Goal: Communication & Community: Answer question/provide support

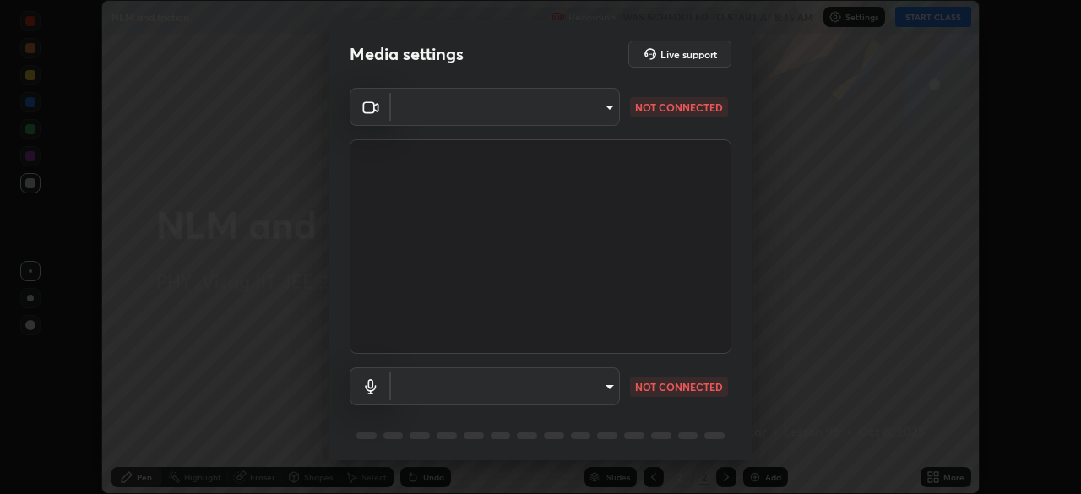
scroll to position [494, 1081]
type input "e22b31622504561304a1b81eff57d23c6261876020de6d080eb4e3537e1d0af1"
type input "default"
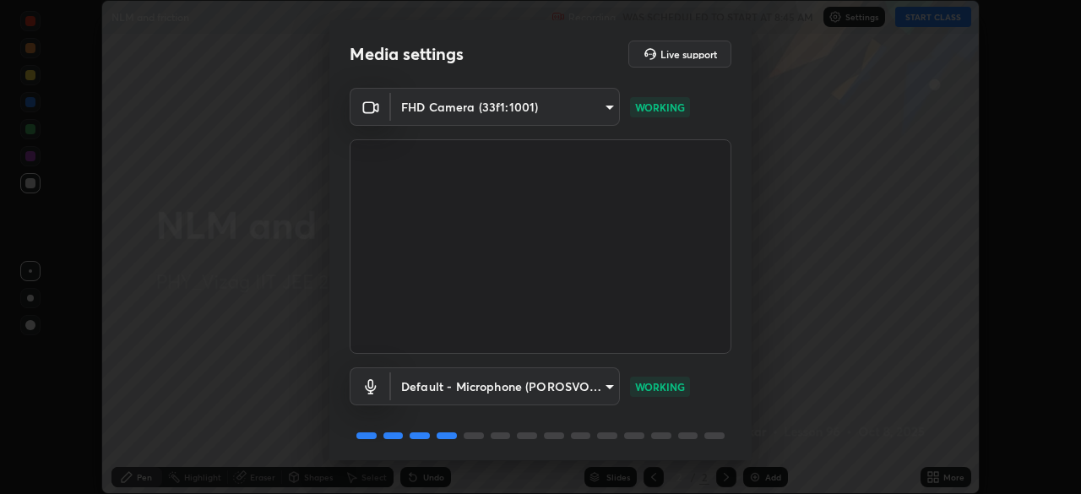
scroll to position [60, 0]
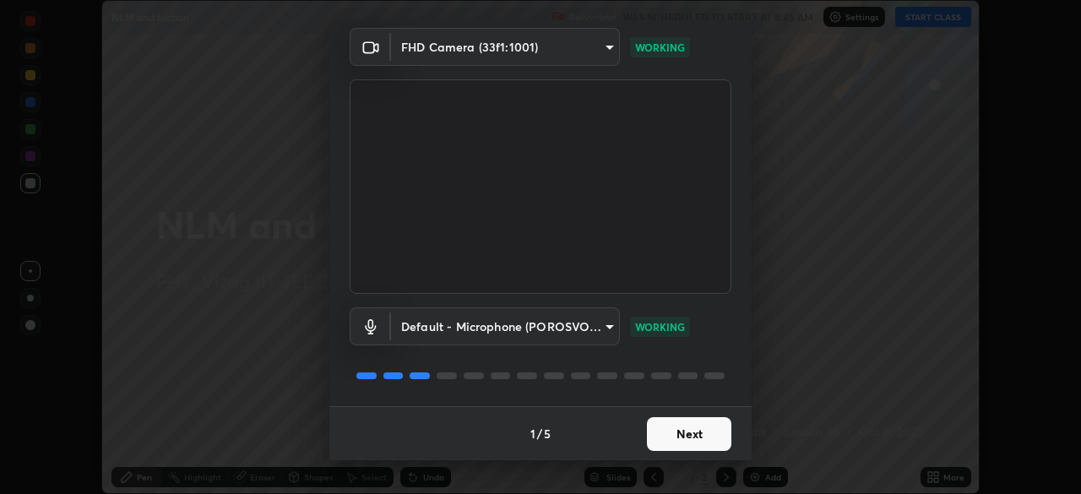
click at [688, 440] on button "Next" at bounding box center [689, 434] width 84 height 34
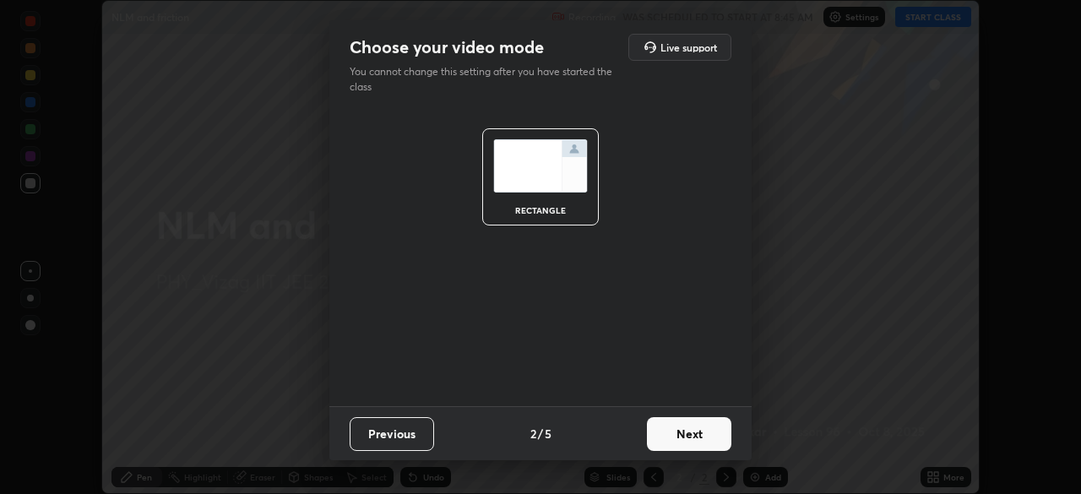
scroll to position [0, 0]
click at [686, 442] on button "Next" at bounding box center [689, 434] width 84 height 34
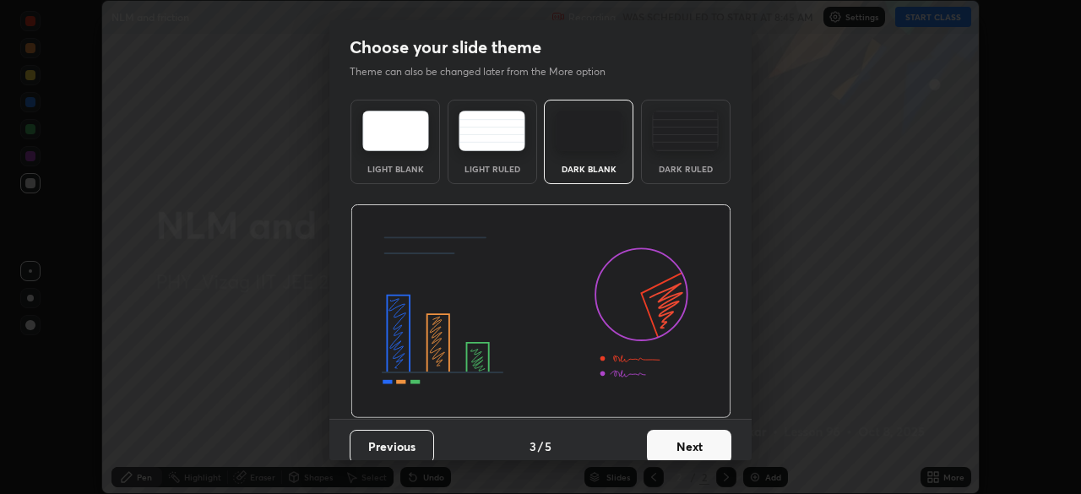
click at [689, 442] on button "Next" at bounding box center [689, 447] width 84 height 34
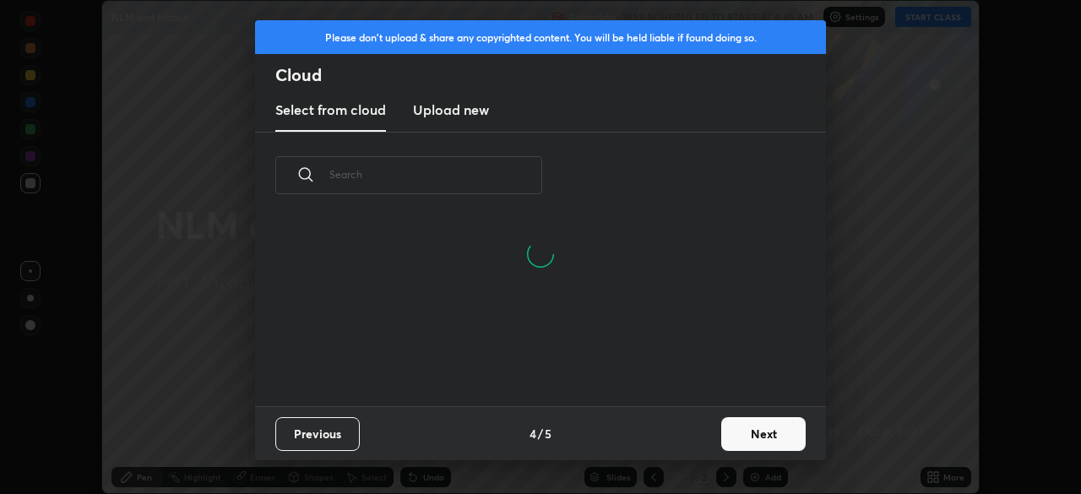
click at [751, 436] on button "Next" at bounding box center [763, 434] width 84 height 34
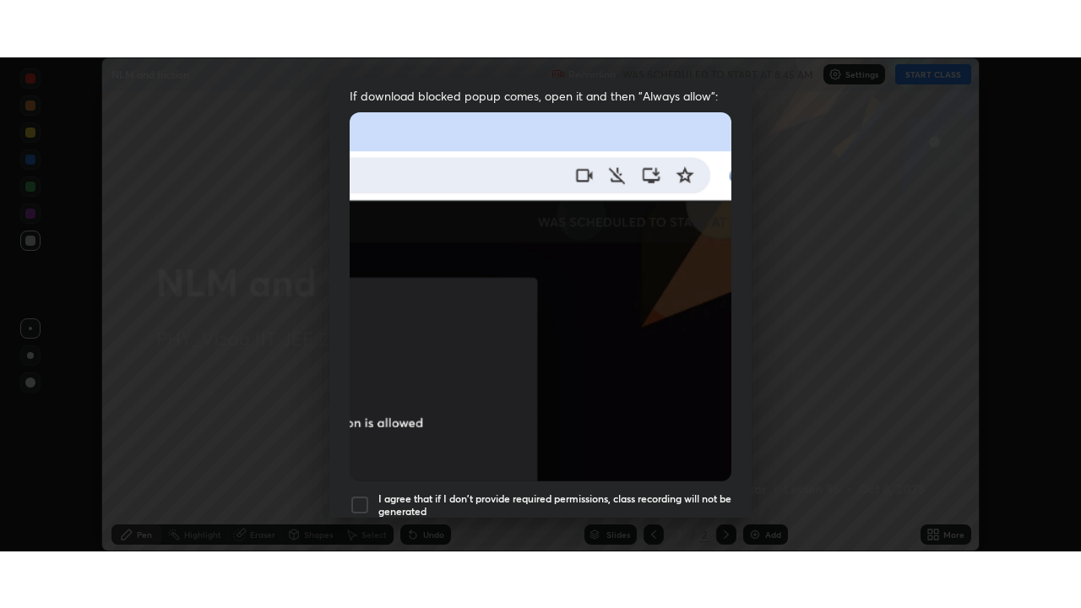
scroll to position [404, 0]
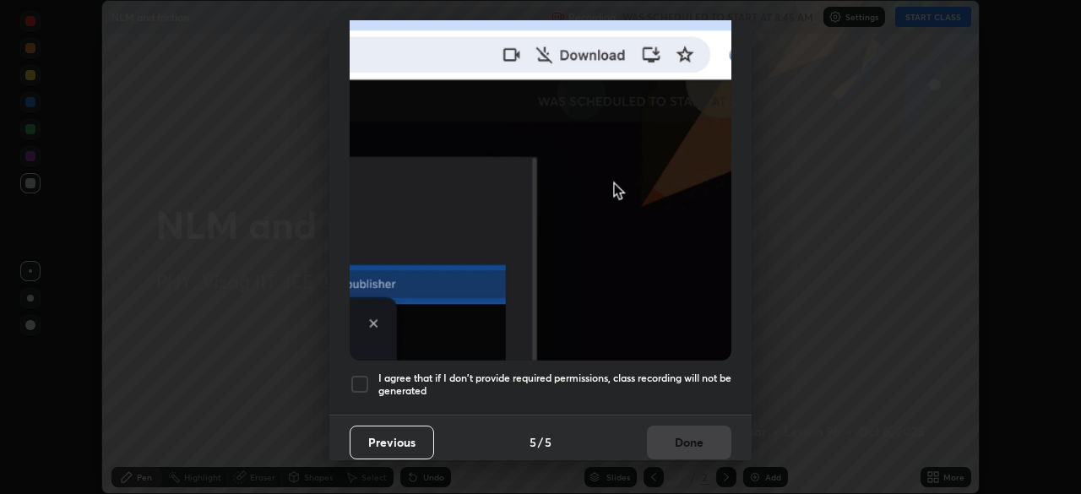
click at [354, 374] on div at bounding box center [360, 384] width 20 height 20
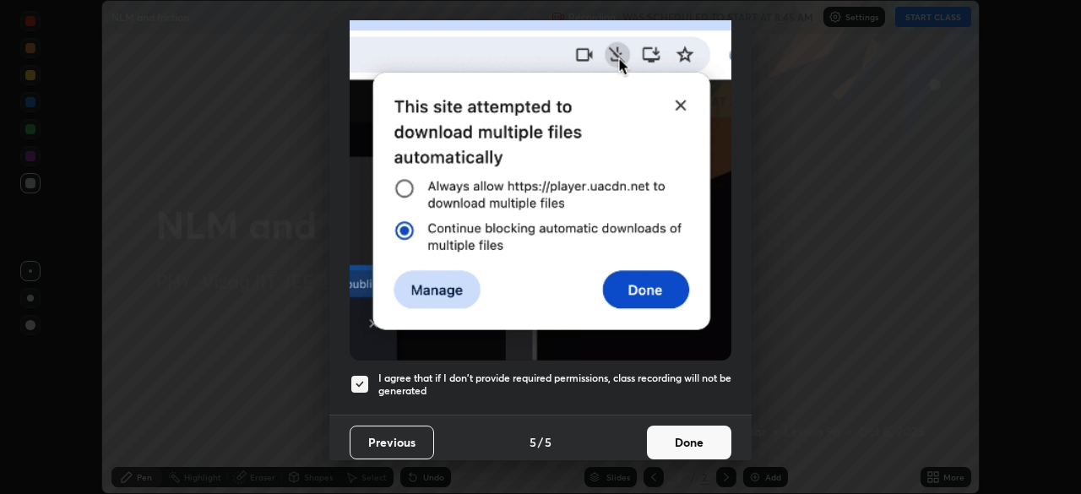
click at [685, 441] on button "Done" at bounding box center [689, 443] width 84 height 34
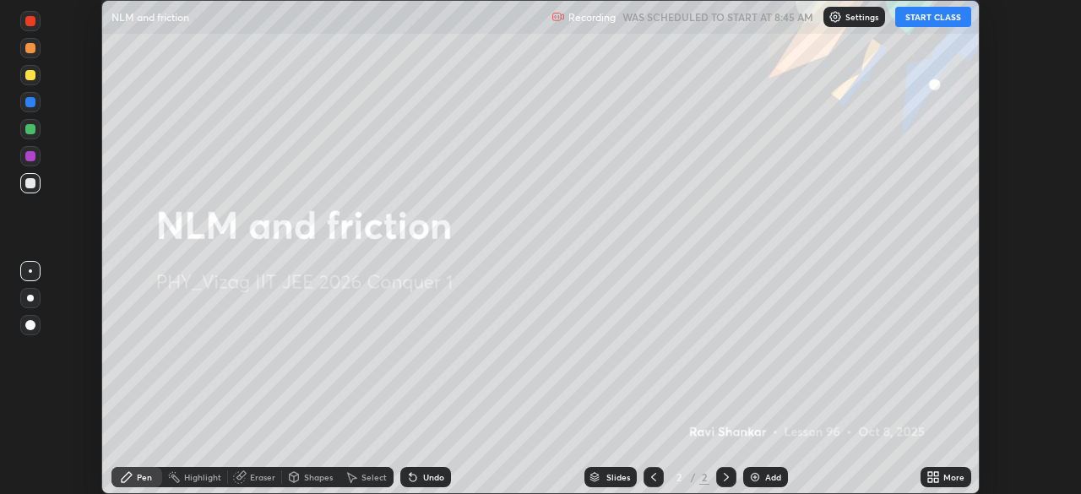
click at [938, 24] on button "START CLASS" at bounding box center [933, 17] width 76 height 20
click at [936, 480] on icon at bounding box center [936, 480] width 4 height 4
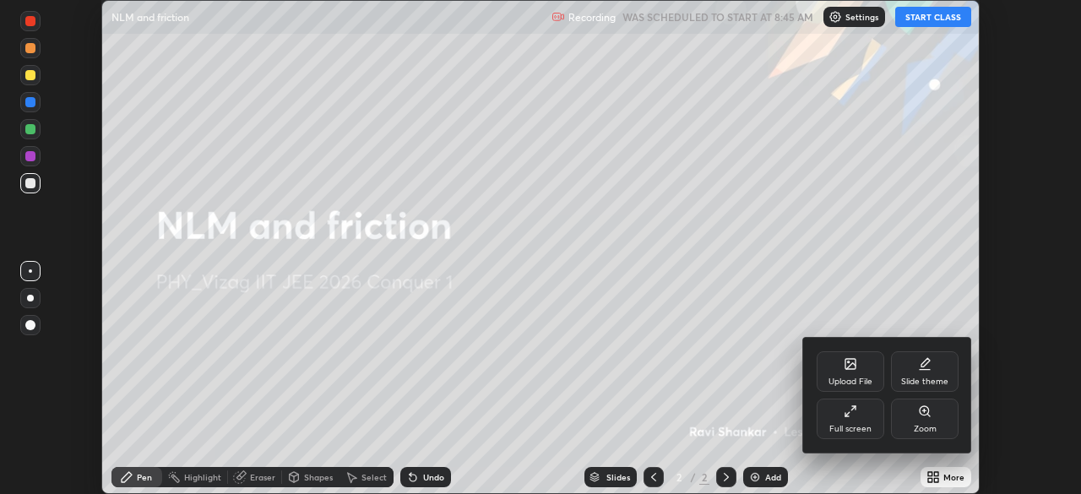
click at [856, 422] on div "Full screen" at bounding box center [851, 419] width 68 height 41
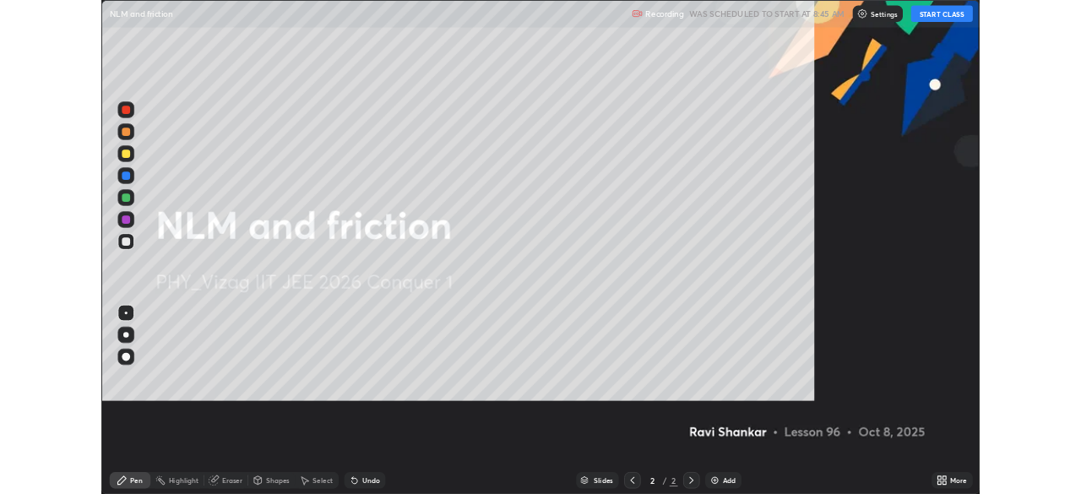
scroll to position [608, 1081]
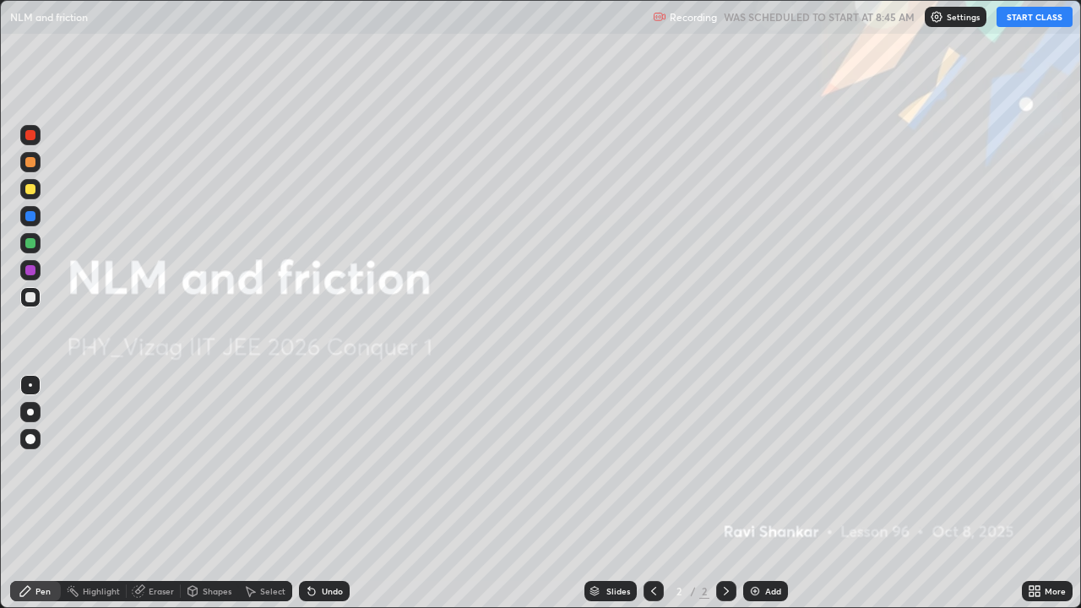
click at [769, 493] on div "Add" at bounding box center [773, 591] width 16 height 8
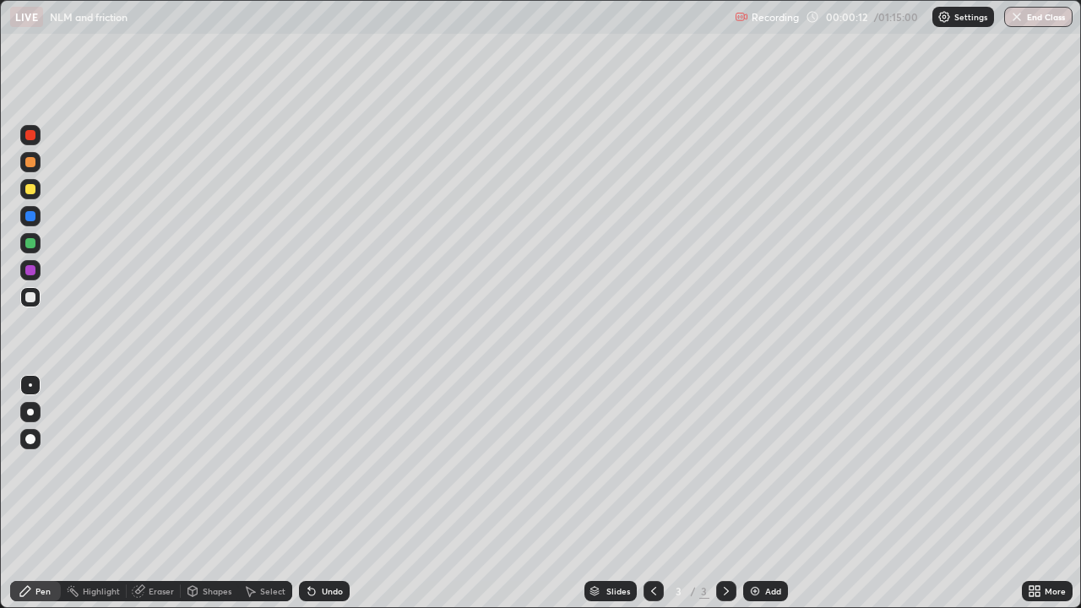
click at [203, 493] on div "Shapes" at bounding box center [217, 591] width 29 height 8
click at [39, 493] on div "Pen" at bounding box center [42, 591] width 15 height 8
click at [30, 437] on div at bounding box center [30, 439] width 10 height 10
click at [209, 493] on div "Shapes" at bounding box center [217, 591] width 29 height 8
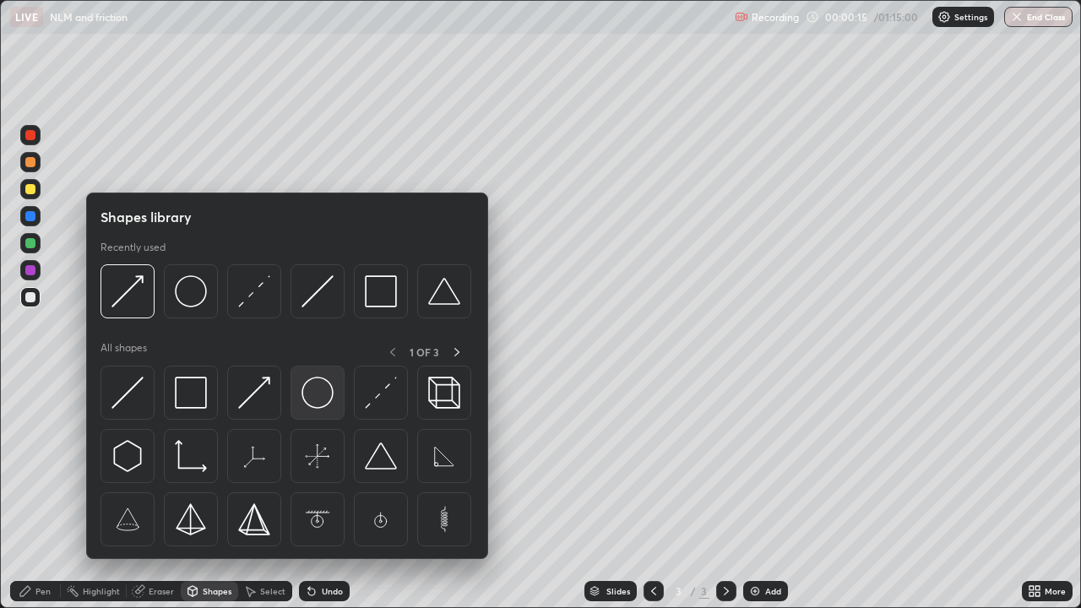
click at [326, 404] on img at bounding box center [317, 393] width 32 height 32
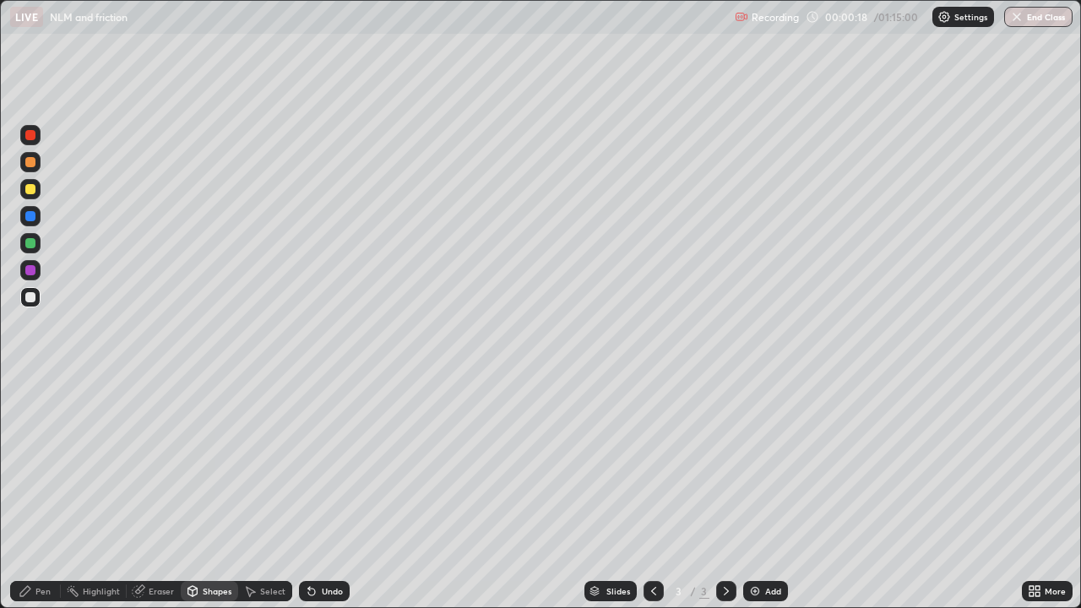
click at [44, 493] on div "Pen" at bounding box center [42, 591] width 15 height 8
click at [30, 385] on div at bounding box center [30, 384] width 3 height 3
click at [210, 493] on div "Shapes" at bounding box center [217, 591] width 29 height 8
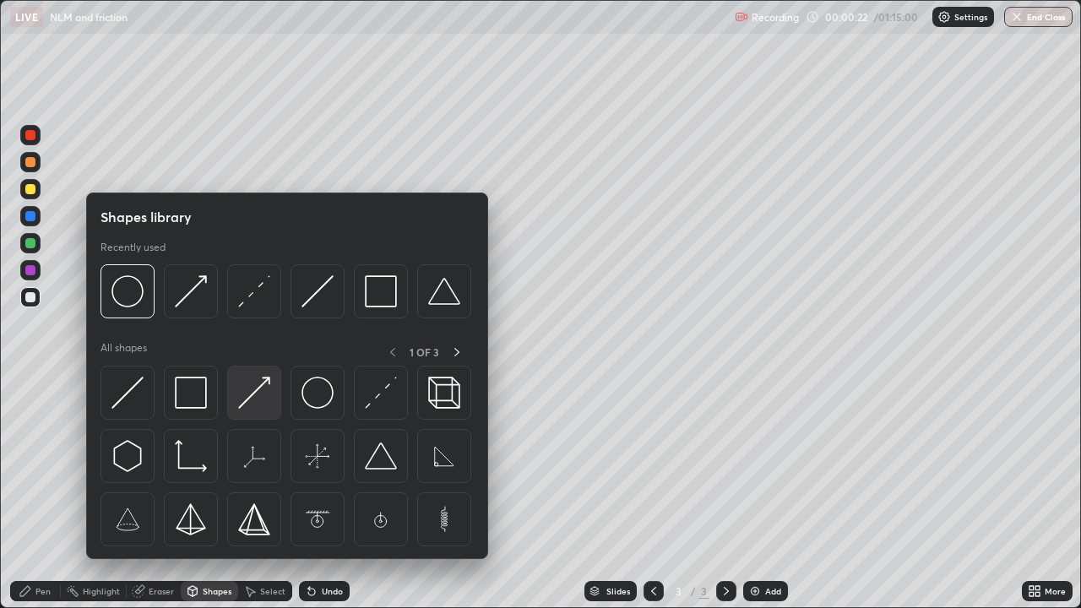
click at [267, 404] on img at bounding box center [254, 393] width 32 height 32
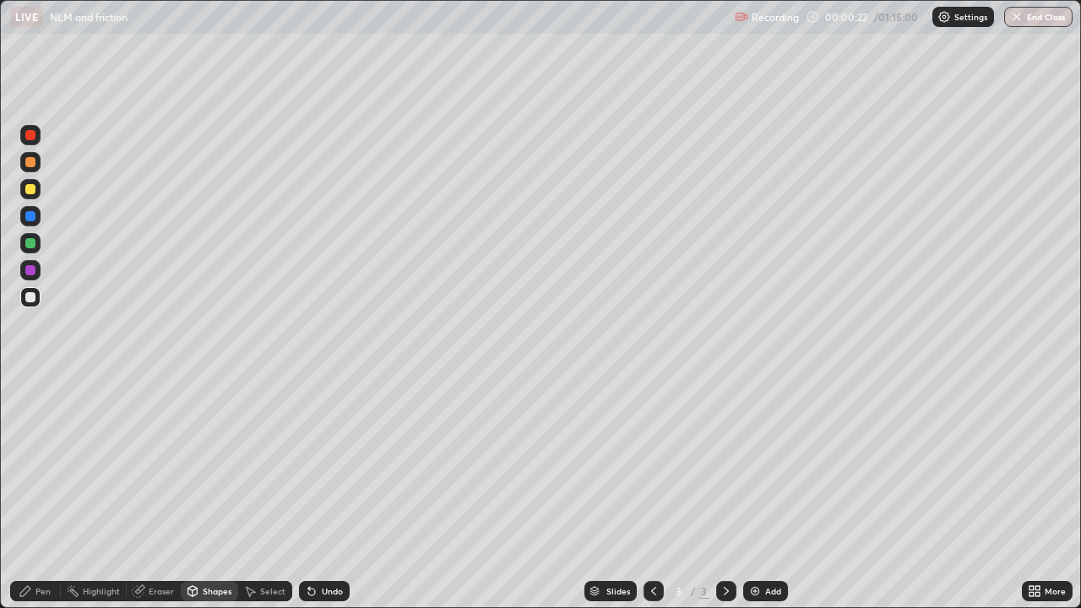
click at [32, 241] on div at bounding box center [30, 243] width 10 height 10
click at [325, 493] on div "Undo" at bounding box center [332, 591] width 21 height 8
click at [40, 493] on div "Pen" at bounding box center [35, 591] width 51 height 20
click at [33, 409] on div at bounding box center [30, 412] width 20 height 20
click at [322, 493] on div "Undo" at bounding box center [332, 591] width 21 height 8
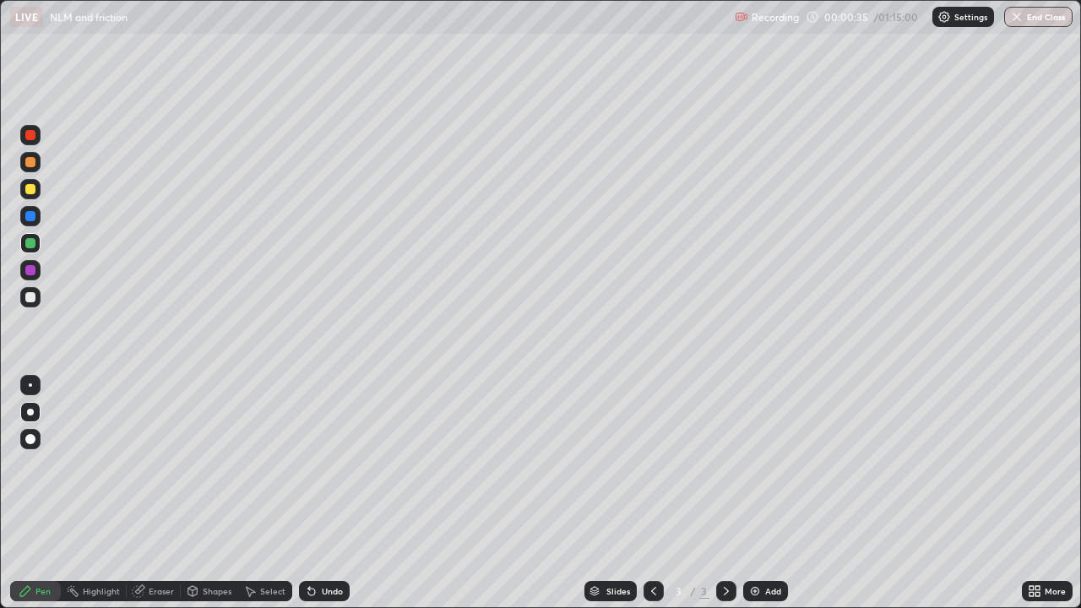
click at [328, 493] on div "Undo" at bounding box center [332, 591] width 21 height 8
click at [30, 300] on div at bounding box center [30, 297] width 10 height 10
click at [203, 493] on div "Shapes" at bounding box center [217, 591] width 29 height 8
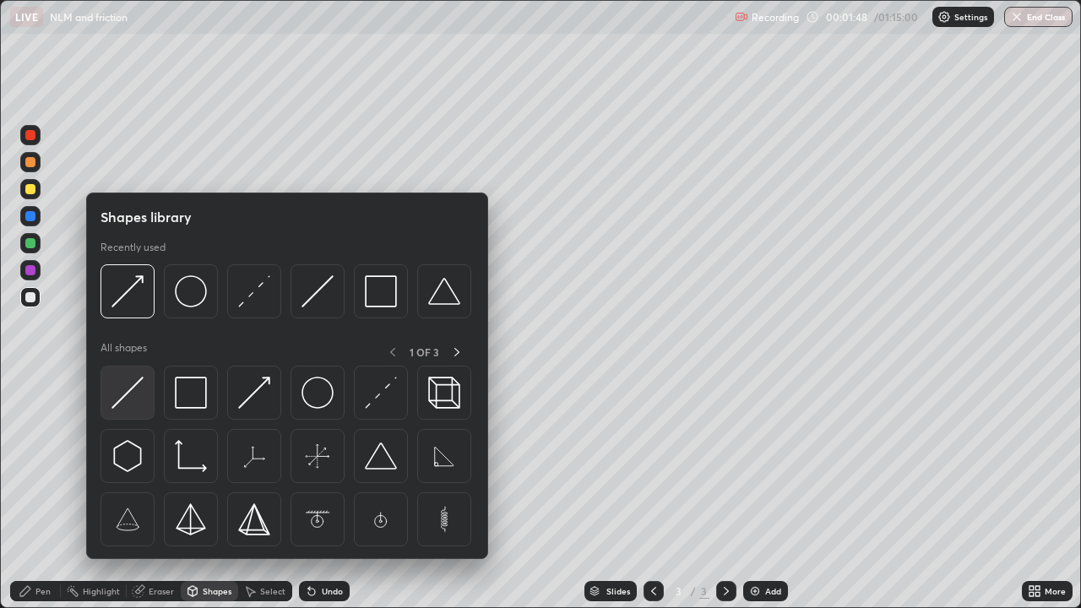
click at [141, 392] on img at bounding box center [127, 393] width 32 height 32
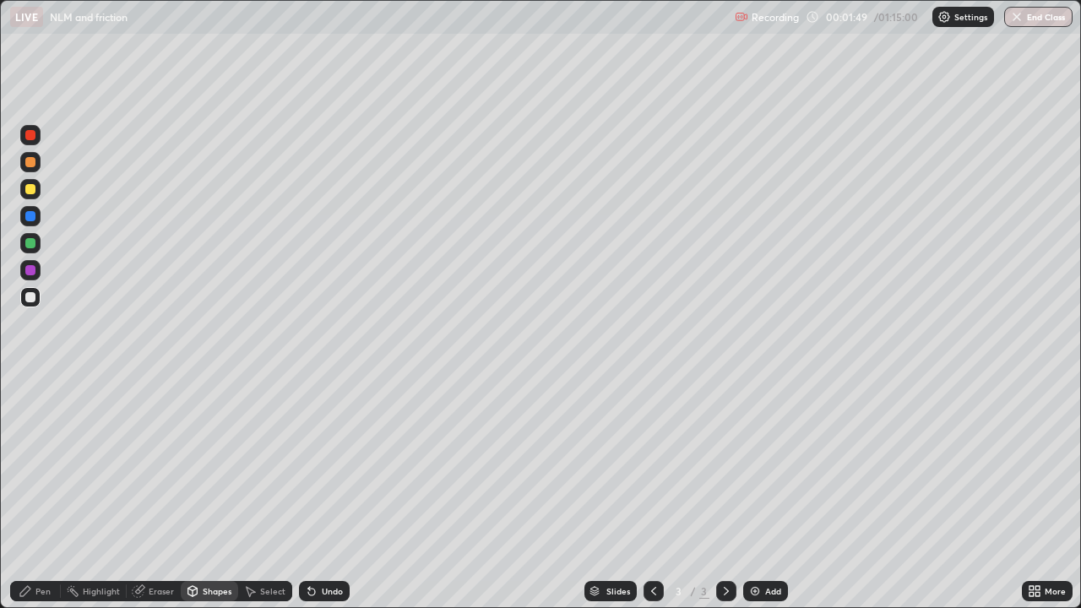
click at [33, 269] on div at bounding box center [30, 270] width 10 height 10
click at [42, 493] on div "Pen" at bounding box center [42, 591] width 15 height 8
click at [38, 297] on div at bounding box center [30, 297] width 20 height 20
click at [206, 493] on div "Shapes" at bounding box center [217, 591] width 29 height 8
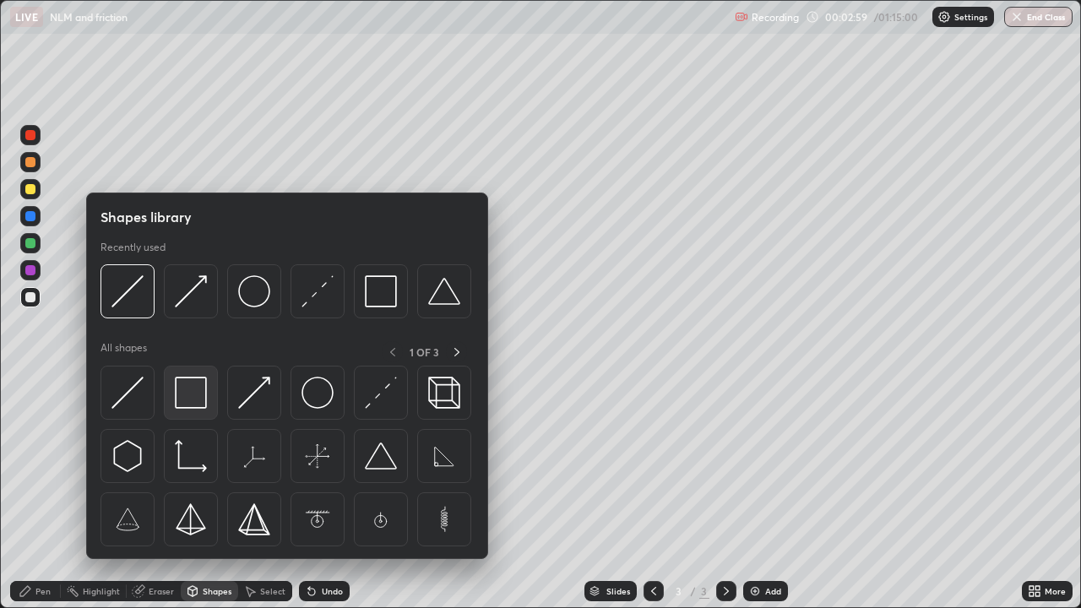
click at [189, 390] on img at bounding box center [191, 393] width 32 height 32
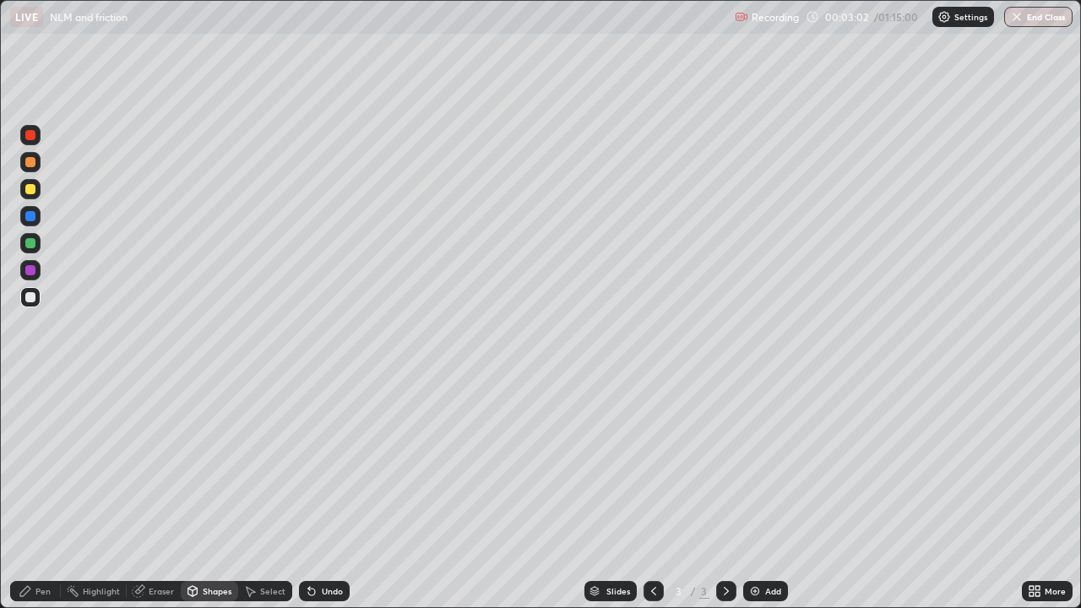
click at [35, 493] on div "Pen" at bounding box center [35, 591] width 51 height 20
click at [205, 493] on div "Shapes" at bounding box center [217, 591] width 29 height 8
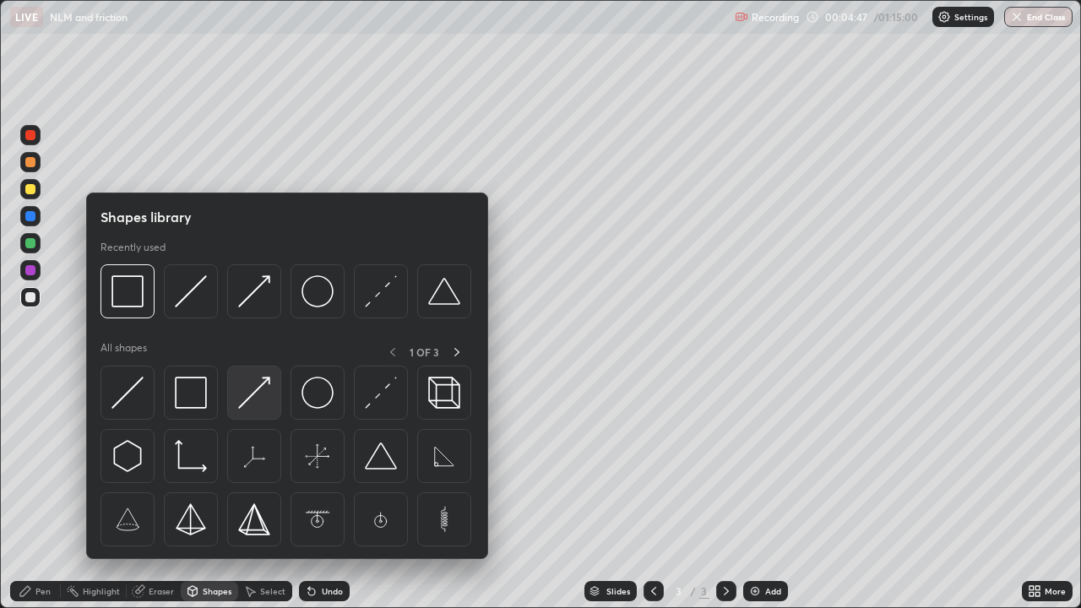
click at [260, 397] on img at bounding box center [254, 393] width 32 height 32
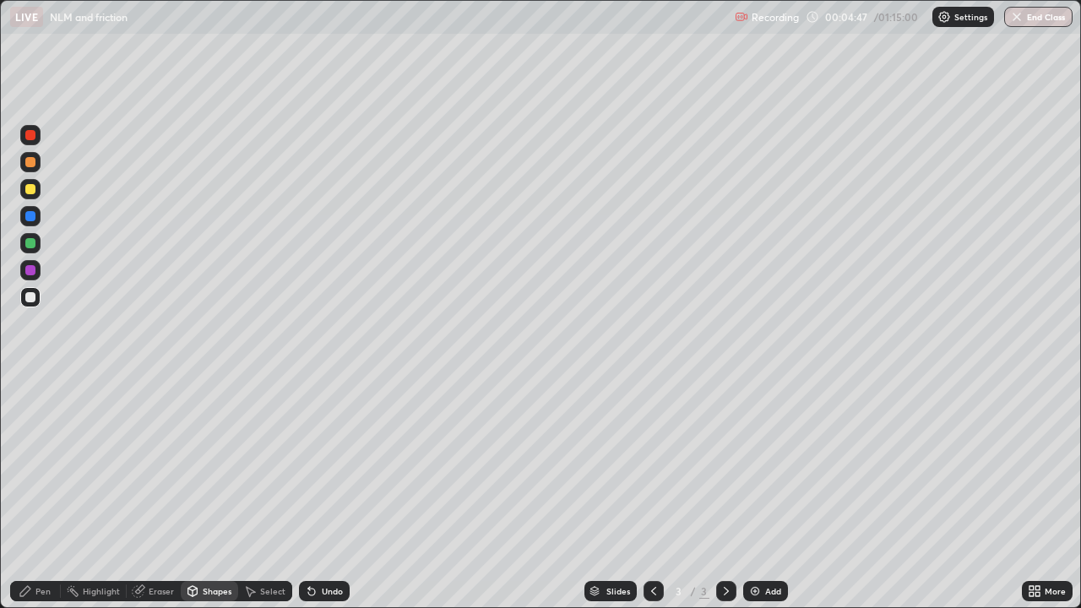
click at [31, 243] on div at bounding box center [30, 243] width 10 height 10
click at [42, 493] on div "Pen" at bounding box center [42, 591] width 15 height 8
click at [333, 493] on div "Undo" at bounding box center [332, 591] width 21 height 8
click at [328, 493] on div "Undo" at bounding box center [324, 591] width 51 height 20
click at [329, 493] on div "Undo" at bounding box center [332, 591] width 21 height 8
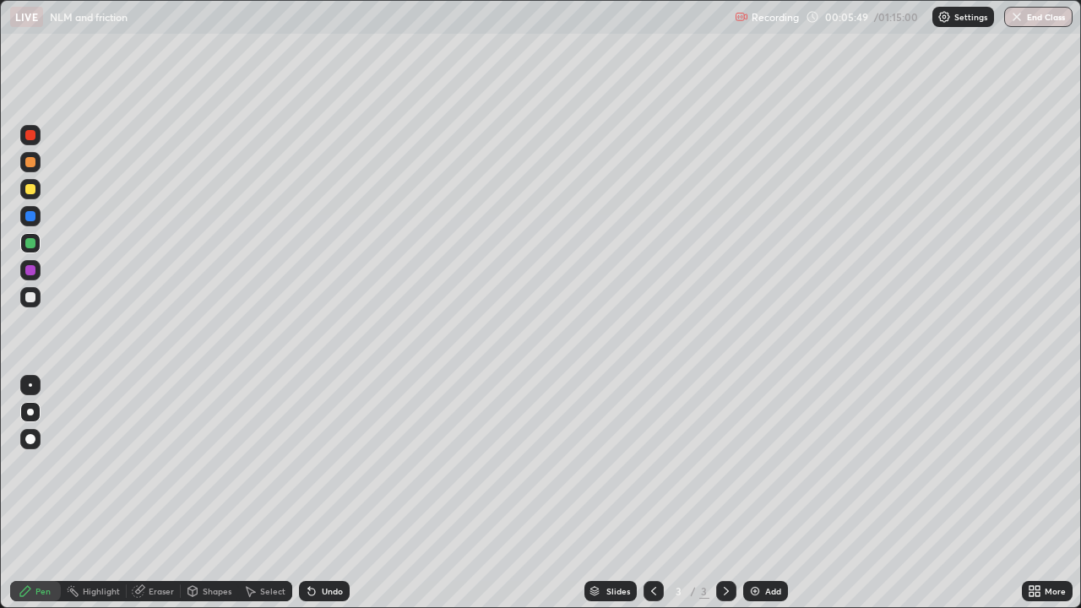
click at [329, 493] on div "Undo" at bounding box center [332, 591] width 21 height 8
click at [332, 493] on div "Undo" at bounding box center [324, 591] width 51 height 20
click at [338, 493] on div "Undo" at bounding box center [324, 591] width 51 height 20
click at [338, 493] on div "Undo" at bounding box center [332, 591] width 21 height 8
click at [339, 493] on div "Undo" at bounding box center [332, 591] width 21 height 8
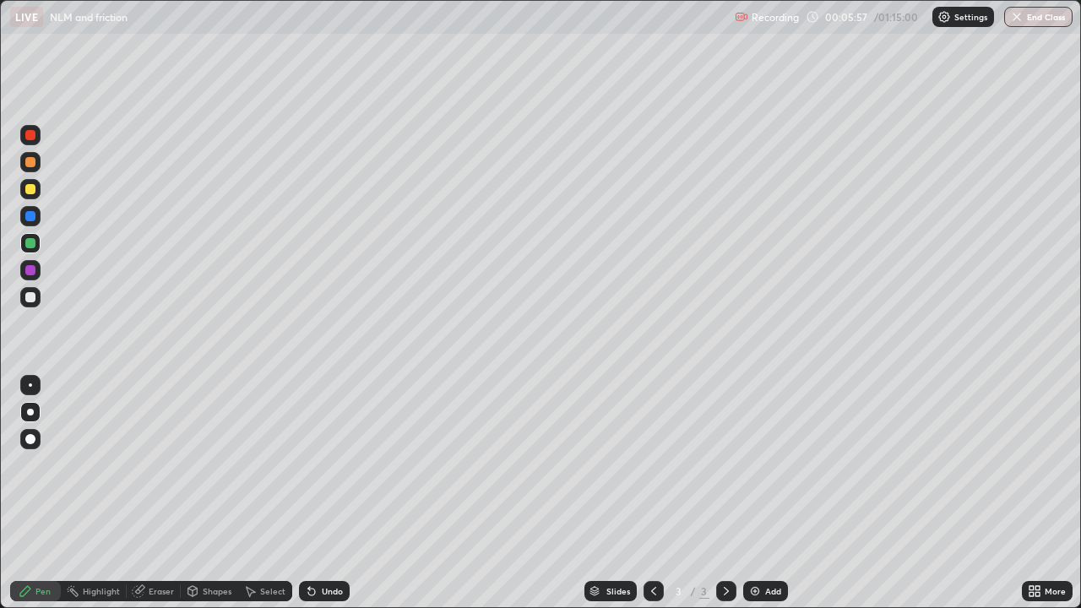
click at [213, 493] on div "Shapes" at bounding box center [217, 591] width 29 height 8
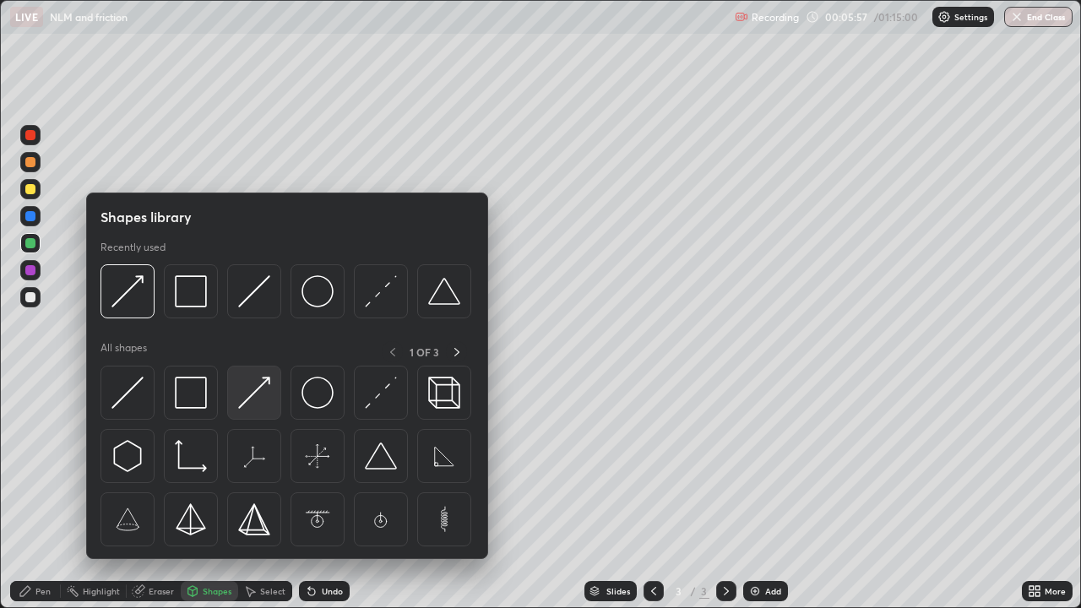
click at [264, 399] on img at bounding box center [254, 393] width 32 height 32
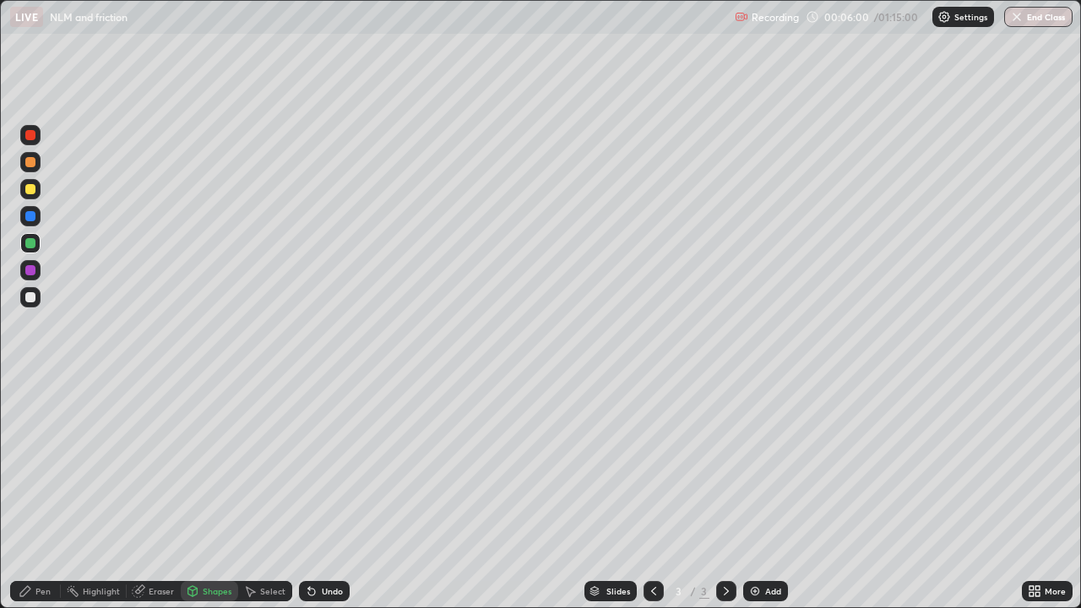
click at [43, 493] on div "Pen" at bounding box center [42, 591] width 15 height 8
click at [322, 493] on div "Undo" at bounding box center [332, 591] width 21 height 8
click at [209, 493] on div "Shapes" at bounding box center [217, 591] width 29 height 8
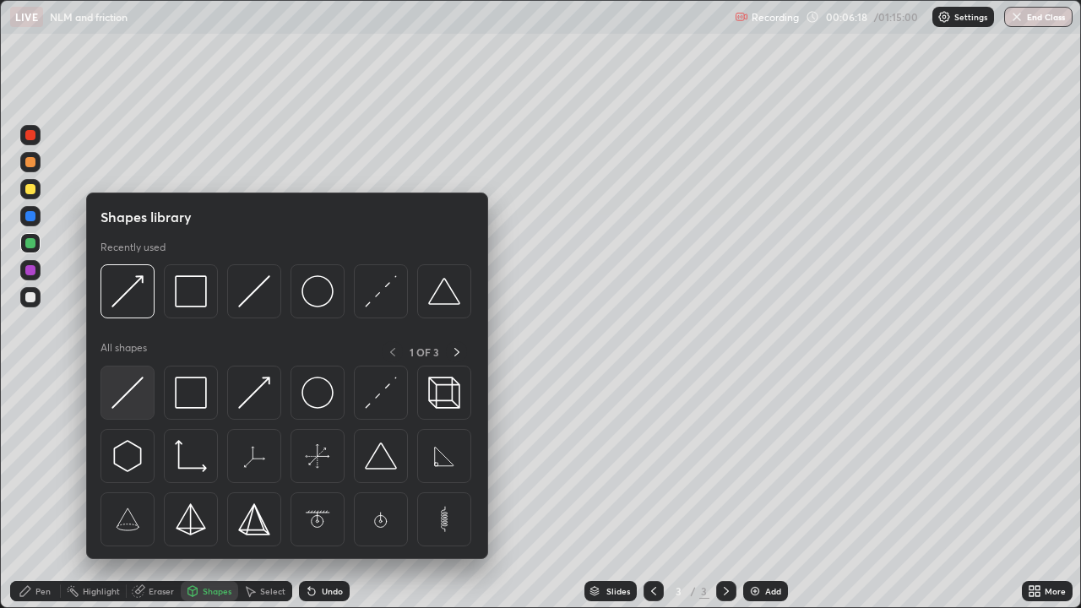
click at [148, 388] on div at bounding box center [127, 393] width 54 height 54
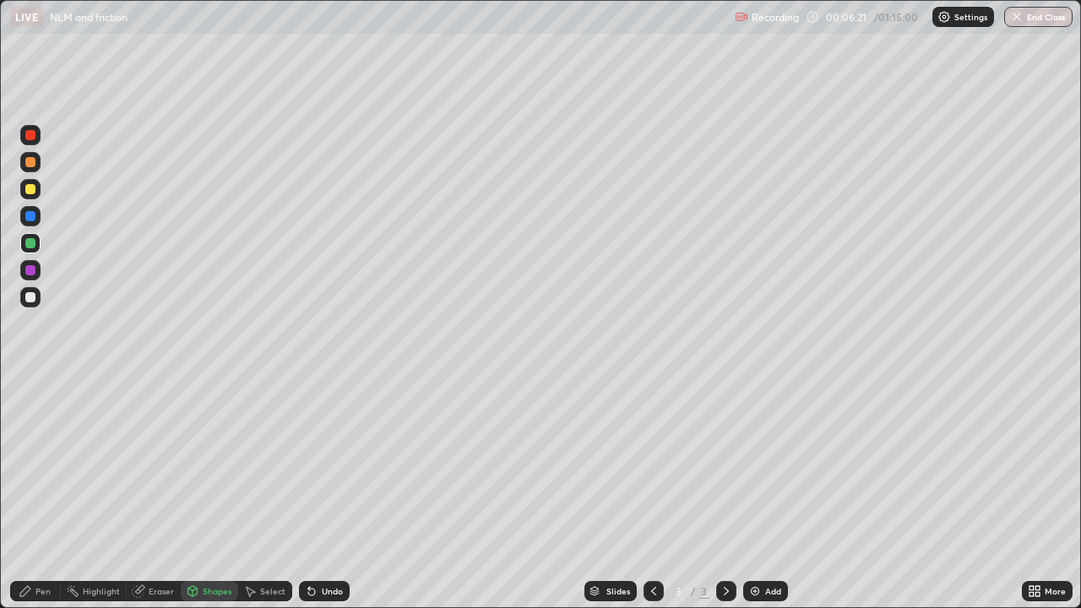
click at [42, 493] on div "Pen" at bounding box center [42, 591] width 15 height 8
click at [199, 493] on div "Shapes" at bounding box center [209, 591] width 57 height 20
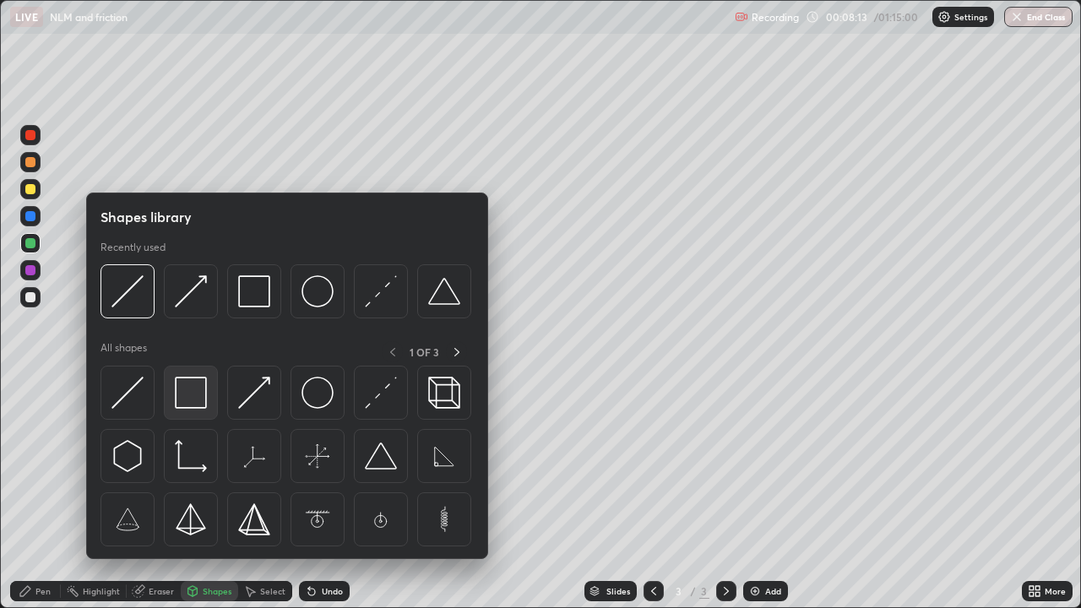
click at [198, 401] on img at bounding box center [191, 393] width 32 height 32
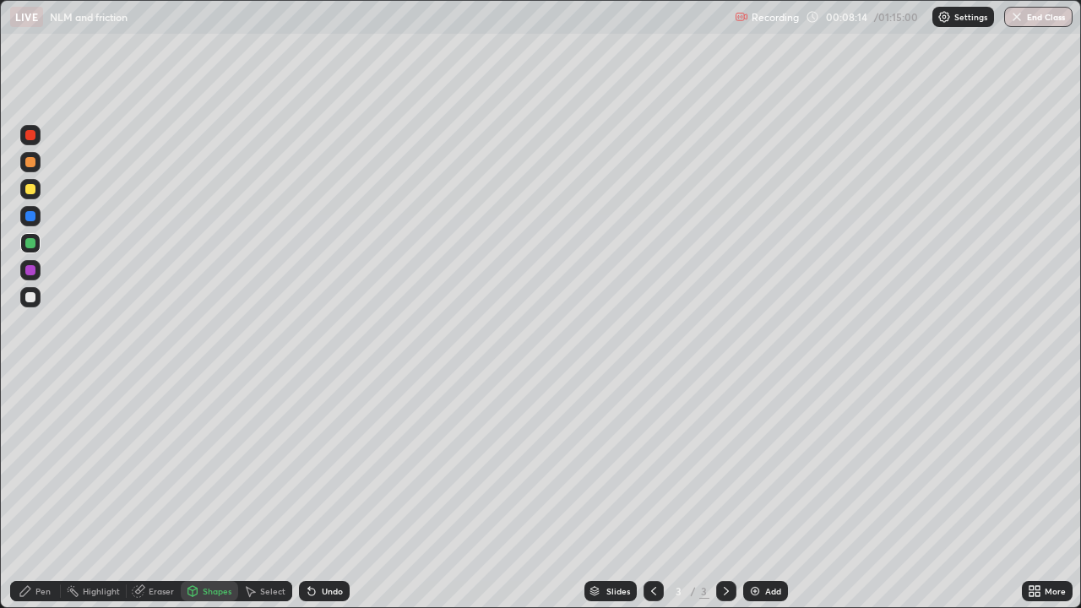
click at [31, 189] on div at bounding box center [30, 189] width 10 height 10
click at [35, 493] on div "Pen" at bounding box center [35, 591] width 51 height 20
click at [36, 296] on div at bounding box center [30, 297] width 20 height 20
click at [256, 493] on div "Select" at bounding box center [265, 591] width 54 height 20
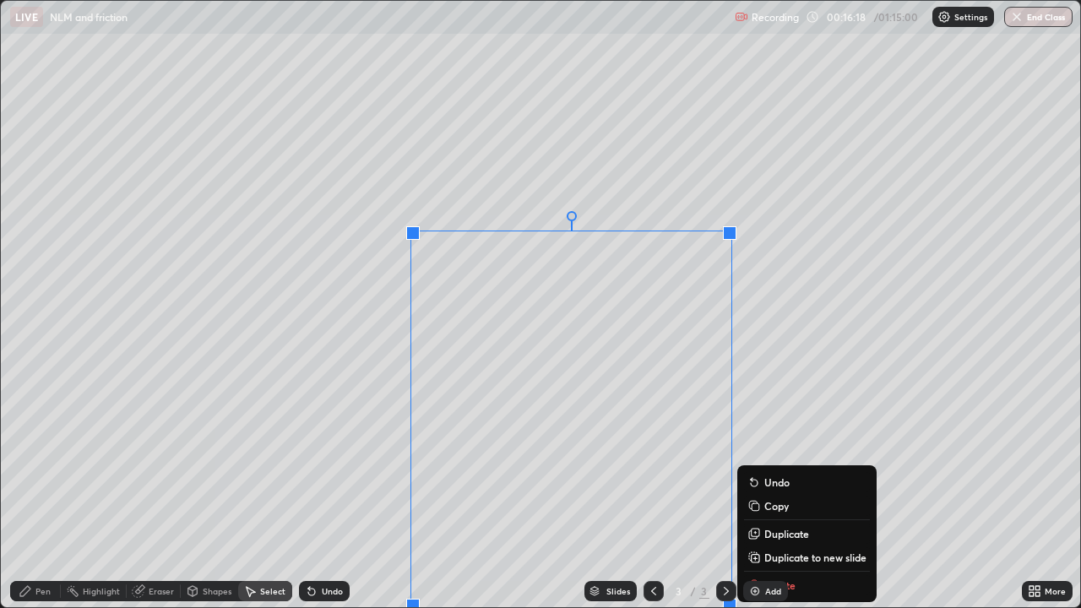
click at [786, 493] on div "Add" at bounding box center [765, 591] width 45 height 20
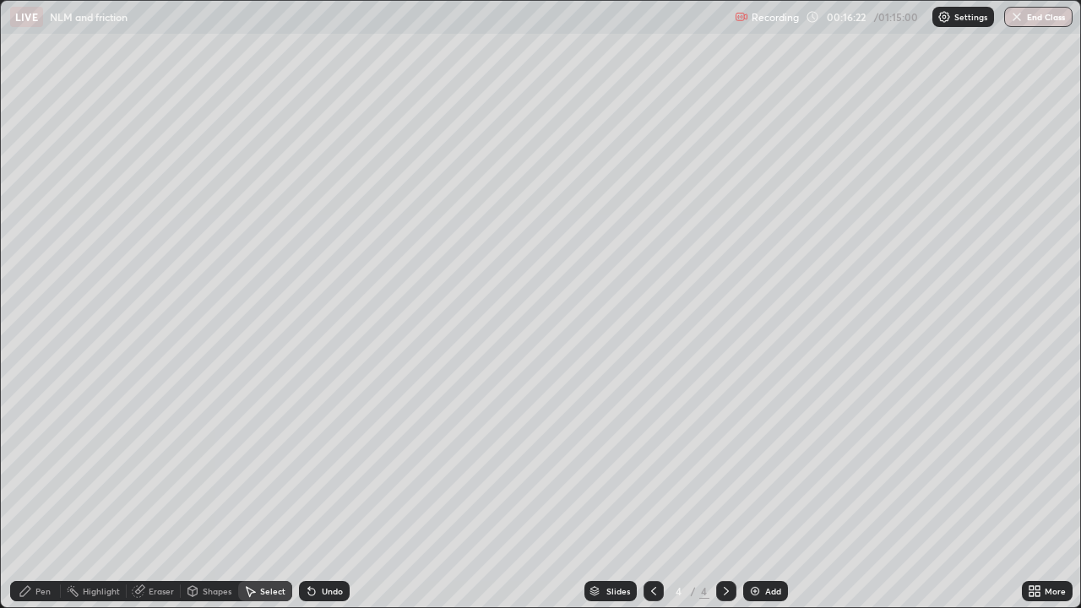
click at [322, 493] on div "Undo" at bounding box center [332, 591] width 21 height 8
click at [650, 493] on icon at bounding box center [654, 591] width 14 height 14
click at [41, 493] on div "Pen" at bounding box center [42, 591] width 15 height 8
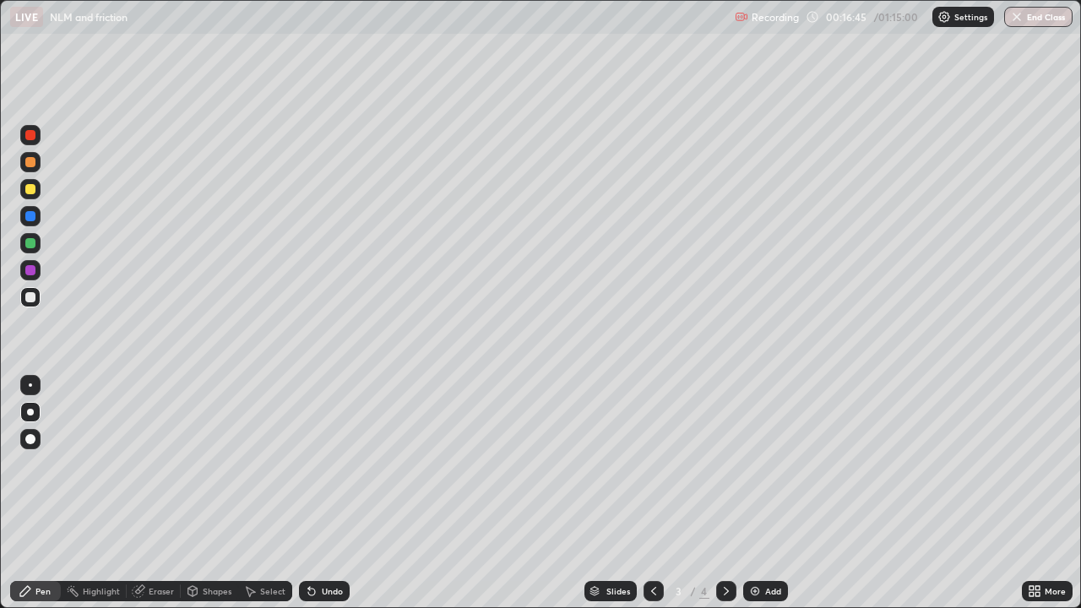
click at [258, 493] on div "Select" at bounding box center [265, 591] width 54 height 20
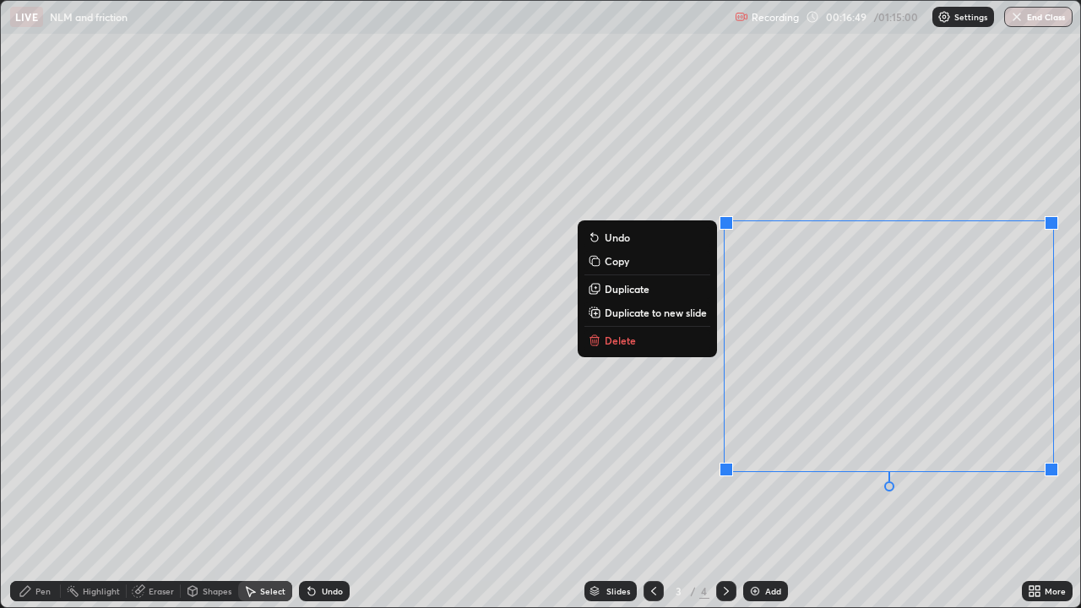
click at [615, 339] on p "Delete" at bounding box center [620, 341] width 31 height 14
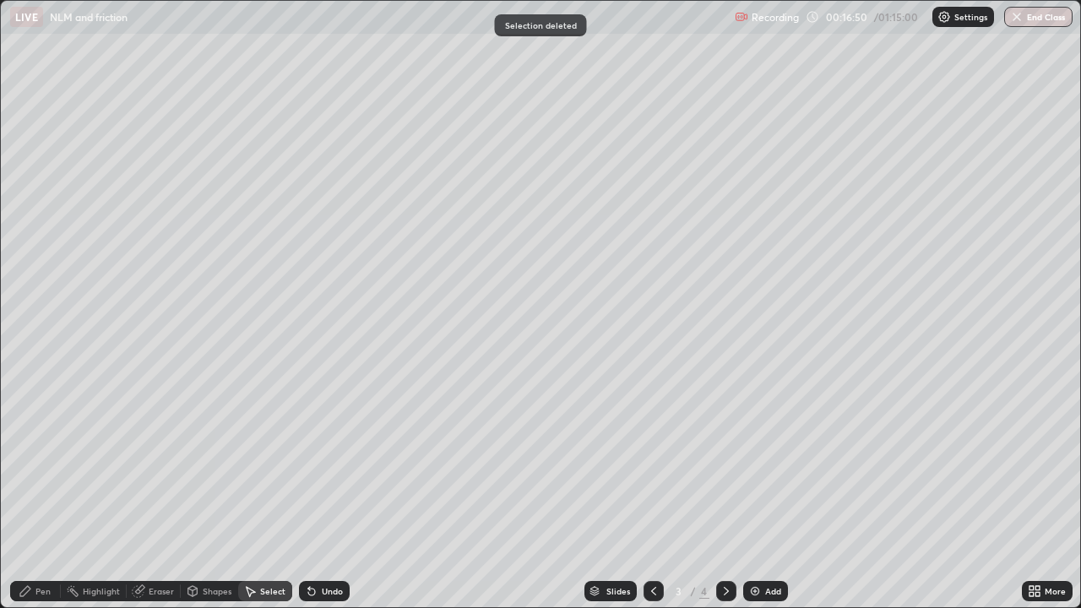
click at [33, 493] on div "Pen" at bounding box center [35, 591] width 51 height 20
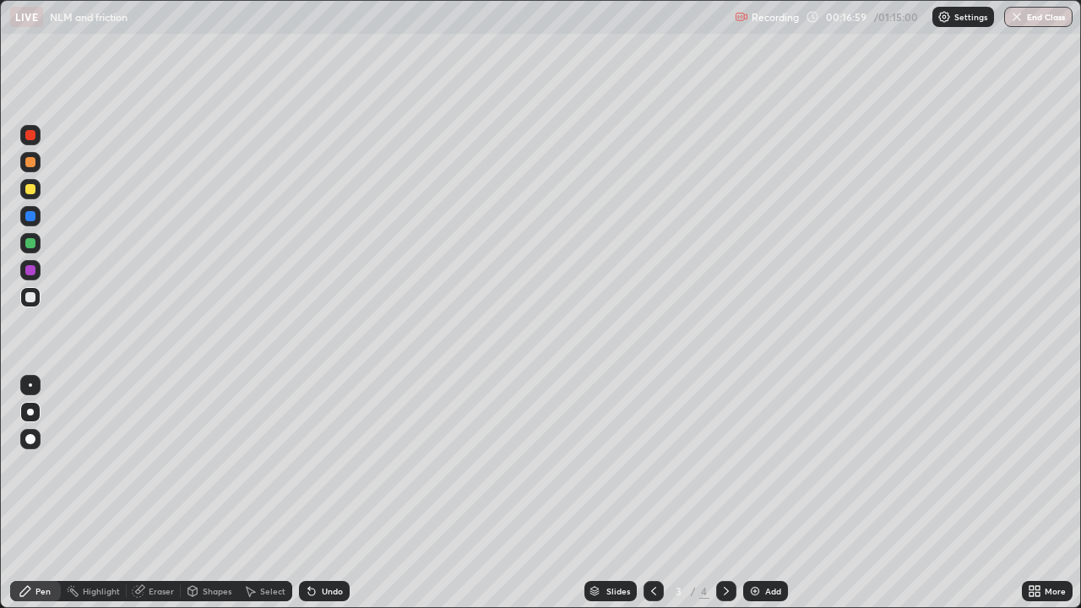
click at [204, 493] on div "Shapes" at bounding box center [217, 591] width 29 height 8
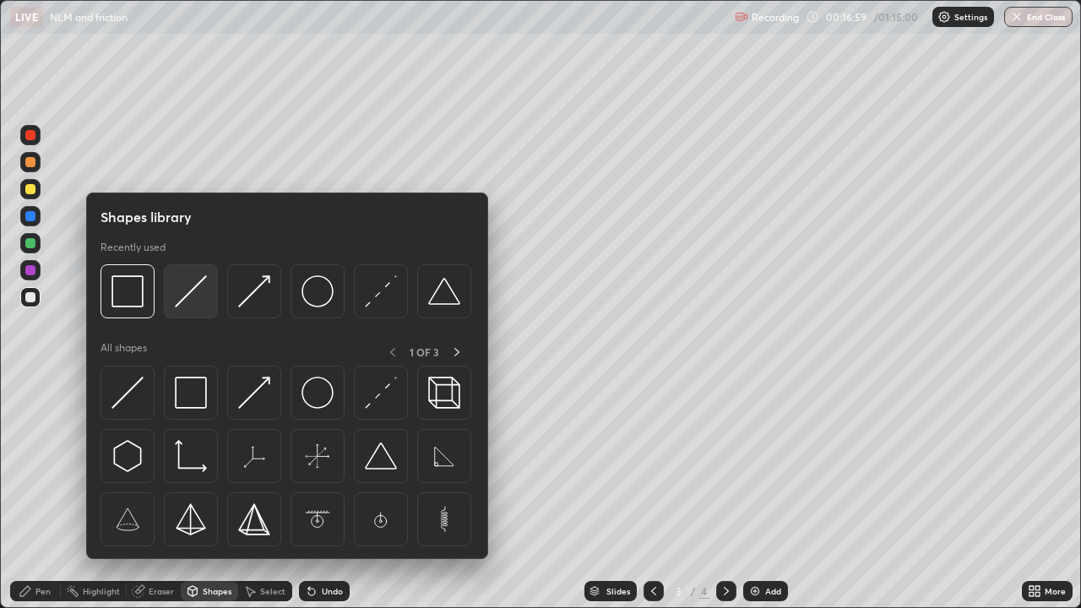
click at [193, 296] on img at bounding box center [191, 291] width 32 height 32
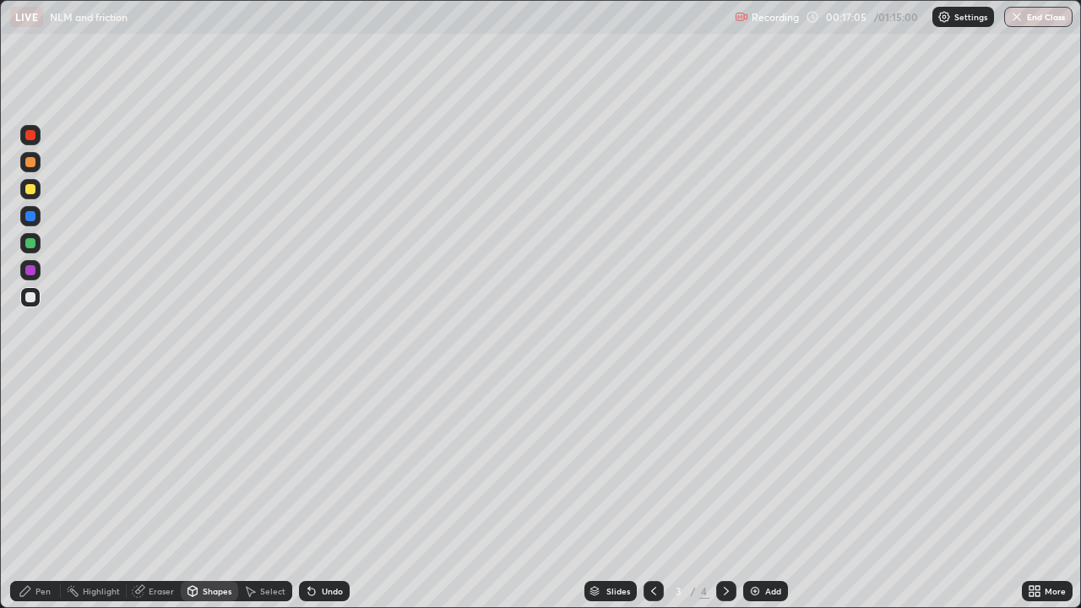
click at [28, 189] on div at bounding box center [30, 189] width 10 height 10
click at [36, 493] on div "Pen" at bounding box center [42, 591] width 15 height 8
click at [333, 493] on div "Undo" at bounding box center [332, 591] width 21 height 8
click at [332, 493] on div "Undo" at bounding box center [332, 591] width 21 height 8
click at [331, 493] on div "Undo" at bounding box center [324, 591] width 51 height 20
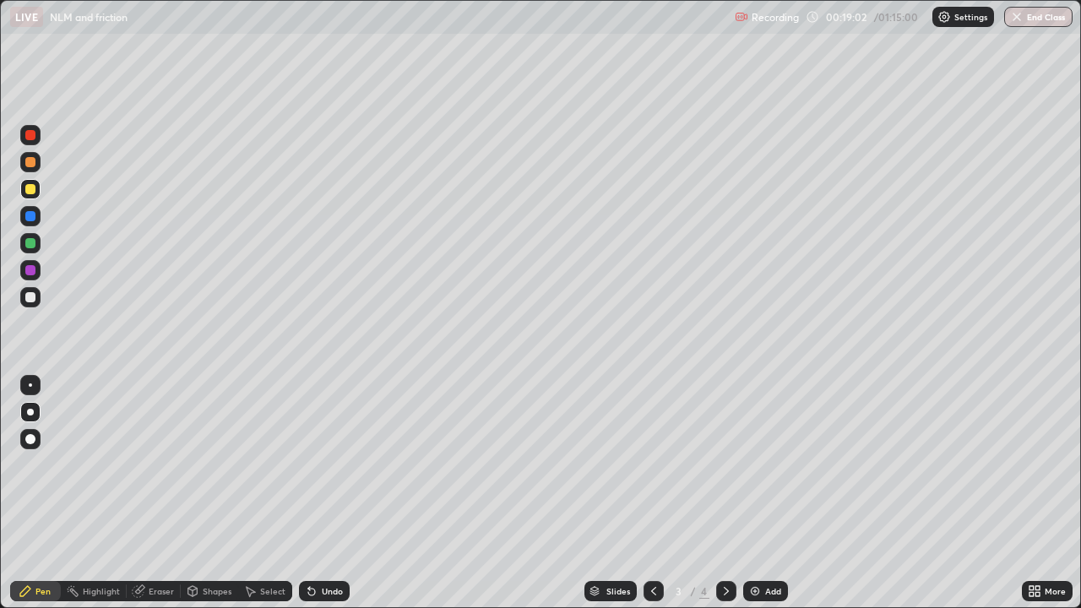
click at [332, 493] on div "Undo" at bounding box center [324, 591] width 51 height 20
click at [328, 493] on div "Undo" at bounding box center [324, 591] width 51 height 20
click at [323, 493] on div "Undo" at bounding box center [320, 591] width 57 height 34
click at [326, 493] on div "Undo" at bounding box center [332, 591] width 21 height 8
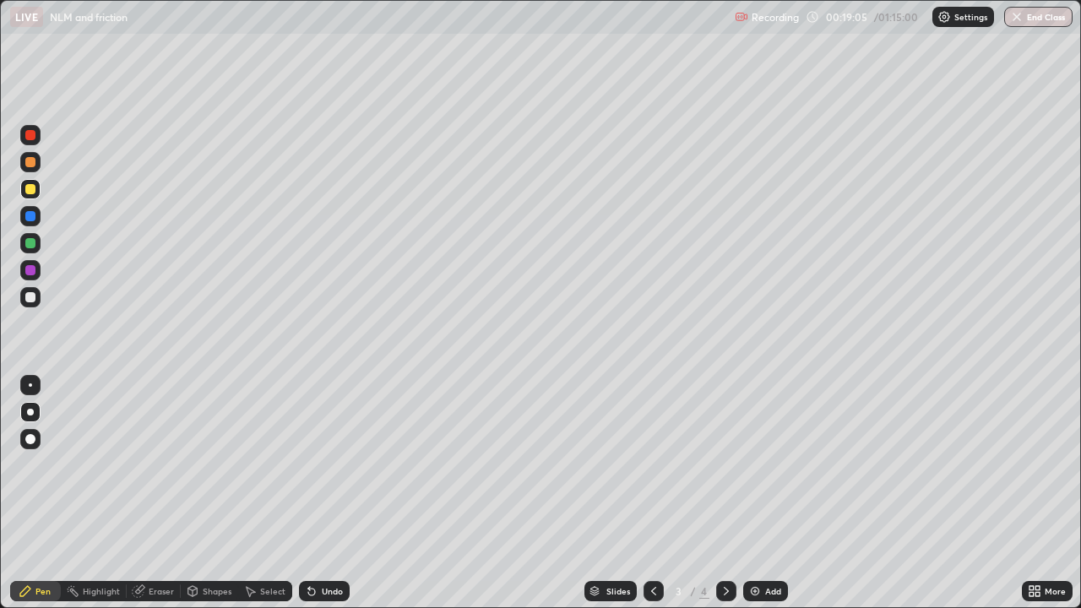
click at [327, 493] on div "Undo" at bounding box center [332, 591] width 21 height 8
click at [328, 493] on div "Undo" at bounding box center [332, 591] width 21 height 8
click at [760, 493] on div "Add" at bounding box center [765, 591] width 45 height 20
click at [652, 493] on icon at bounding box center [653, 591] width 5 height 8
click at [725, 493] on div at bounding box center [726, 591] width 20 height 34
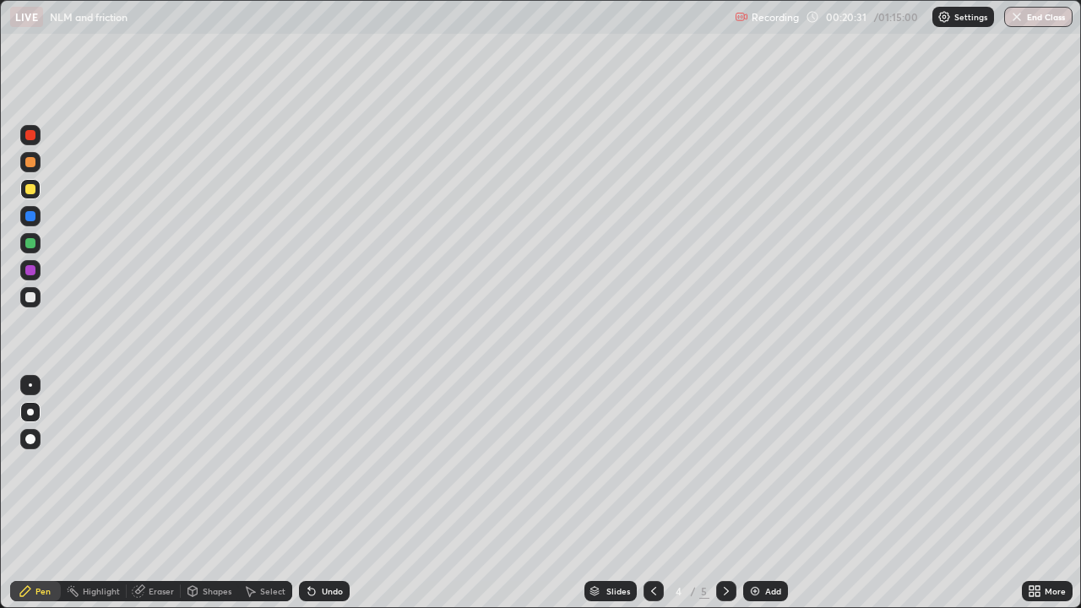
click at [211, 493] on div "Shapes" at bounding box center [209, 591] width 57 height 20
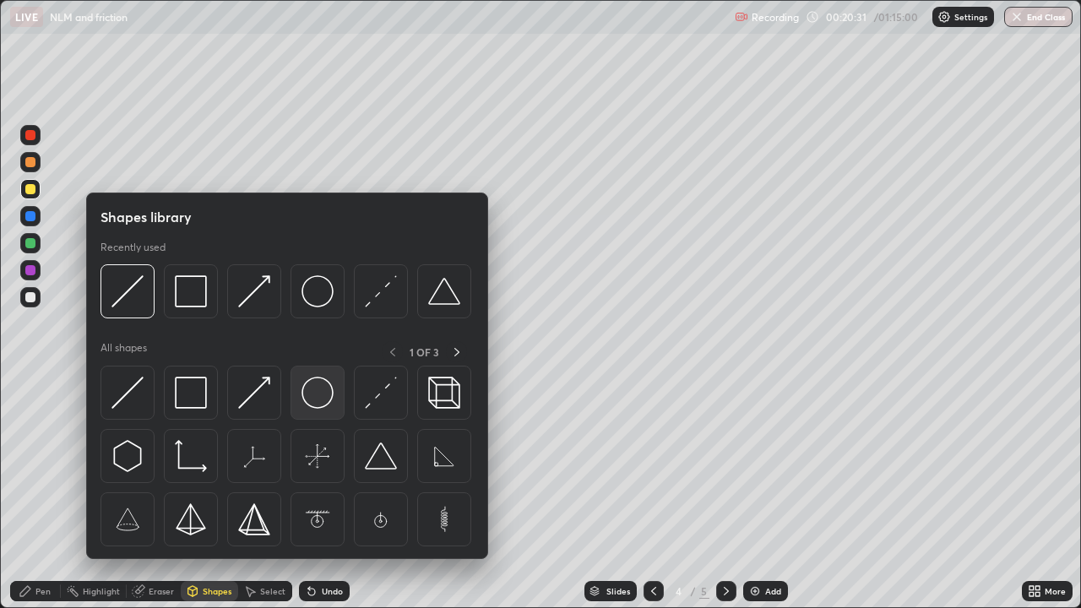
click at [323, 397] on img at bounding box center [317, 393] width 32 height 32
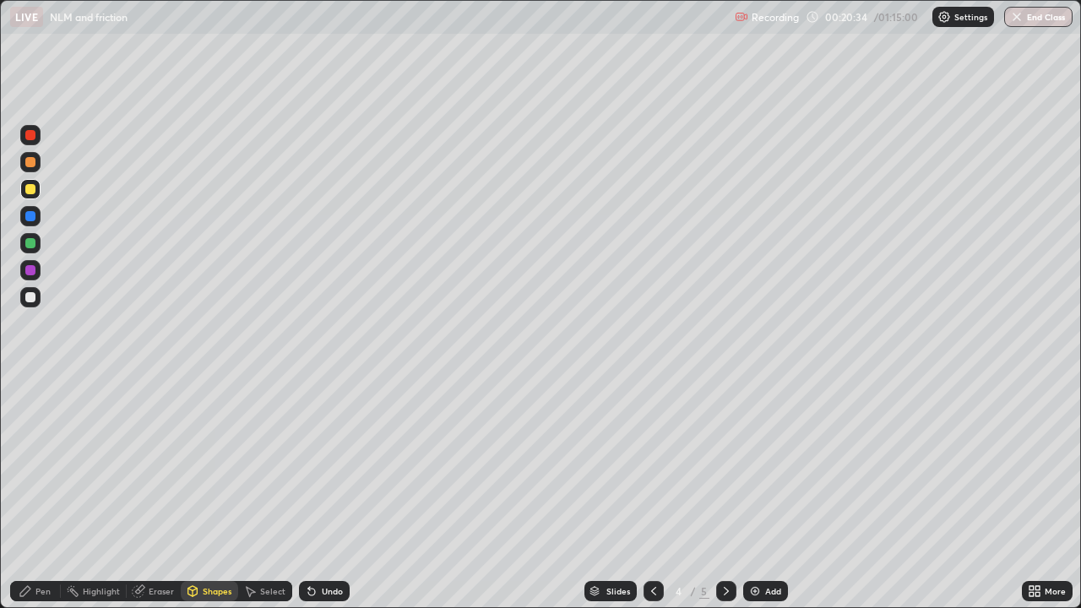
click at [214, 493] on div "Shapes" at bounding box center [217, 591] width 29 height 8
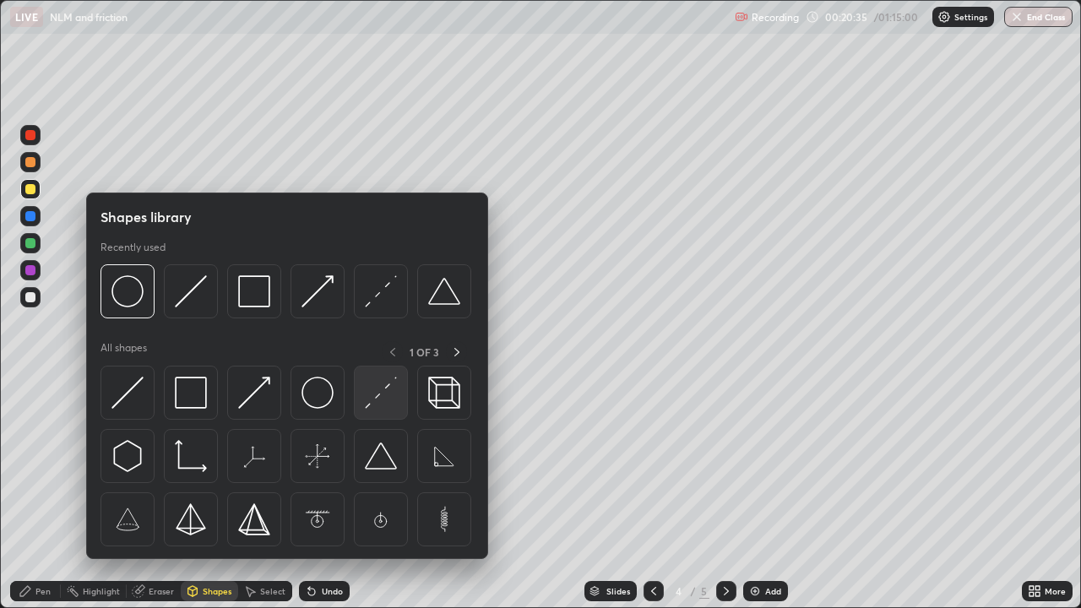
click at [379, 398] on img at bounding box center [381, 393] width 32 height 32
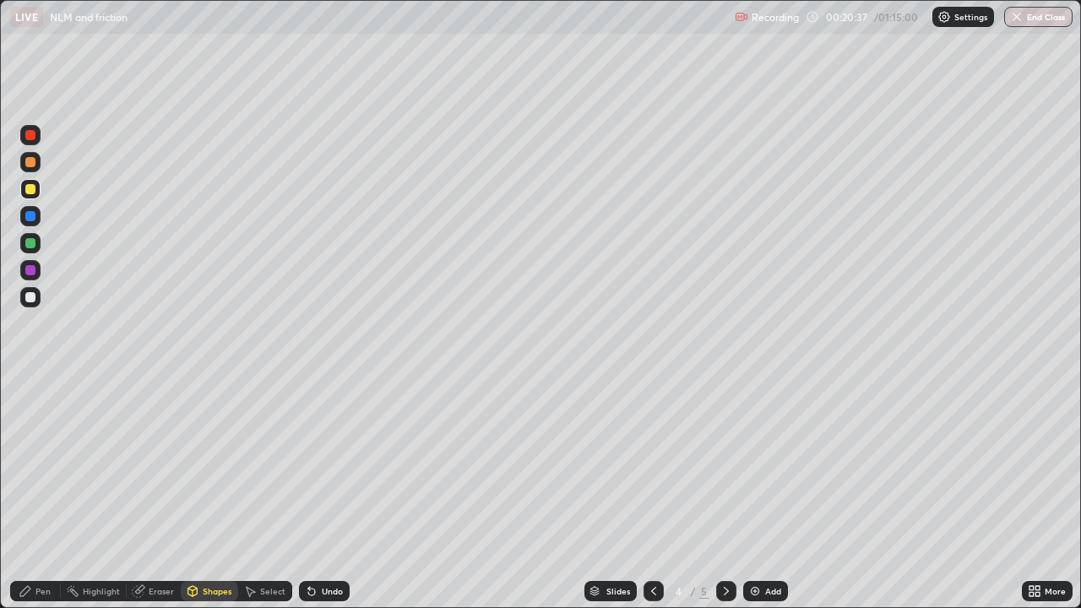
click at [208, 493] on div "Shapes" at bounding box center [217, 591] width 29 height 8
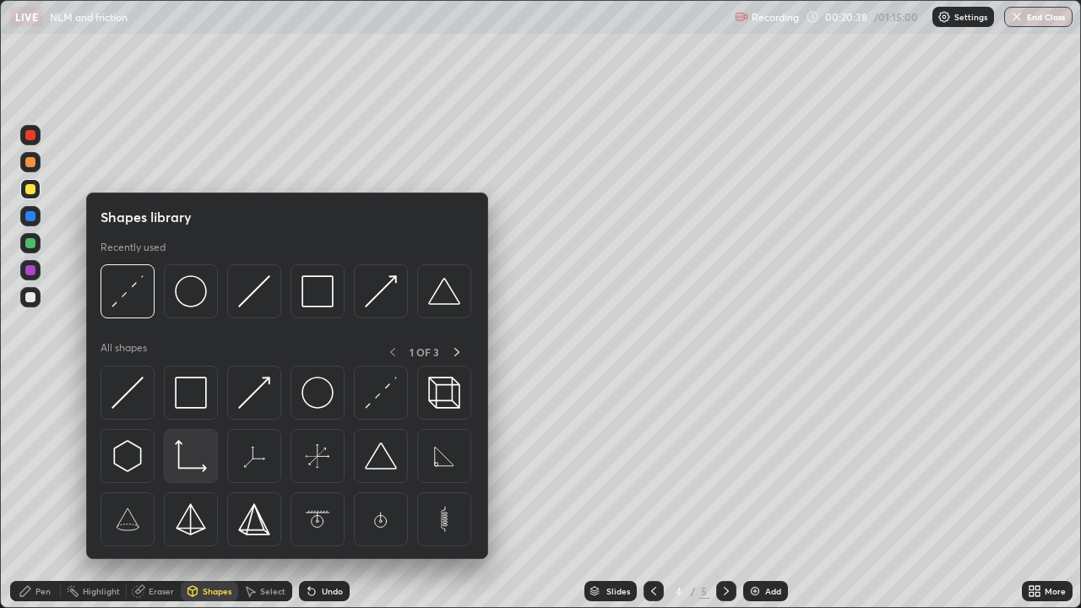
click at [182, 455] on img at bounding box center [191, 456] width 32 height 32
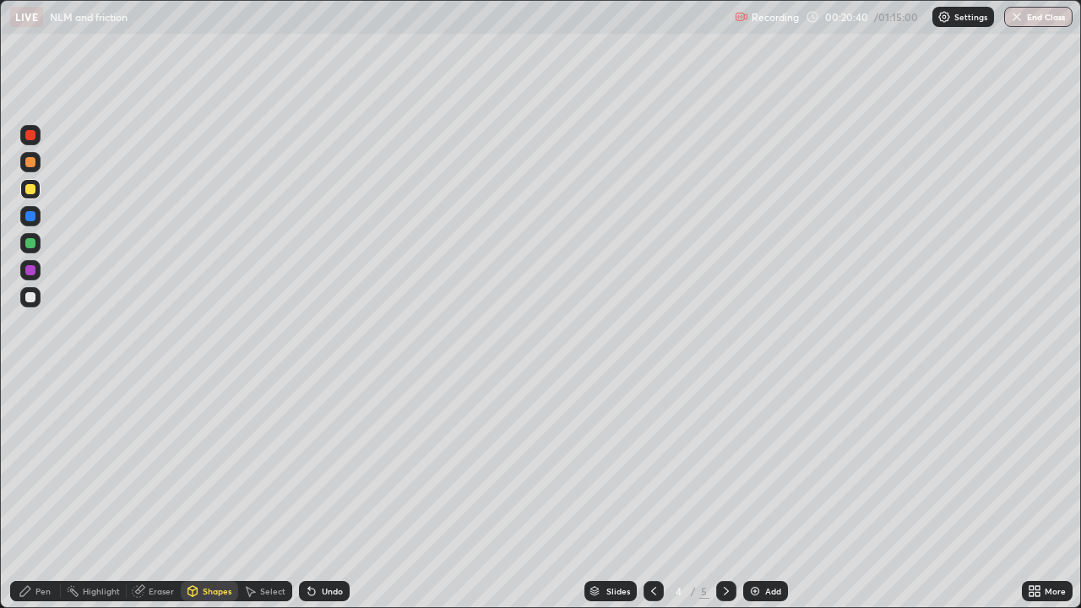
click at [325, 493] on div "Undo" at bounding box center [332, 591] width 21 height 8
click at [203, 493] on div "Shapes" at bounding box center [217, 591] width 29 height 8
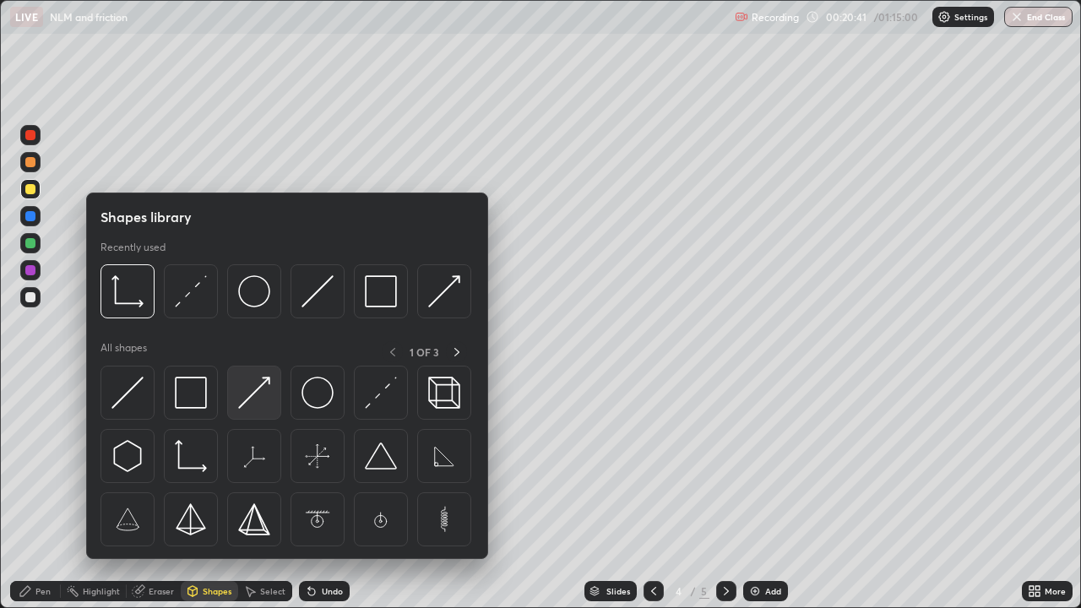
click at [250, 399] on img at bounding box center [254, 393] width 32 height 32
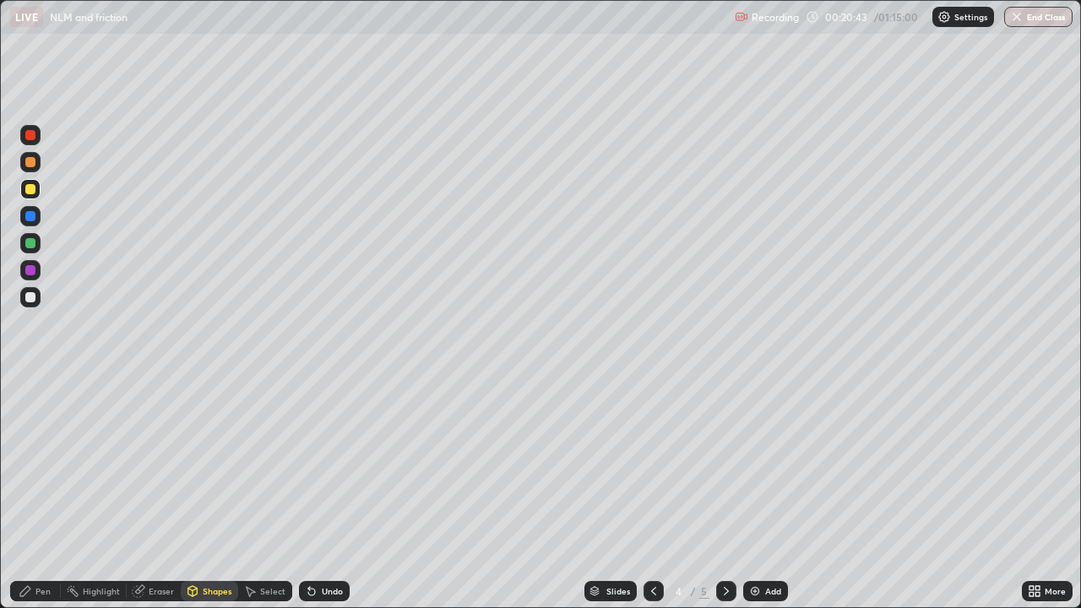
click at [328, 493] on div "Undo" at bounding box center [332, 591] width 21 height 8
click at [208, 493] on div "Shapes" at bounding box center [217, 591] width 29 height 8
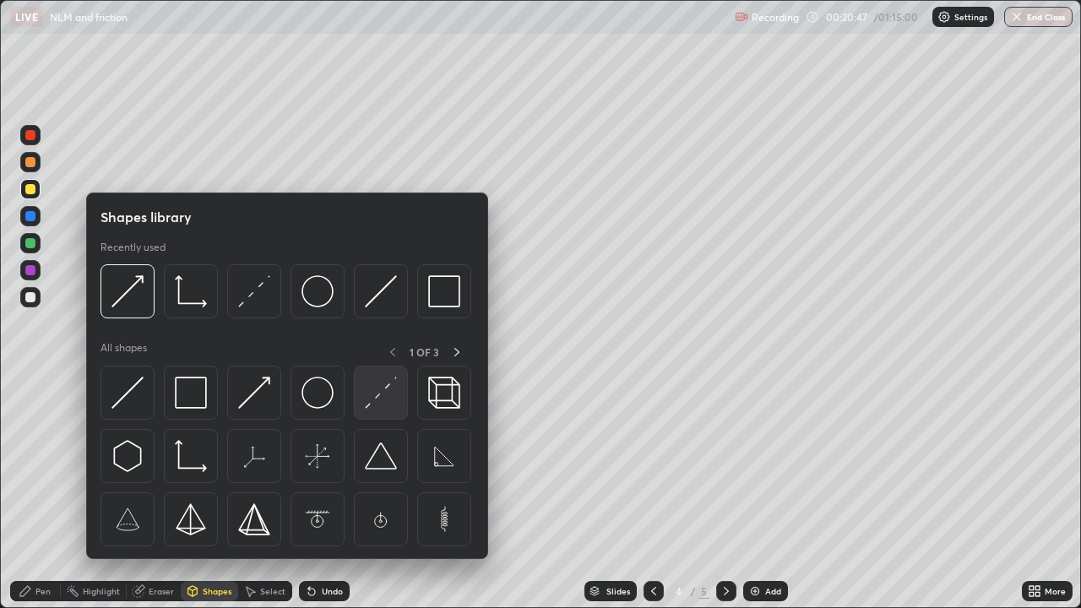
click at [380, 404] on img at bounding box center [381, 393] width 32 height 32
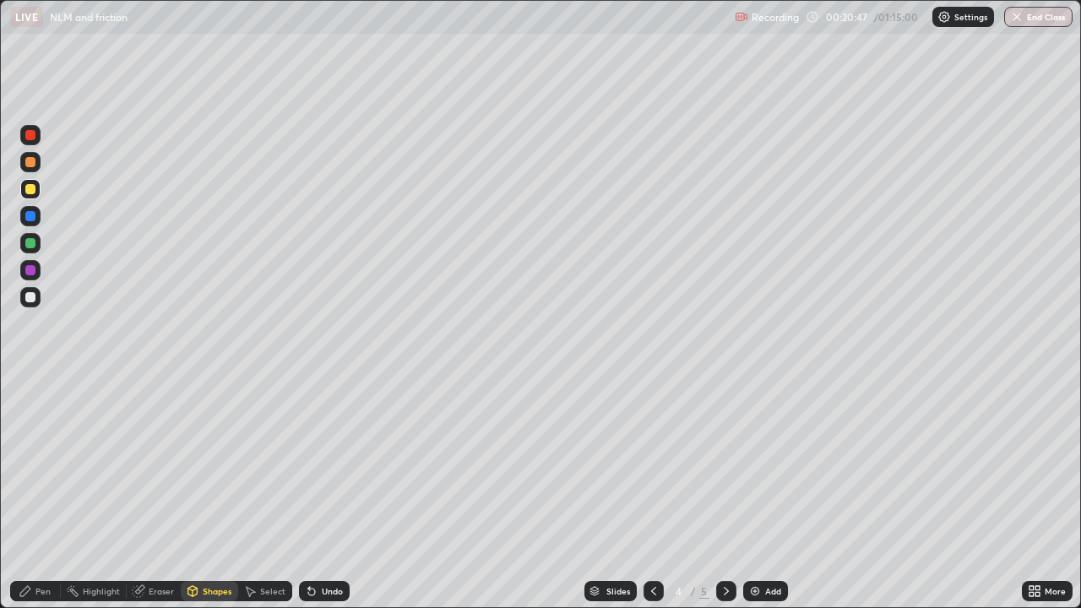
click at [33, 296] on div at bounding box center [30, 297] width 10 height 10
click at [43, 493] on div "Pen" at bounding box center [42, 591] width 15 height 8
click at [328, 493] on div "Undo" at bounding box center [332, 591] width 21 height 8
click at [325, 493] on div "Undo" at bounding box center [332, 591] width 21 height 8
click at [327, 493] on div "Undo" at bounding box center [332, 591] width 21 height 8
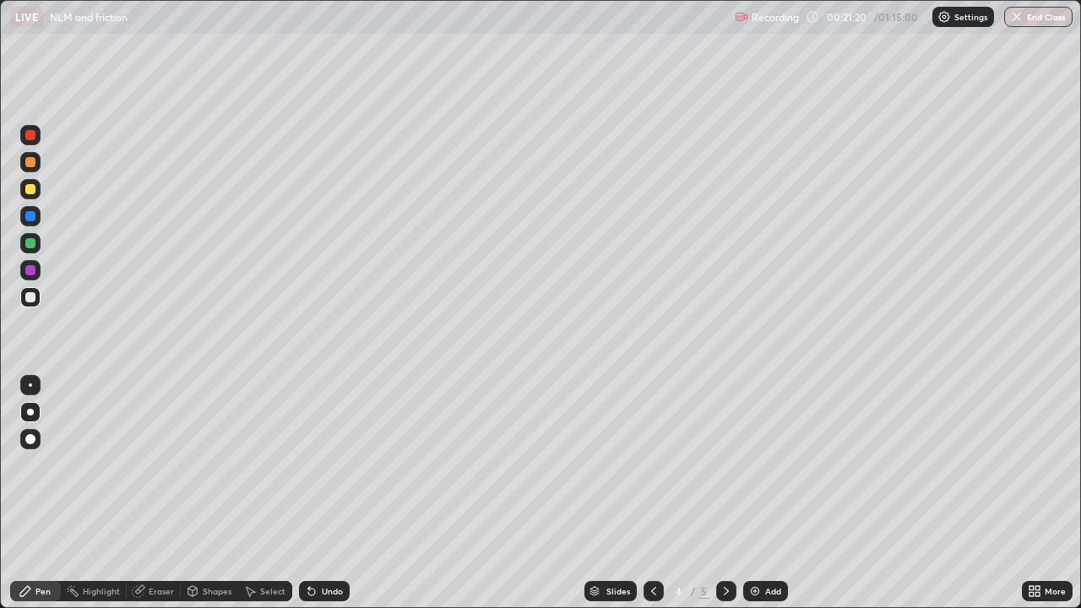
click at [327, 493] on div "Undo" at bounding box center [332, 591] width 21 height 8
click at [322, 493] on div "Undo" at bounding box center [332, 591] width 21 height 8
click at [319, 493] on div "Undo" at bounding box center [324, 591] width 51 height 20
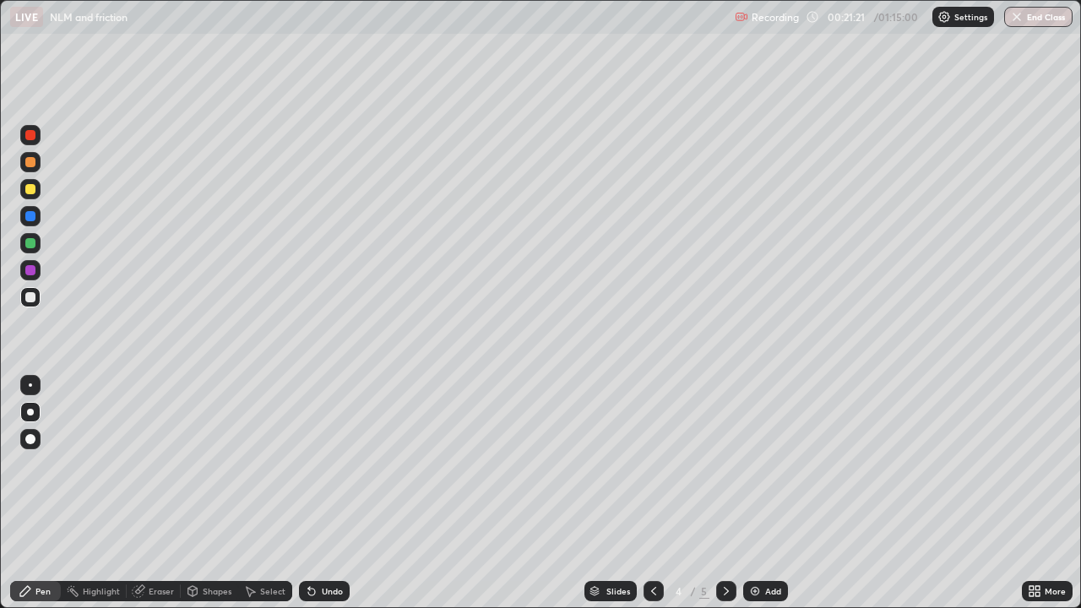
click at [322, 493] on div "Undo" at bounding box center [332, 591] width 21 height 8
click at [334, 493] on div "Undo" at bounding box center [324, 591] width 51 height 20
click at [339, 493] on div "Undo" at bounding box center [332, 591] width 21 height 8
click at [334, 493] on div "Undo" at bounding box center [332, 591] width 21 height 8
click at [327, 493] on div "Undo" at bounding box center [332, 591] width 21 height 8
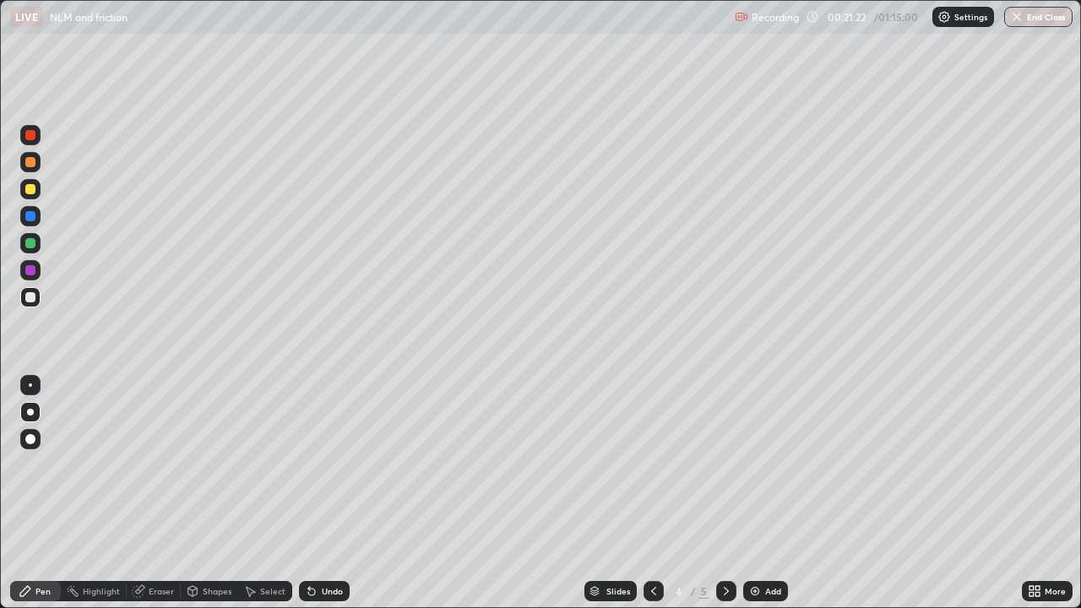
click at [323, 493] on div "Undo" at bounding box center [332, 591] width 21 height 8
click at [329, 493] on div "Undo" at bounding box center [332, 591] width 21 height 8
click at [328, 493] on div "Undo" at bounding box center [332, 591] width 21 height 8
click at [327, 493] on div "Undo" at bounding box center [332, 591] width 21 height 8
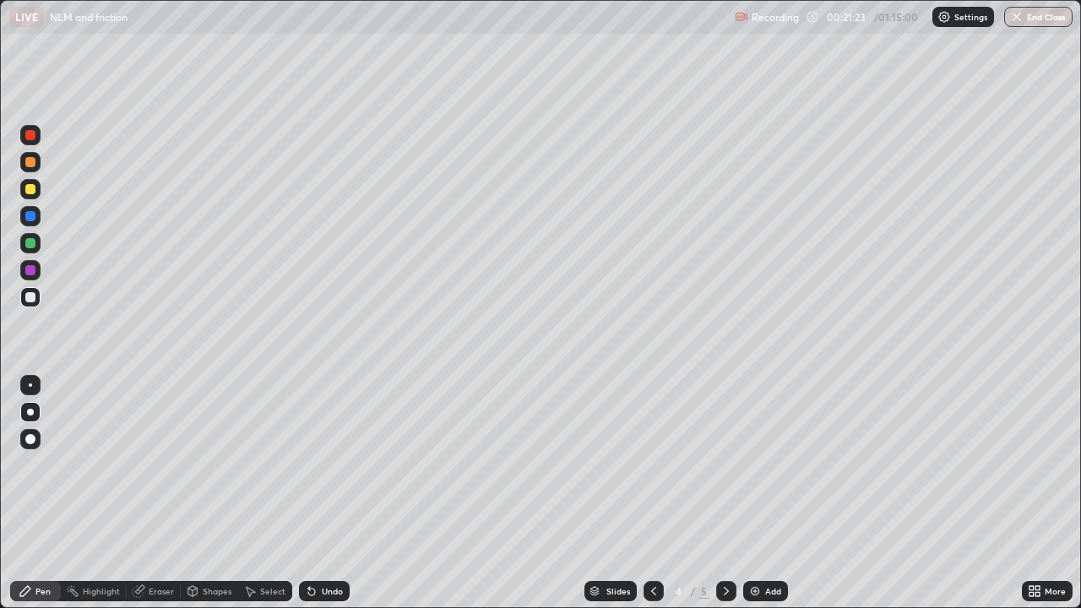
click at [328, 493] on div "Undo" at bounding box center [332, 591] width 21 height 8
click at [327, 493] on div "Undo" at bounding box center [332, 591] width 21 height 8
click at [329, 493] on div "Undo" at bounding box center [332, 591] width 21 height 8
click at [222, 493] on div "Shapes" at bounding box center [209, 591] width 57 height 20
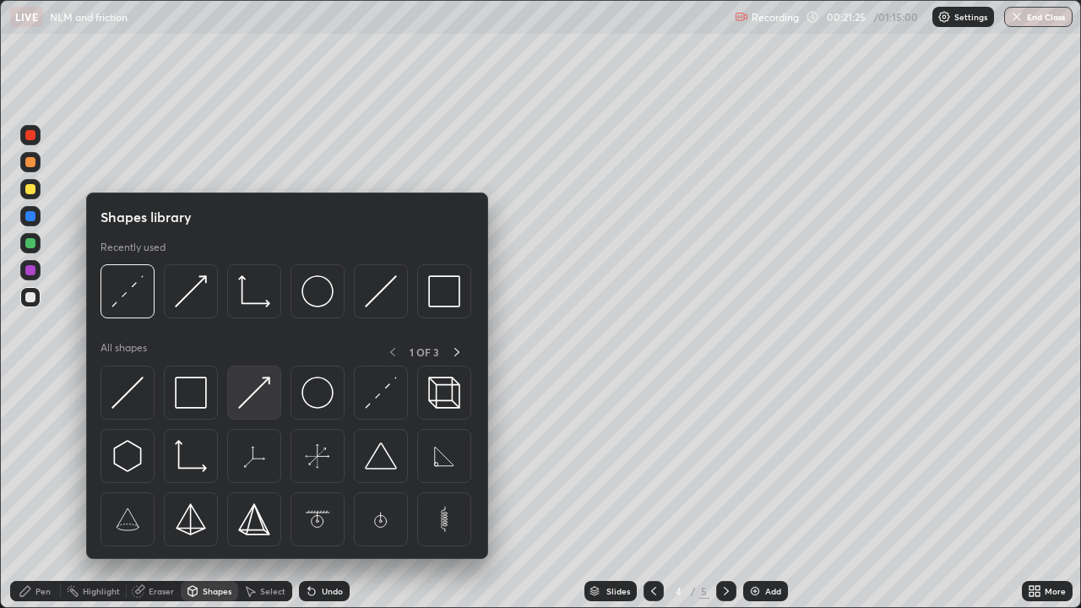
click at [252, 397] on img at bounding box center [254, 393] width 32 height 32
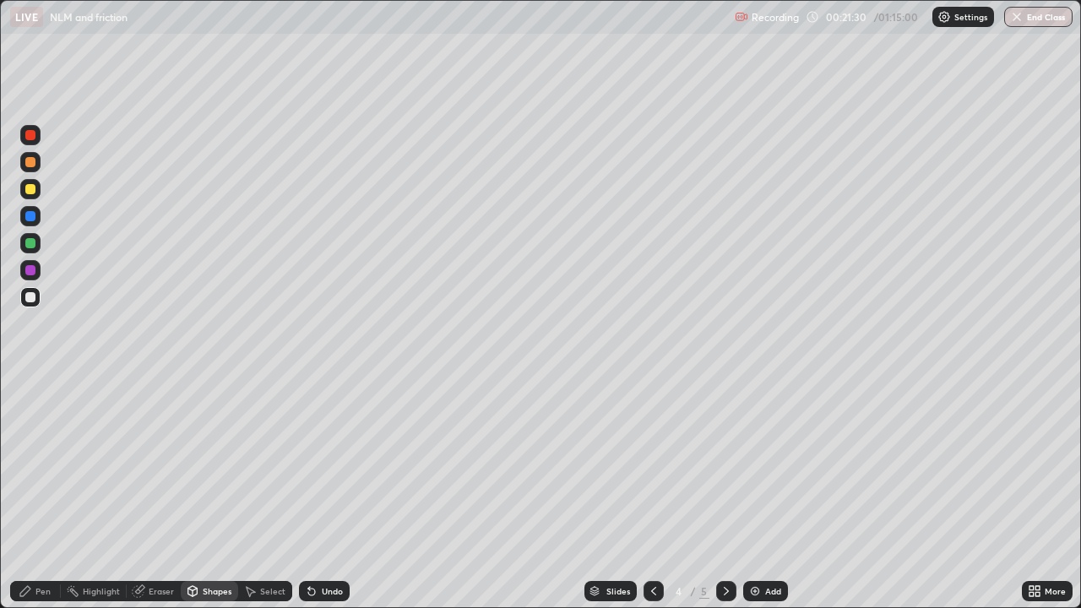
click at [213, 493] on div "Shapes" at bounding box center [217, 591] width 29 height 8
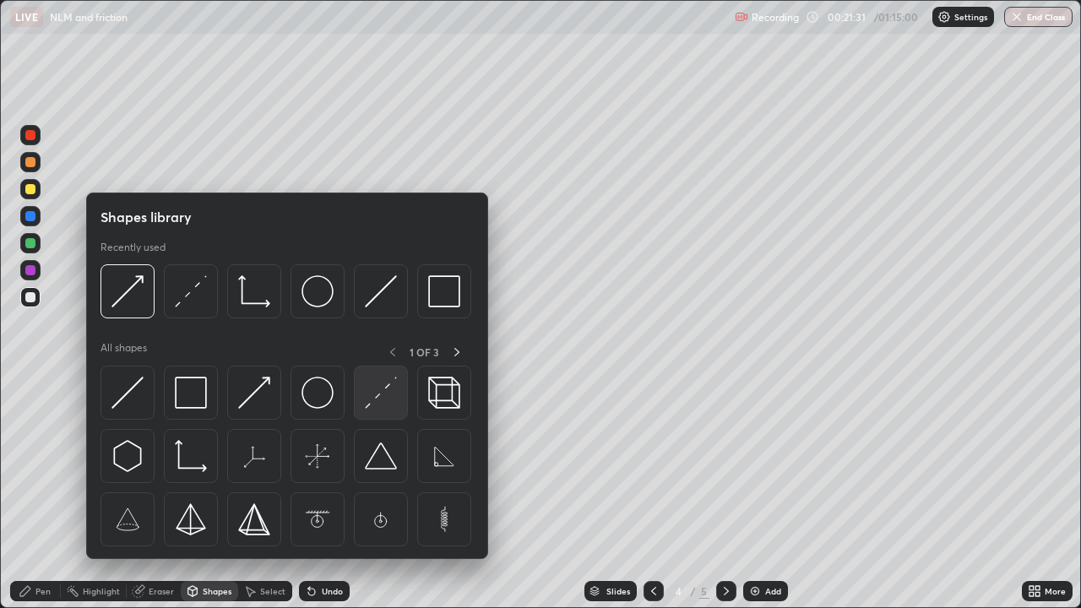
click at [370, 394] on img at bounding box center [381, 393] width 32 height 32
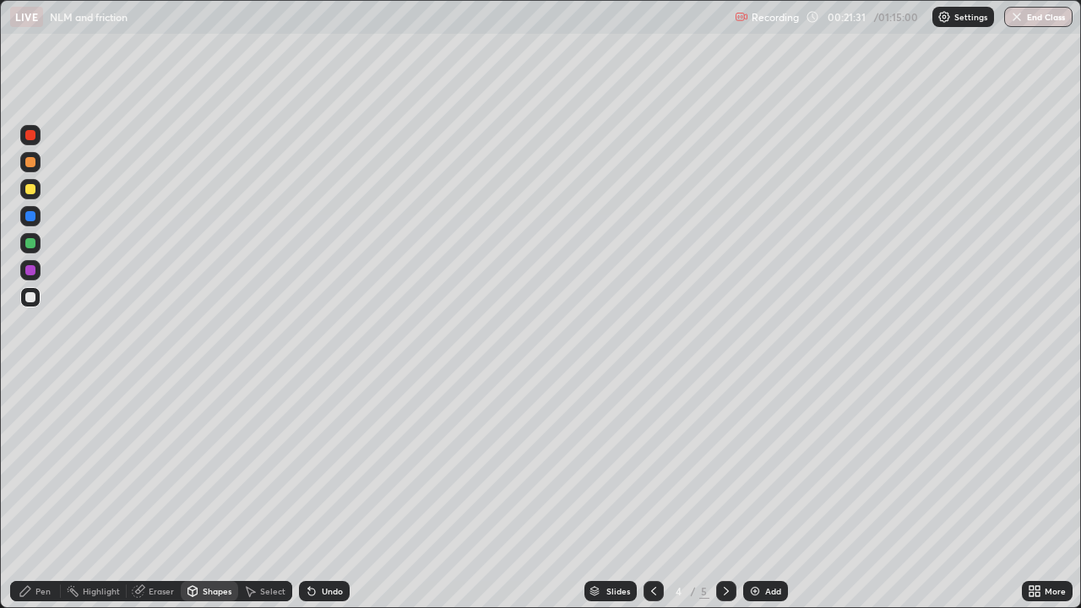
click at [35, 274] on div at bounding box center [30, 270] width 20 height 20
click at [39, 493] on div "Pen" at bounding box center [42, 591] width 15 height 8
click at [30, 298] on div at bounding box center [30, 297] width 10 height 10
click at [651, 493] on icon at bounding box center [653, 591] width 5 height 8
click at [719, 493] on icon at bounding box center [726, 591] width 14 height 14
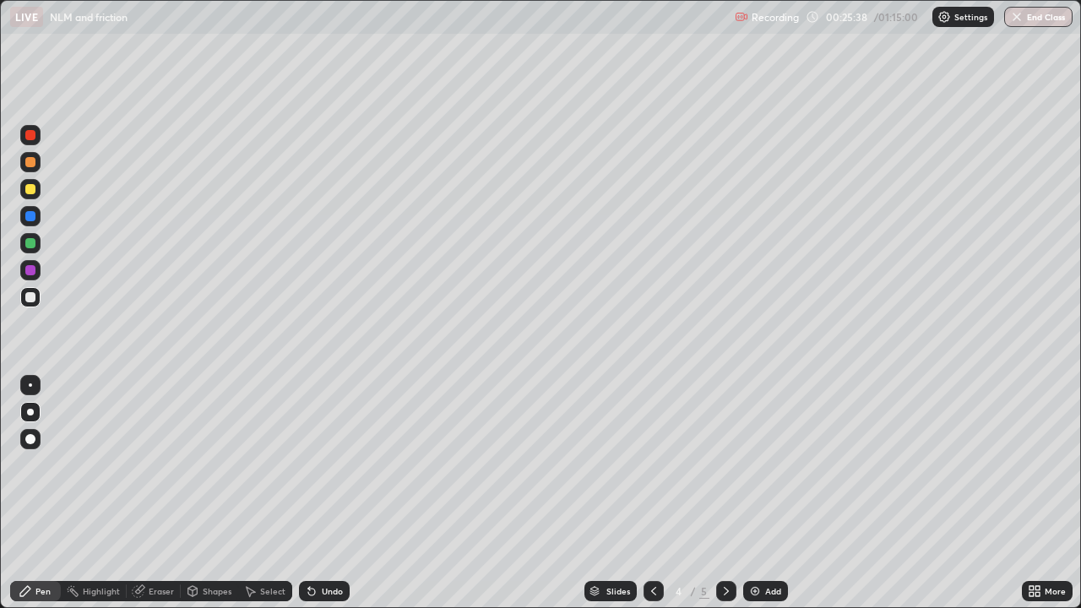
click at [730, 493] on icon at bounding box center [726, 591] width 14 height 14
click at [205, 493] on div "Shapes" at bounding box center [217, 591] width 29 height 8
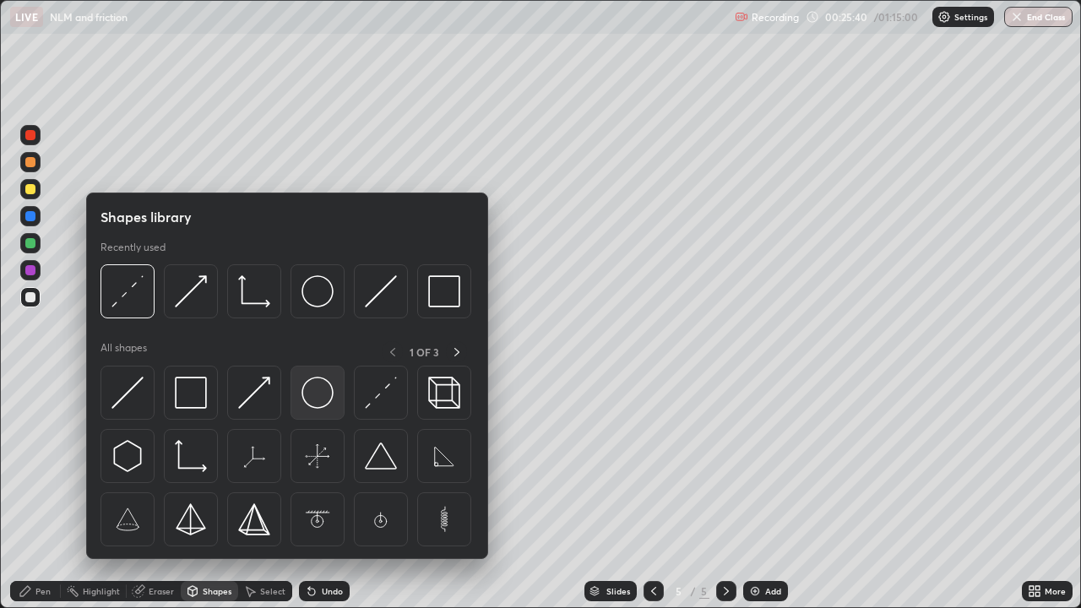
click at [324, 404] on img at bounding box center [317, 393] width 32 height 32
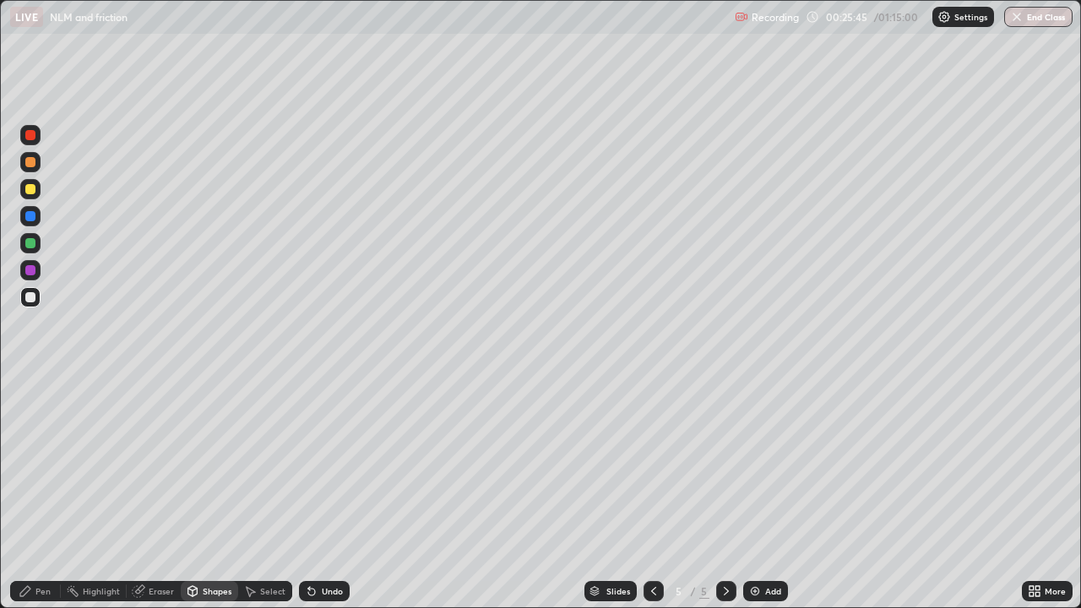
click at [207, 493] on div "Shapes" at bounding box center [209, 591] width 57 height 20
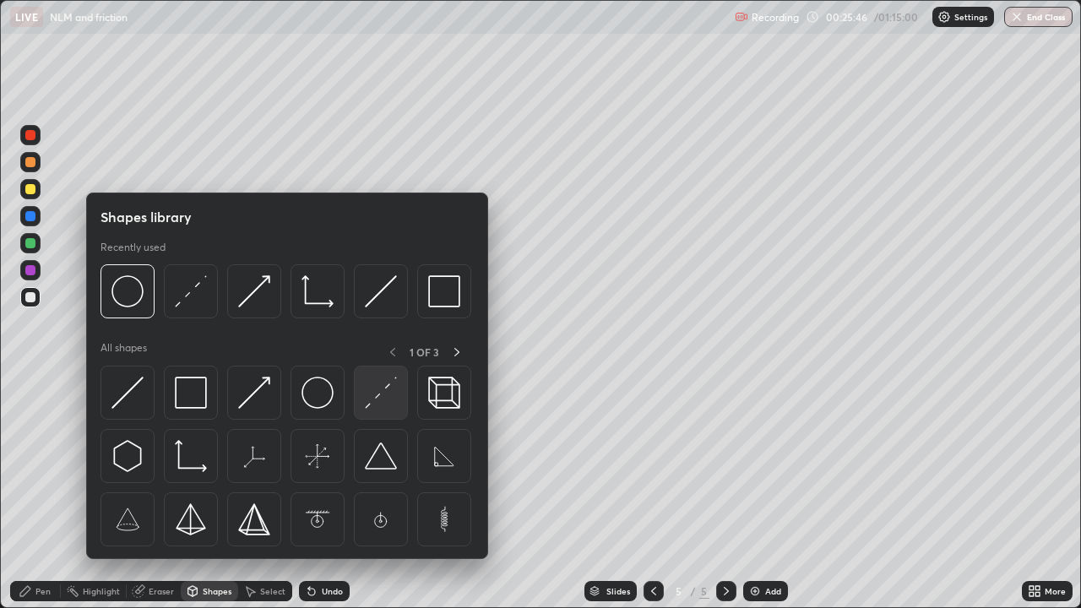
click at [378, 395] on img at bounding box center [381, 393] width 32 height 32
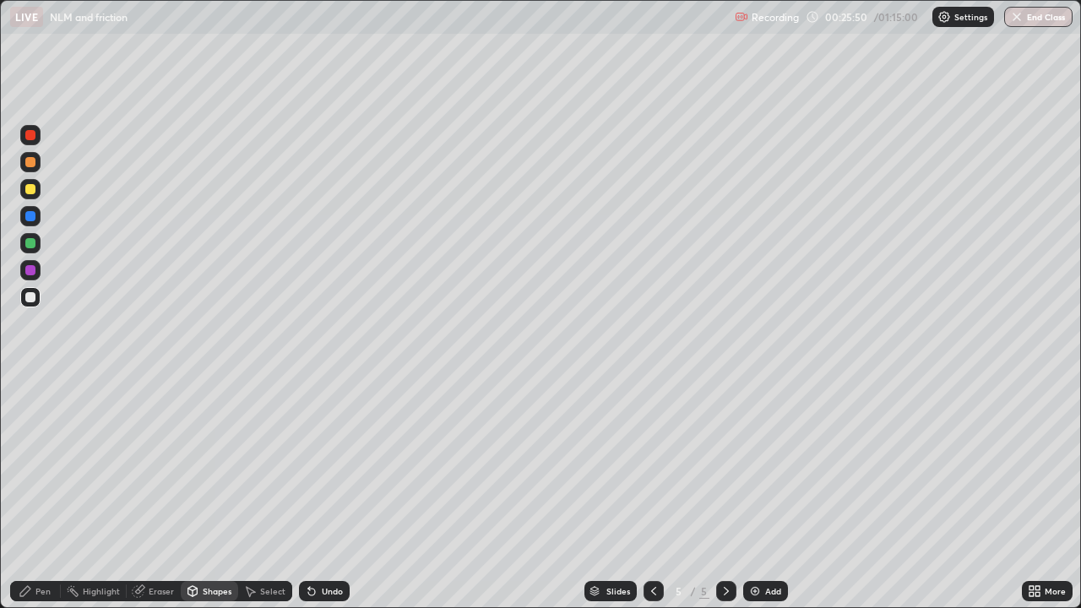
click at [203, 493] on div "Shapes" at bounding box center [217, 591] width 29 height 8
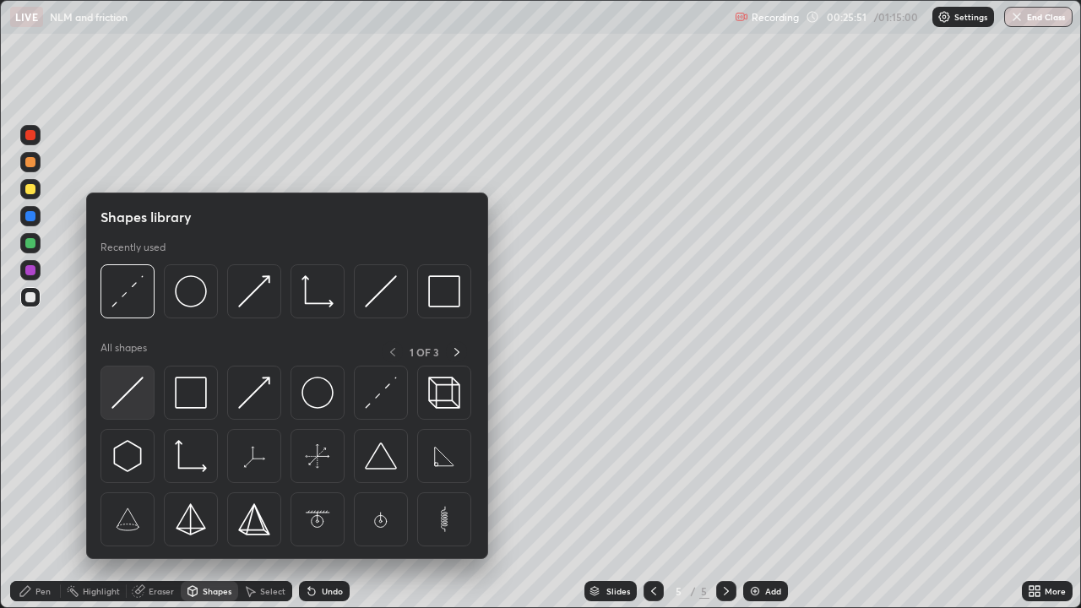
click at [131, 396] on img at bounding box center [127, 393] width 32 height 32
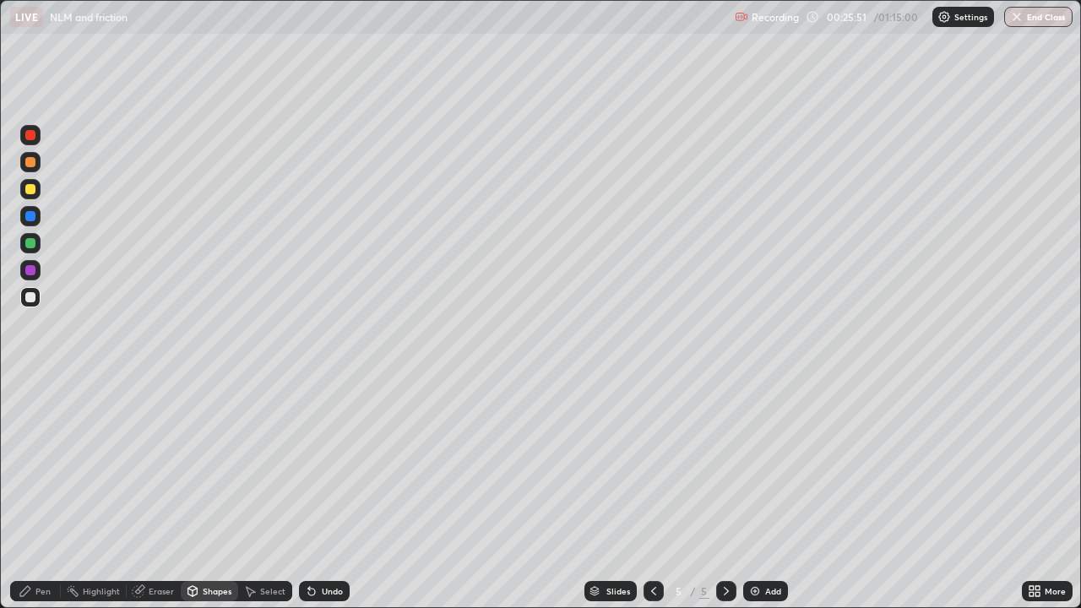
click at [36, 242] on div at bounding box center [30, 243] width 20 height 20
click at [47, 493] on div "Pen" at bounding box center [35, 591] width 51 height 20
click at [33, 297] on div at bounding box center [30, 297] width 10 height 10
click at [33, 273] on div at bounding box center [30, 270] width 10 height 10
click at [35, 196] on div at bounding box center [30, 189] width 20 height 20
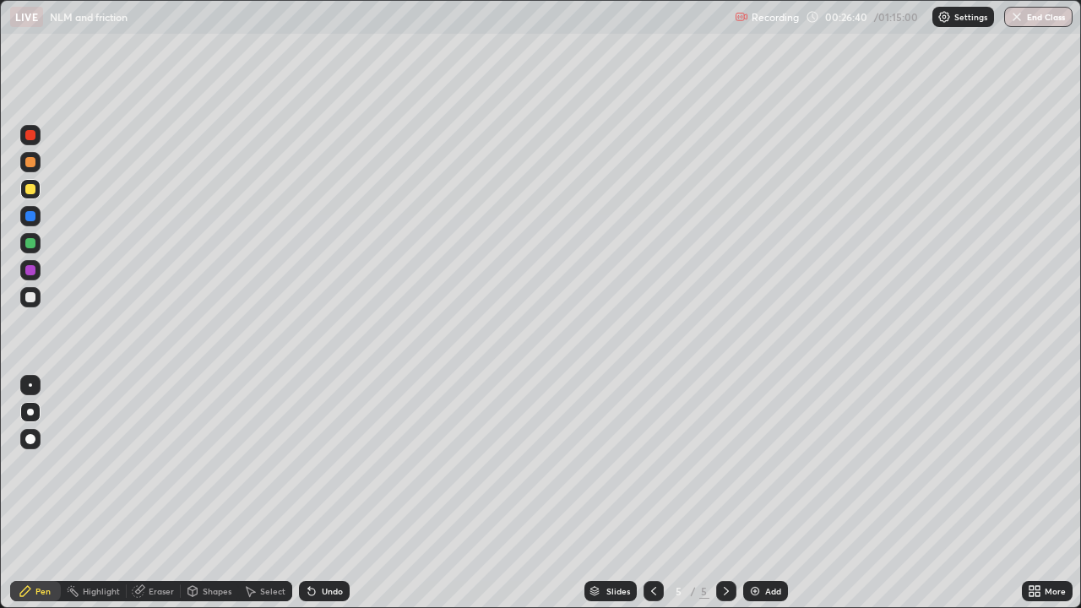
click at [762, 493] on div "Add" at bounding box center [765, 591] width 45 height 20
click at [214, 493] on div "Shapes" at bounding box center [217, 591] width 29 height 8
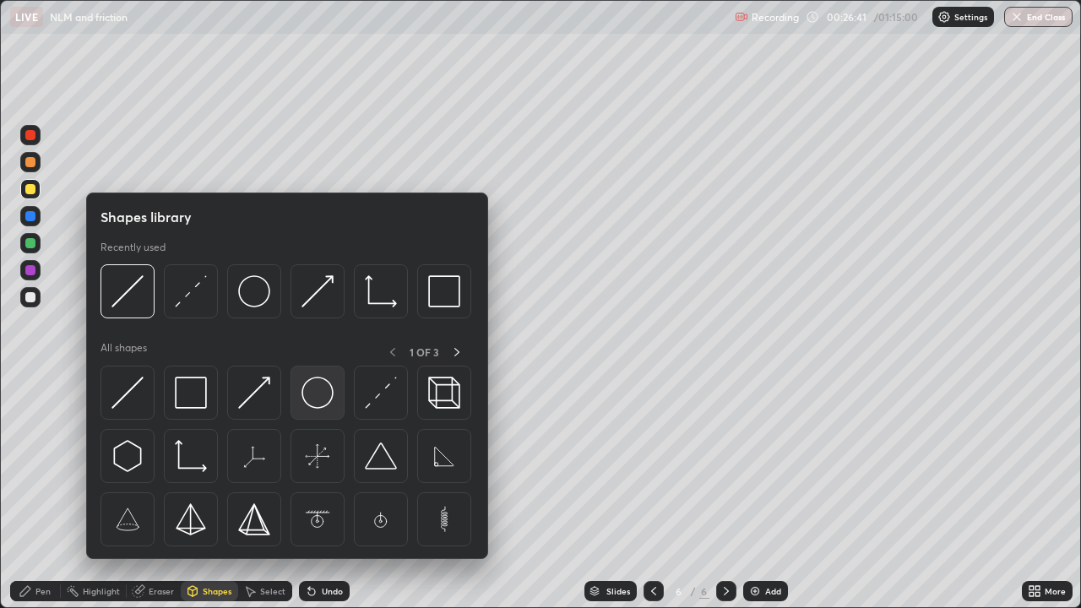
click at [313, 393] on img at bounding box center [317, 393] width 32 height 32
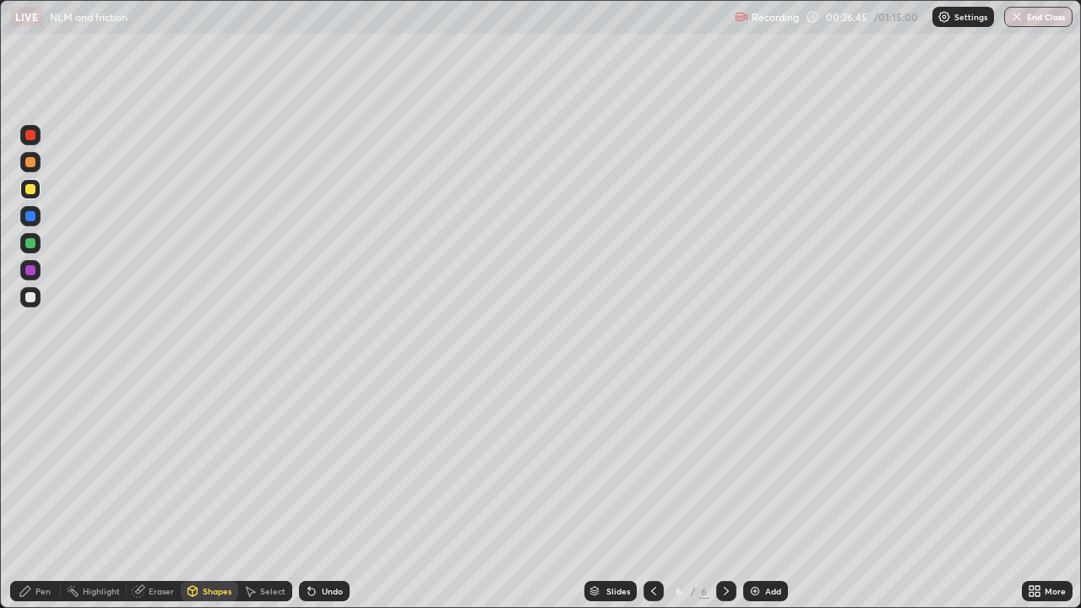
click at [207, 493] on div "Shapes" at bounding box center [217, 591] width 29 height 8
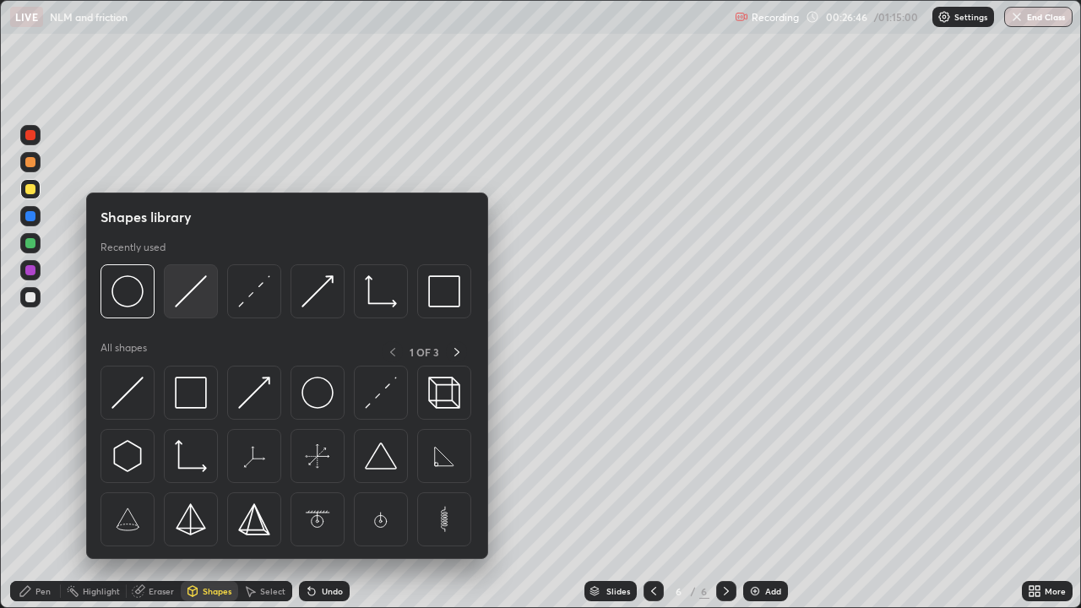
click at [196, 294] on img at bounding box center [191, 291] width 32 height 32
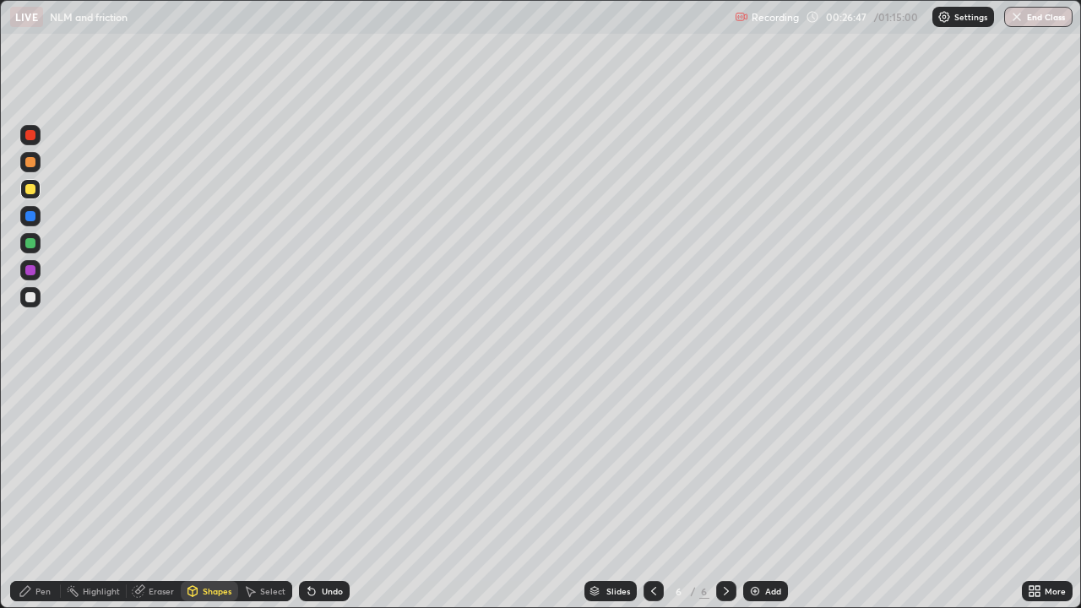
click at [34, 298] on div at bounding box center [30, 297] width 10 height 10
click at [193, 493] on icon at bounding box center [193, 593] width 0 height 6
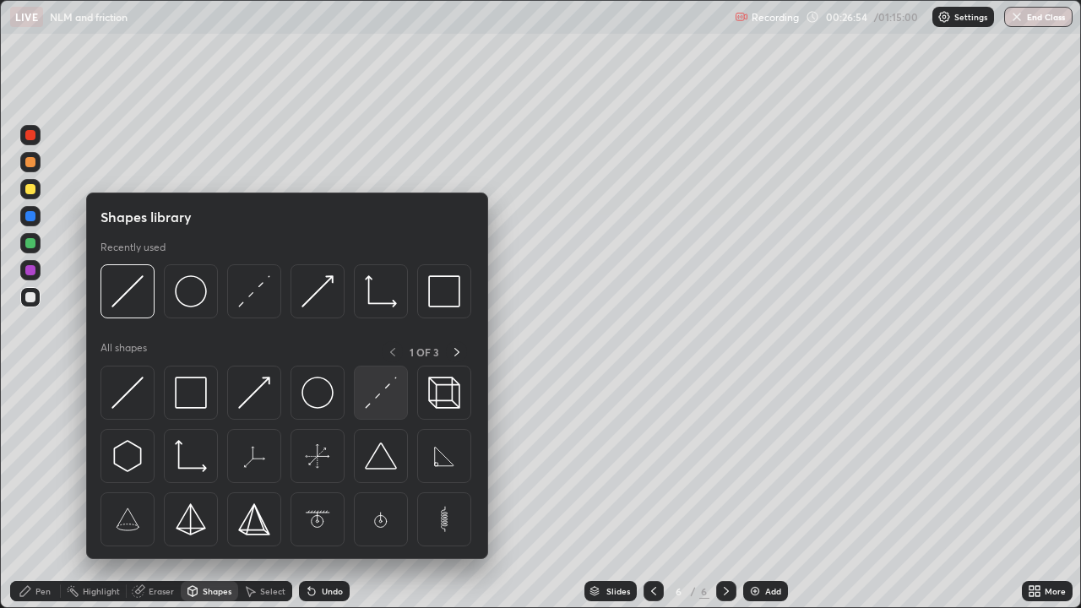
click at [383, 397] on img at bounding box center [381, 393] width 32 height 32
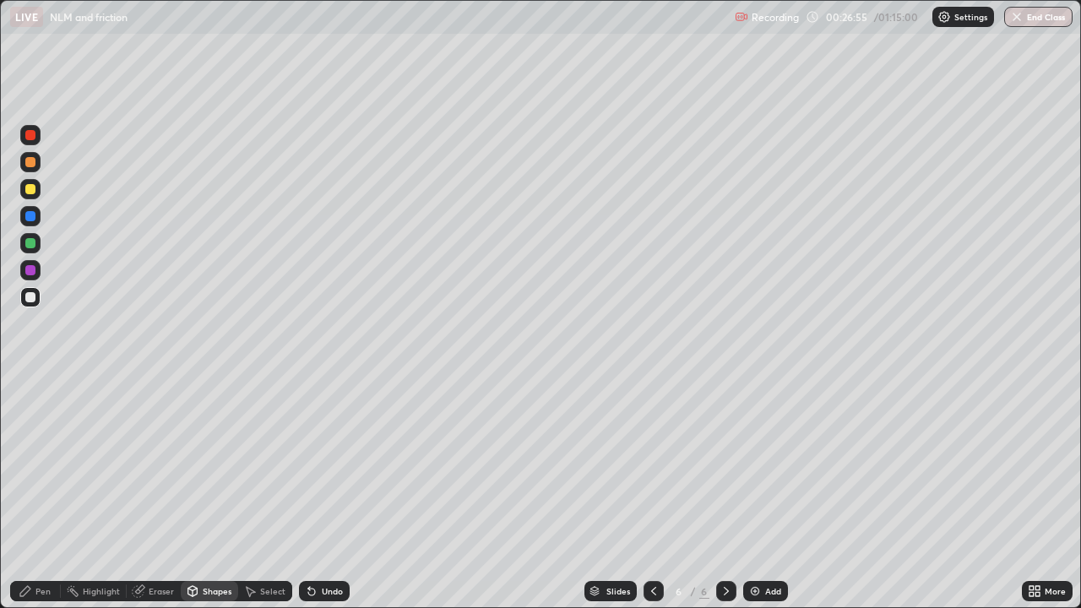
click at [36, 245] on div at bounding box center [30, 243] width 20 height 20
click at [41, 493] on div "Pen" at bounding box center [35, 591] width 51 height 20
click at [33, 193] on div at bounding box center [30, 189] width 10 height 10
click at [208, 493] on div "Shapes" at bounding box center [217, 591] width 29 height 8
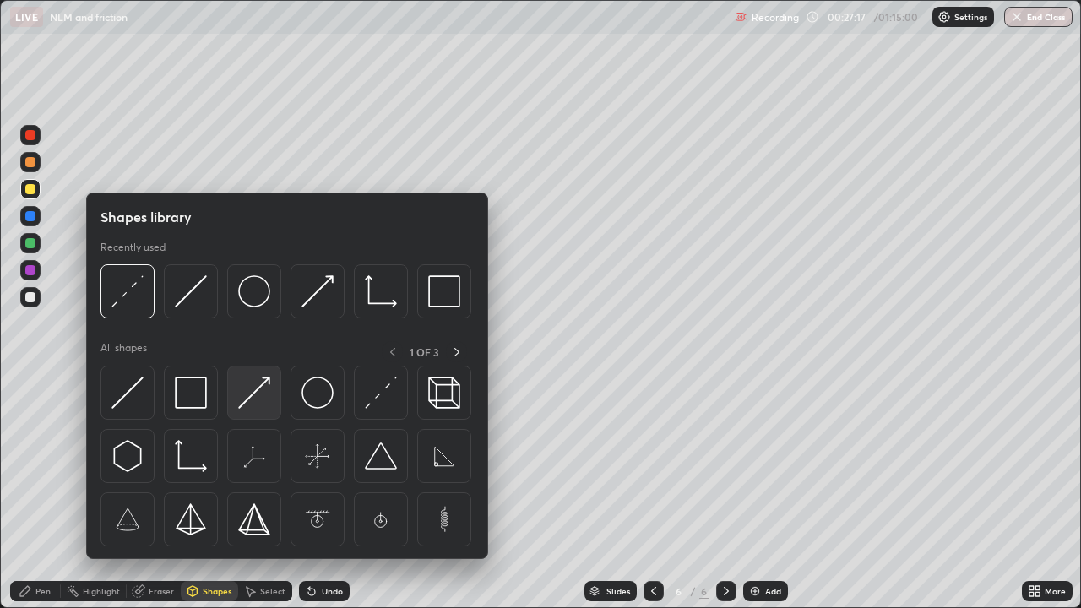
click at [256, 397] on img at bounding box center [254, 393] width 32 height 32
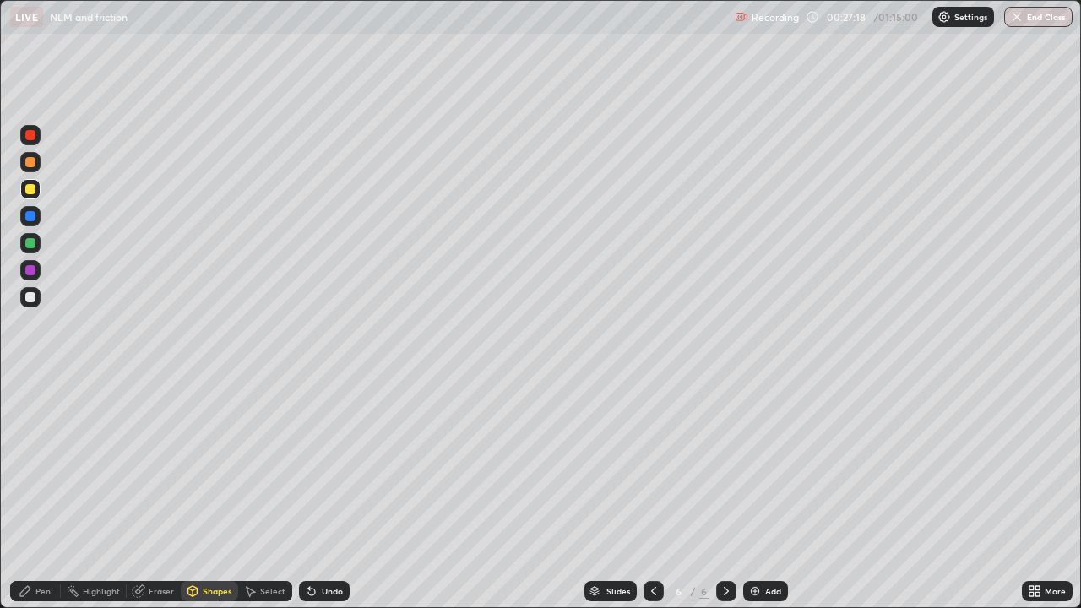
click at [31, 270] on div at bounding box center [30, 270] width 10 height 10
click at [39, 493] on div "Pen" at bounding box center [42, 591] width 15 height 8
click at [32, 296] on div at bounding box center [30, 297] width 10 height 10
click at [36, 161] on div at bounding box center [30, 162] width 20 height 20
click at [648, 493] on icon at bounding box center [654, 591] width 14 height 14
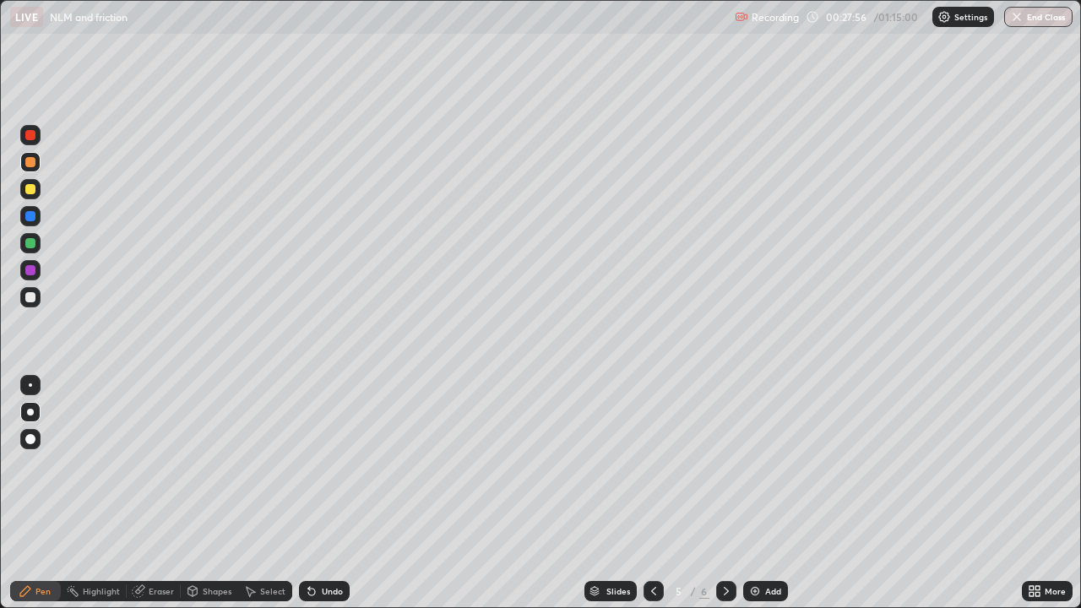
click at [653, 493] on icon at bounding box center [654, 591] width 14 height 14
click at [339, 493] on div "Undo" at bounding box center [324, 591] width 51 height 20
click at [327, 493] on div "Undo" at bounding box center [332, 591] width 21 height 8
click at [318, 493] on div "Undo" at bounding box center [324, 591] width 51 height 20
click at [328, 493] on div "Undo" at bounding box center [332, 591] width 21 height 8
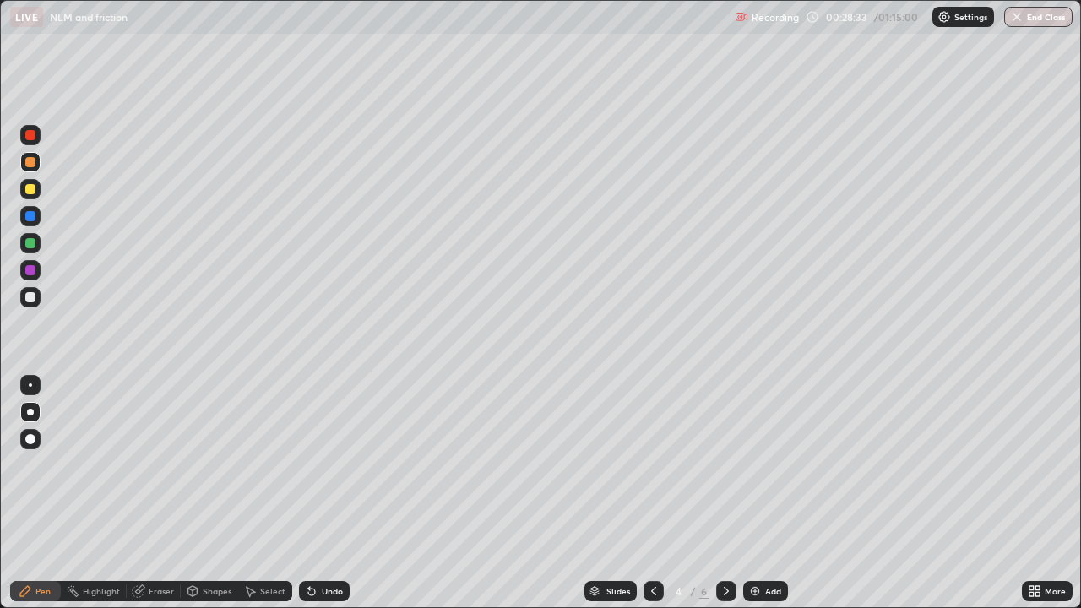
click at [331, 493] on div "Undo" at bounding box center [324, 591] width 51 height 20
click at [338, 493] on div "Undo" at bounding box center [324, 591] width 51 height 20
click at [336, 493] on div "Undo" at bounding box center [332, 591] width 21 height 8
click at [331, 493] on div "Undo" at bounding box center [324, 591] width 51 height 20
click at [334, 493] on div "Undo" at bounding box center [324, 591] width 51 height 20
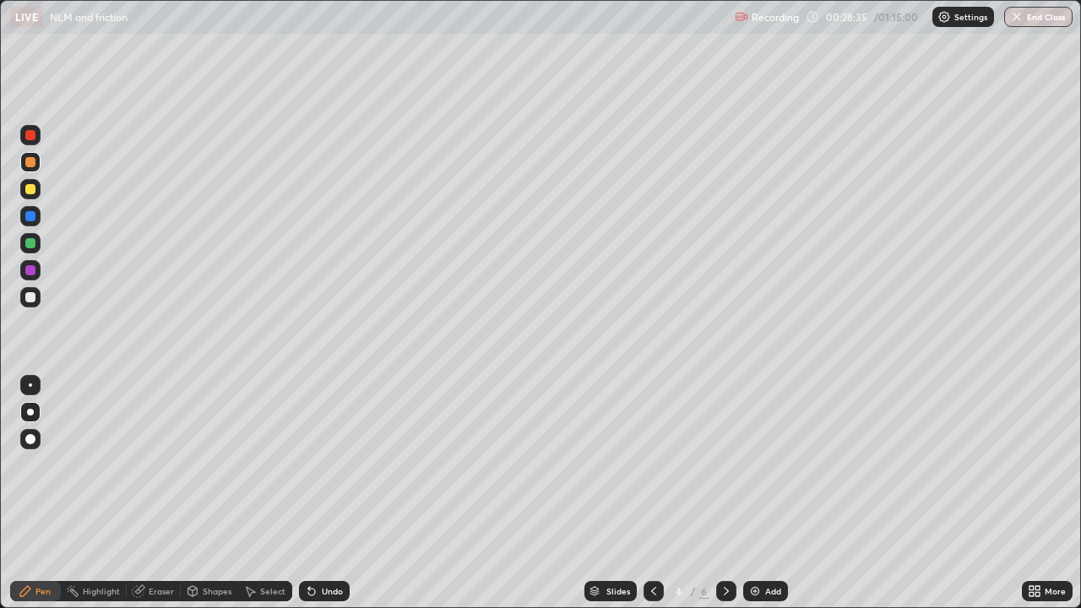
click at [337, 493] on div "Undo" at bounding box center [324, 591] width 51 height 20
click at [335, 493] on div "Undo" at bounding box center [332, 591] width 21 height 8
click at [333, 493] on div "Undo" at bounding box center [332, 591] width 21 height 8
click at [724, 493] on icon at bounding box center [726, 591] width 14 height 14
click at [209, 493] on div "Shapes" at bounding box center [217, 591] width 29 height 8
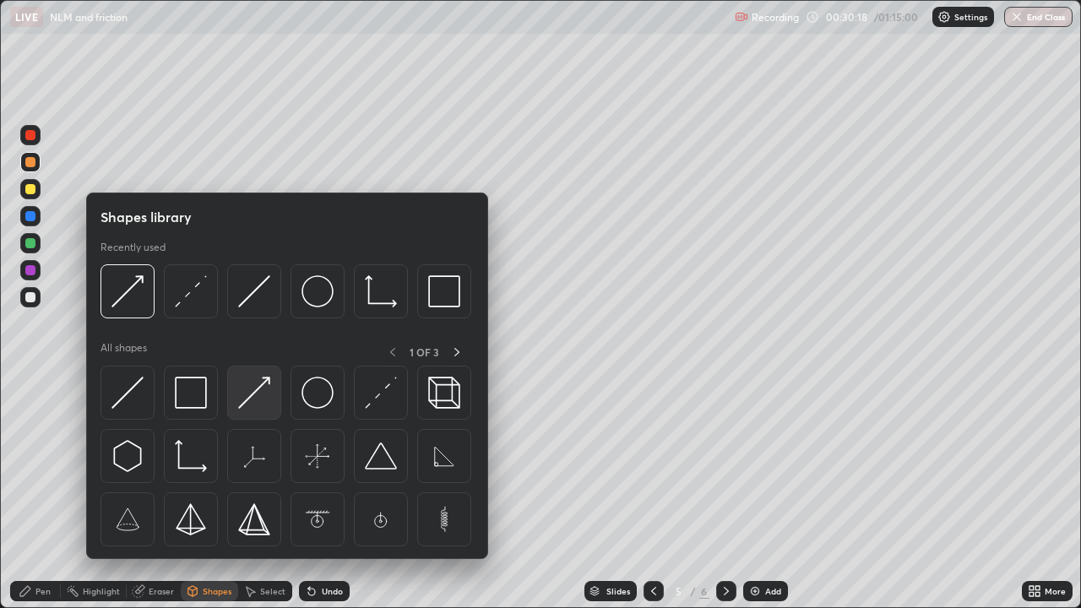
click at [256, 397] on img at bounding box center [254, 393] width 32 height 32
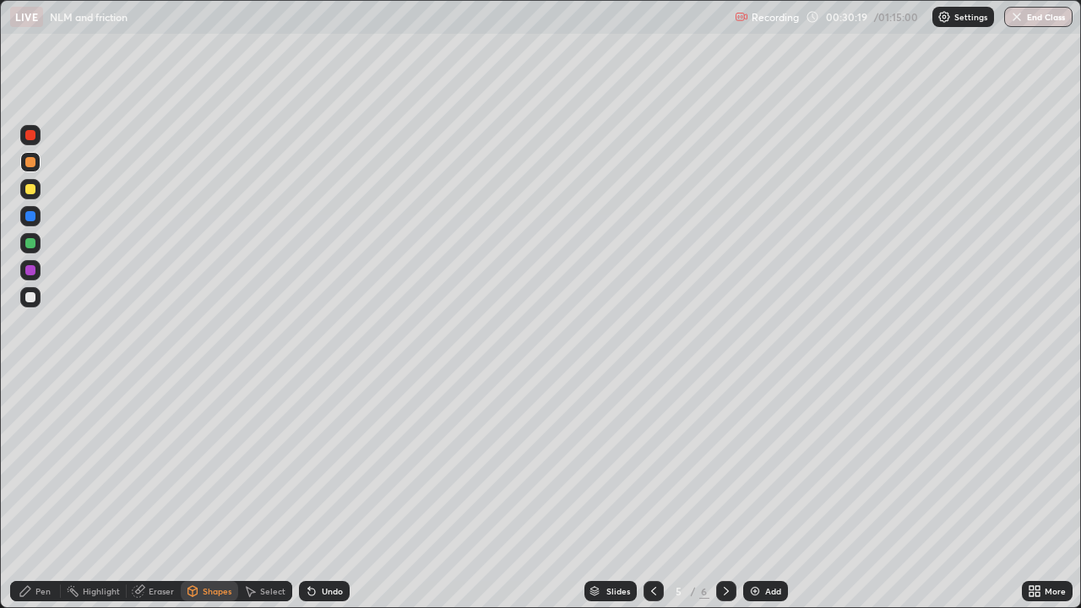
click at [32, 271] on div at bounding box center [30, 270] width 10 height 10
click at [29, 165] on div at bounding box center [30, 162] width 10 height 10
click at [41, 493] on div "Pen" at bounding box center [42, 591] width 15 height 8
click at [726, 493] on div at bounding box center [726, 591] width 20 height 34
click at [652, 493] on icon at bounding box center [654, 591] width 14 height 14
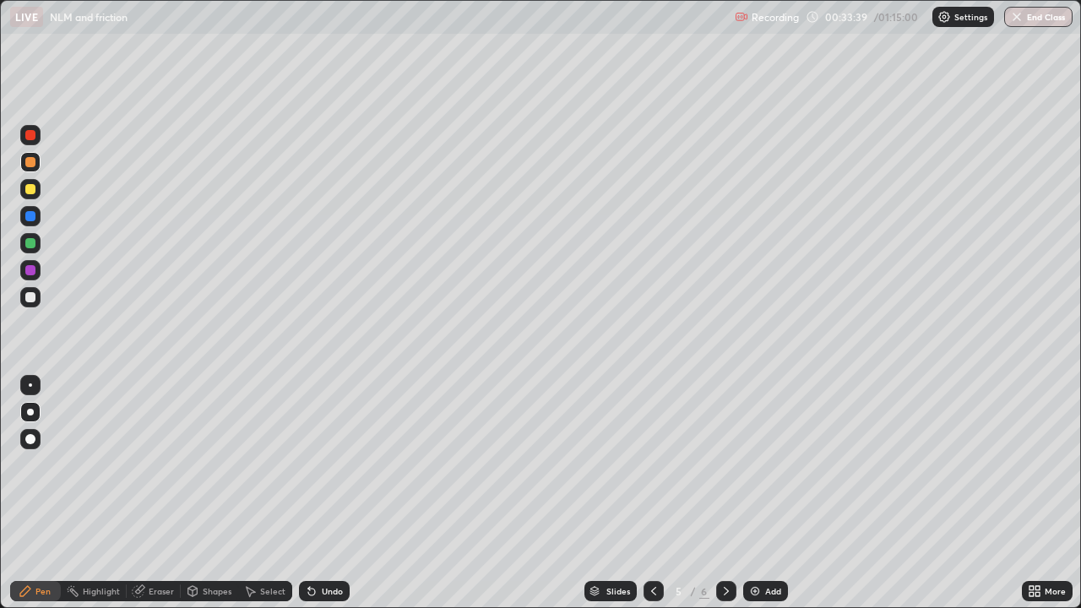
click at [724, 493] on icon at bounding box center [726, 591] width 14 height 14
click at [652, 493] on icon at bounding box center [654, 591] width 14 height 14
click at [726, 493] on div at bounding box center [726, 591] width 20 height 20
click at [648, 493] on icon at bounding box center [654, 591] width 14 height 14
click at [730, 493] on div at bounding box center [726, 591] width 20 height 20
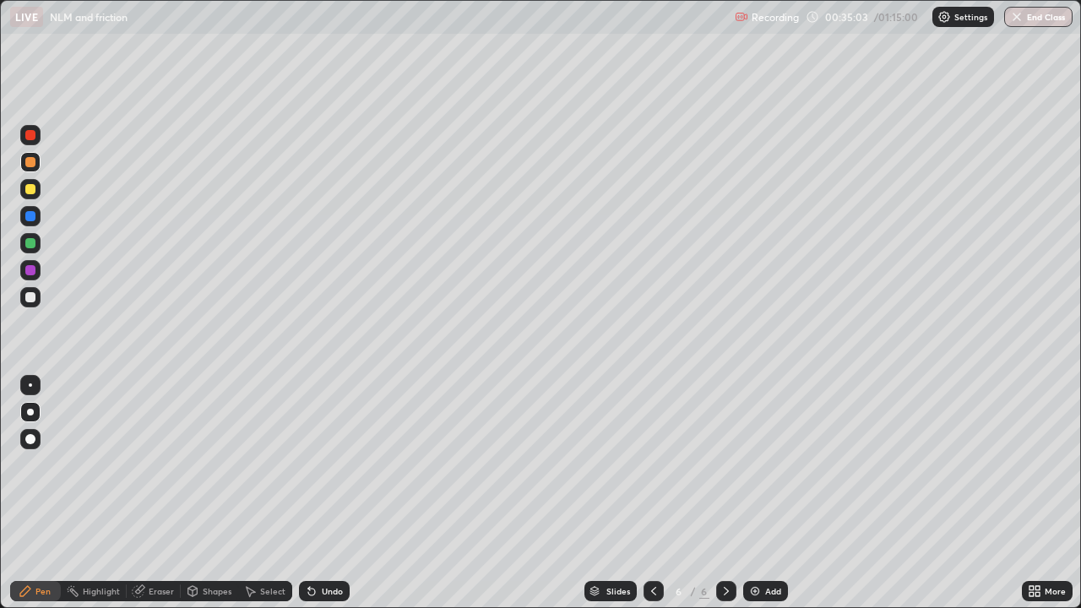
click at [652, 493] on div at bounding box center [653, 591] width 20 height 20
click at [722, 493] on icon at bounding box center [726, 591] width 14 height 14
click at [198, 493] on div "Shapes" at bounding box center [209, 591] width 57 height 20
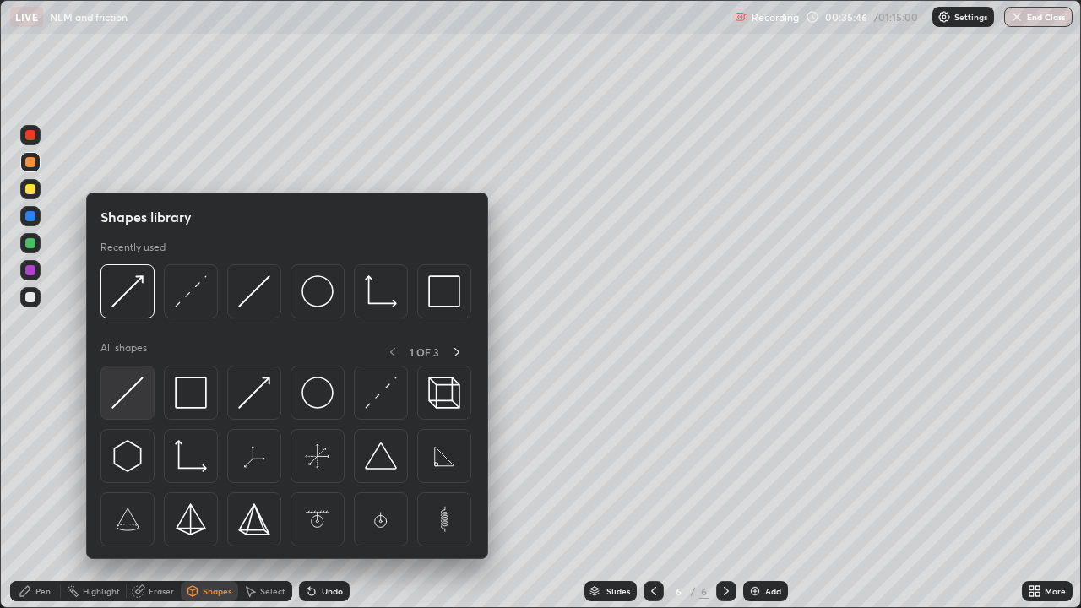
click at [128, 388] on img at bounding box center [127, 393] width 32 height 32
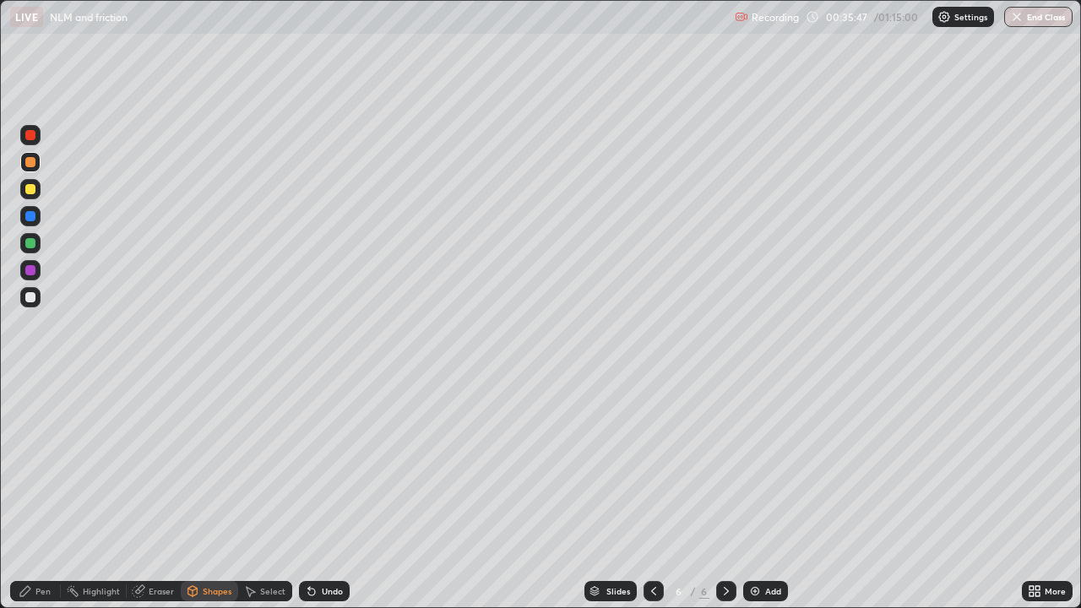
click at [36, 249] on div at bounding box center [30, 243] width 20 height 20
click at [322, 493] on div "Undo" at bounding box center [332, 591] width 21 height 8
click at [325, 493] on div "Undo" at bounding box center [332, 591] width 21 height 8
click at [35, 493] on div "Pen" at bounding box center [35, 591] width 51 height 20
click at [207, 493] on div "Shapes" at bounding box center [209, 591] width 57 height 20
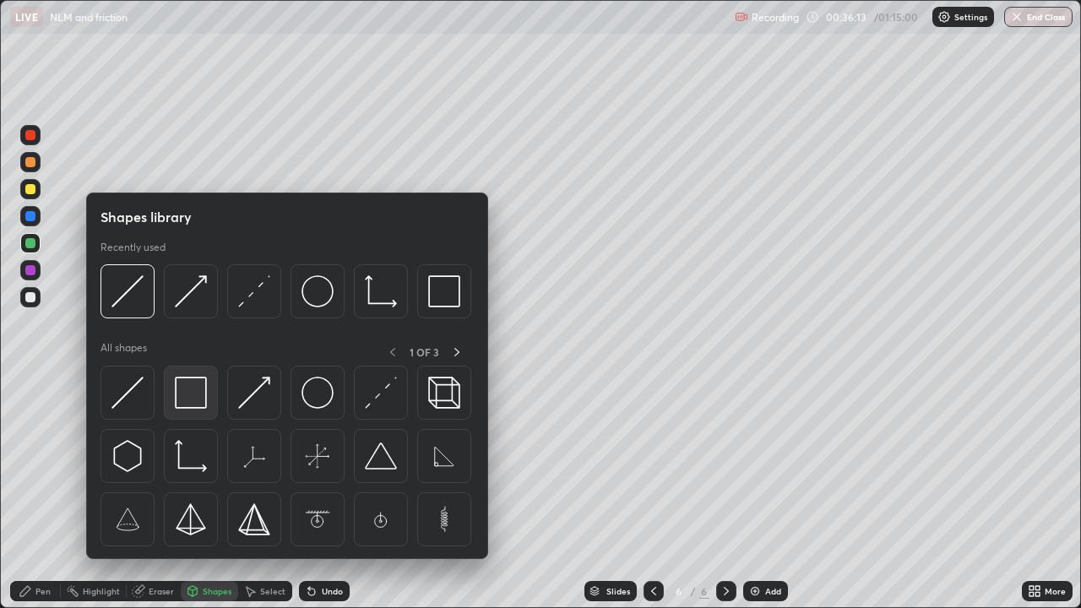
click at [183, 413] on div at bounding box center [191, 393] width 54 height 54
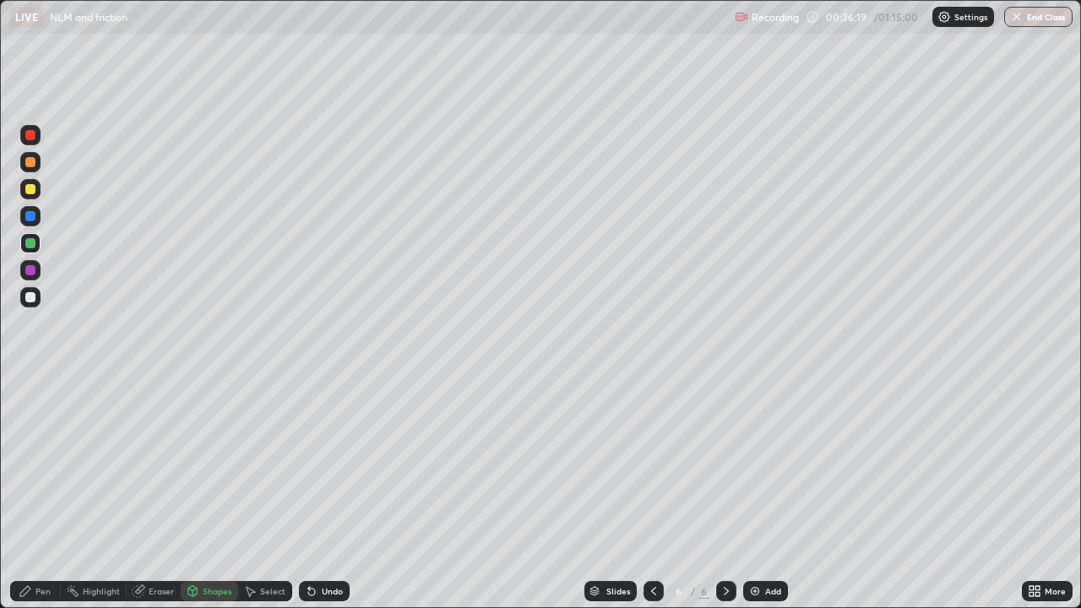
click at [48, 493] on div "Pen" at bounding box center [35, 591] width 51 height 20
click at [31, 297] on div at bounding box center [30, 297] width 10 height 10
click at [322, 493] on div "Undo" at bounding box center [332, 591] width 21 height 8
click at [323, 493] on div "Undo" at bounding box center [324, 591] width 51 height 20
click at [330, 493] on div "Undo" at bounding box center [332, 591] width 21 height 8
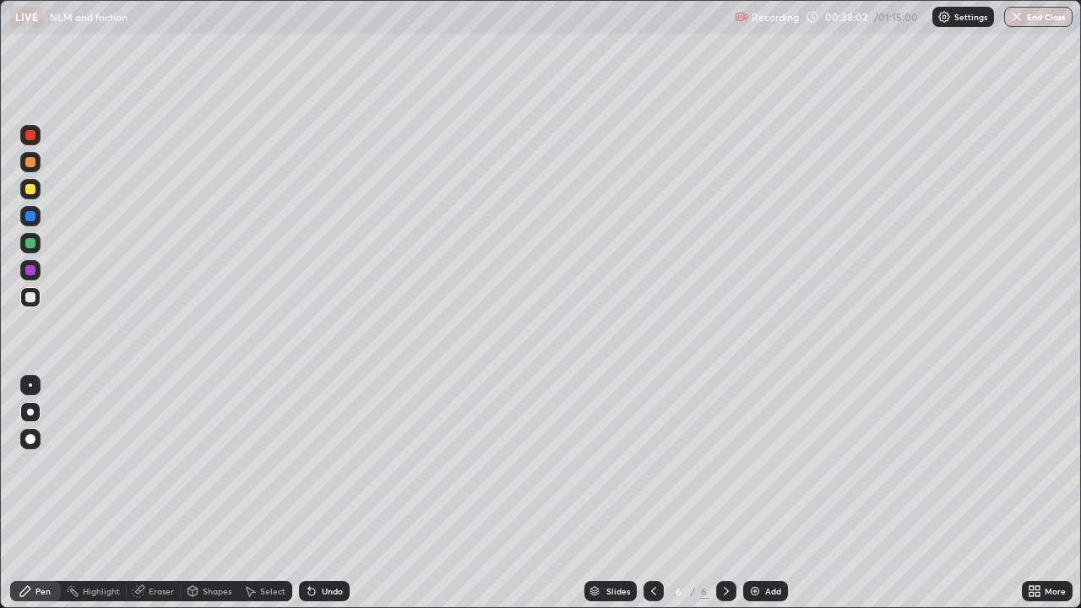
click at [334, 493] on div "Undo" at bounding box center [332, 591] width 21 height 8
click at [337, 493] on div "Undo" at bounding box center [332, 591] width 21 height 8
click at [339, 493] on div "Undo" at bounding box center [332, 591] width 21 height 8
click at [329, 493] on div "Undo" at bounding box center [332, 591] width 21 height 8
click at [317, 493] on div "Undo" at bounding box center [324, 591] width 51 height 20
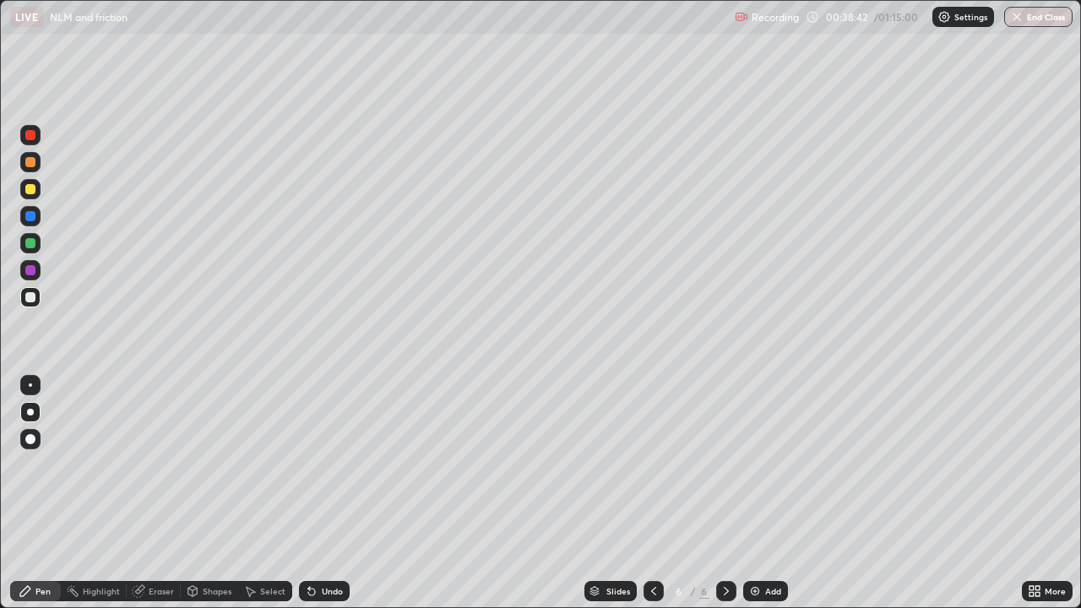
click at [331, 493] on div "Undo" at bounding box center [324, 591] width 51 height 20
click at [328, 493] on div "Undo" at bounding box center [332, 591] width 21 height 8
click at [156, 493] on div "Eraser" at bounding box center [161, 591] width 25 height 8
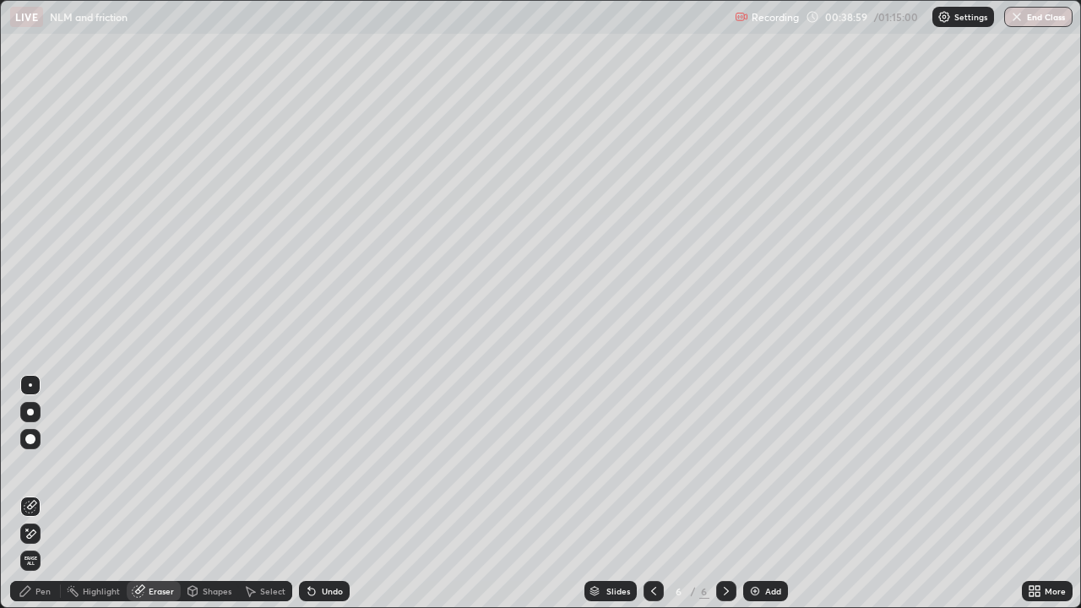
click at [41, 493] on div "Pen" at bounding box center [42, 591] width 15 height 8
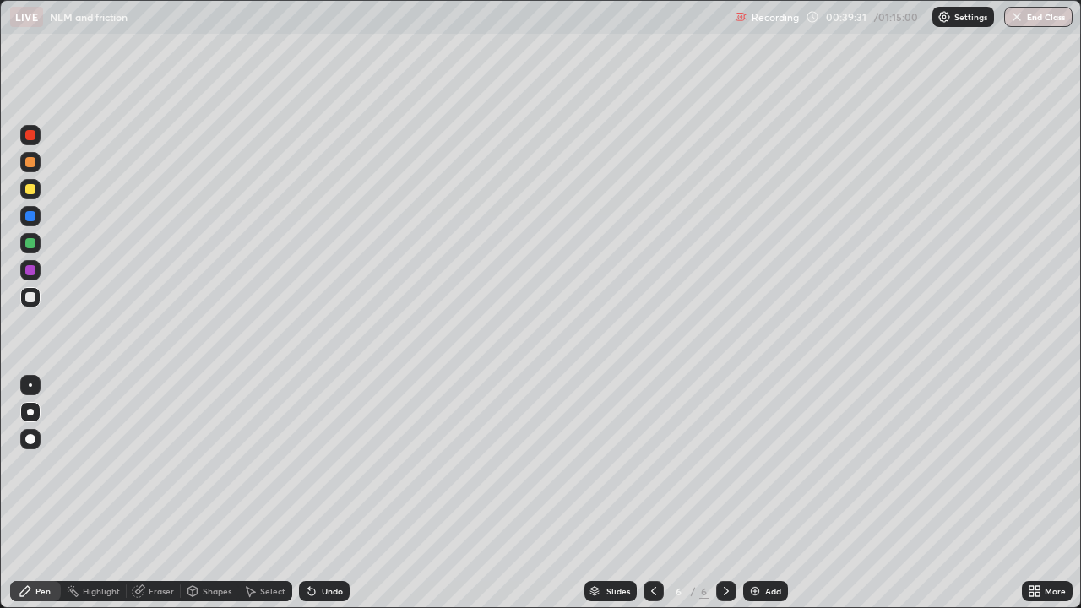
click at [652, 493] on icon at bounding box center [654, 591] width 14 height 14
click at [724, 493] on icon at bounding box center [726, 591] width 14 height 14
click at [316, 493] on icon at bounding box center [312, 591] width 14 height 14
click at [323, 493] on div "Undo" at bounding box center [332, 591] width 21 height 8
click at [762, 493] on div "Add" at bounding box center [765, 591] width 45 height 20
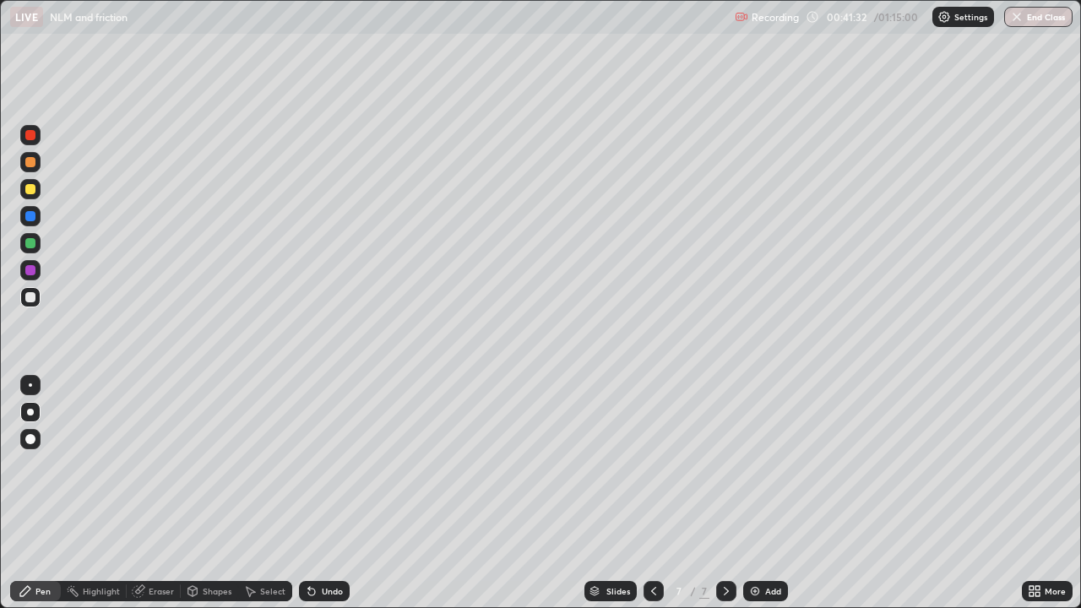
click at [202, 493] on div "Shapes" at bounding box center [209, 591] width 57 height 20
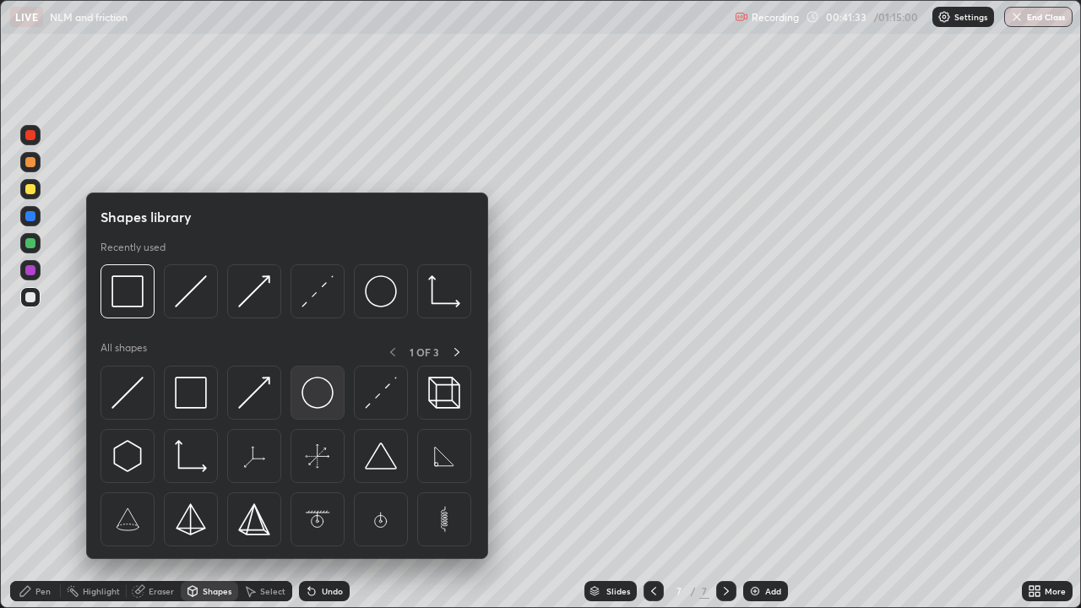
click at [318, 399] on img at bounding box center [317, 393] width 32 height 32
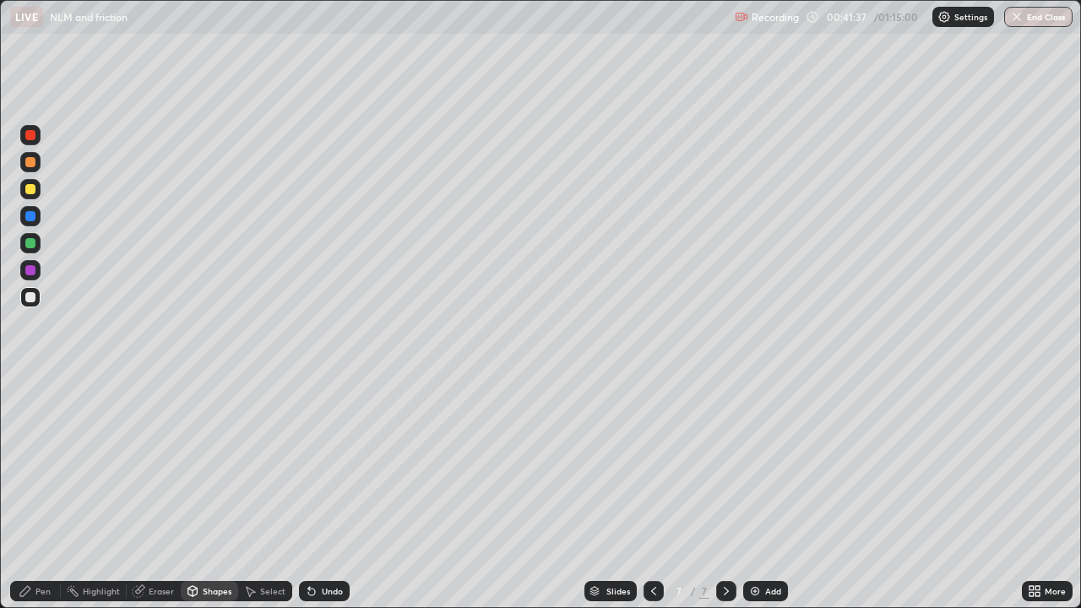
click at [36, 493] on div "Pen" at bounding box center [42, 591] width 15 height 8
click at [207, 493] on div "Shapes" at bounding box center [217, 591] width 29 height 8
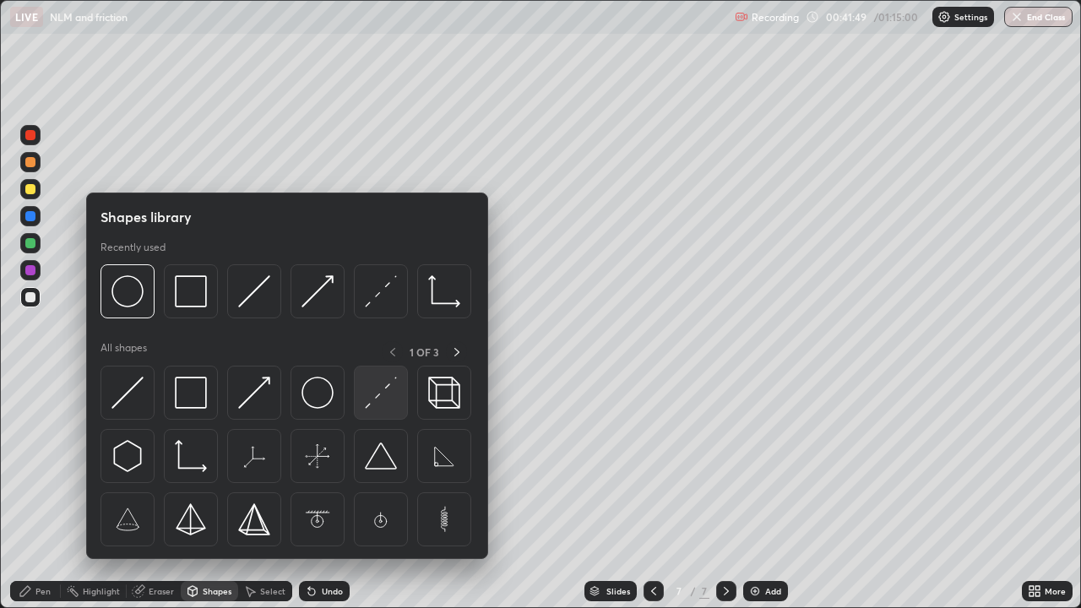
click at [390, 413] on div at bounding box center [381, 393] width 54 height 54
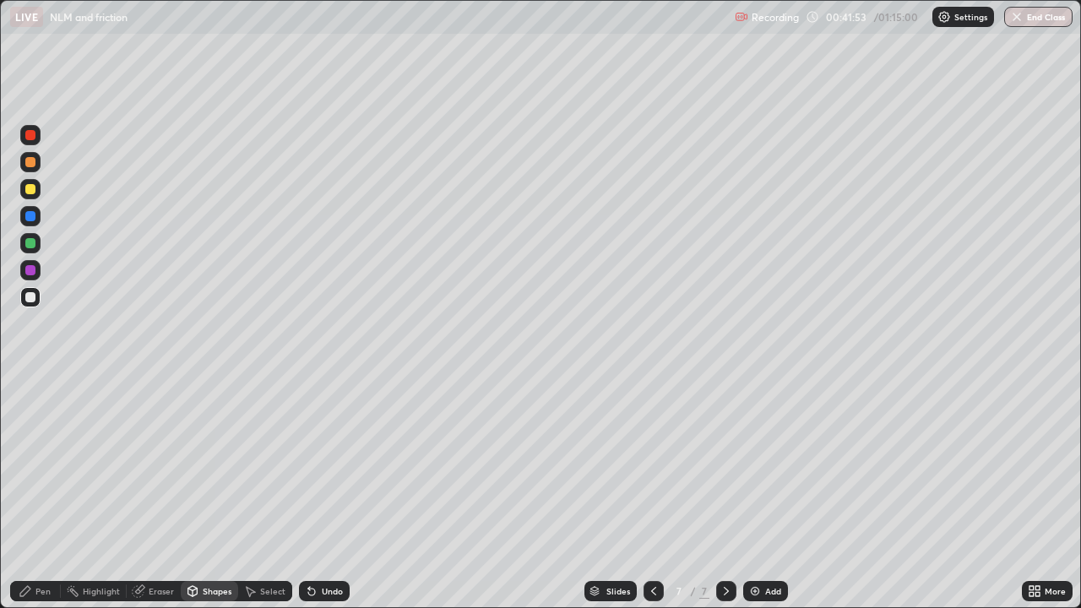
click at [330, 493] on div "Undo" at bounding box center [332, 591] width 21 height 8
click at [325, 493] on div "Undo" at bounding box center [324, 591] width 51 height 20
click at [327, 493] on div "Undo" at bounding box center [324, 591] width 51 height 20
click at [325, 493] on div "Undo" at bounding box center [324, 591] width 51 height 20
click at [328, 493] on div "Undo" at bounding box center [324, 591] width 51 height 20
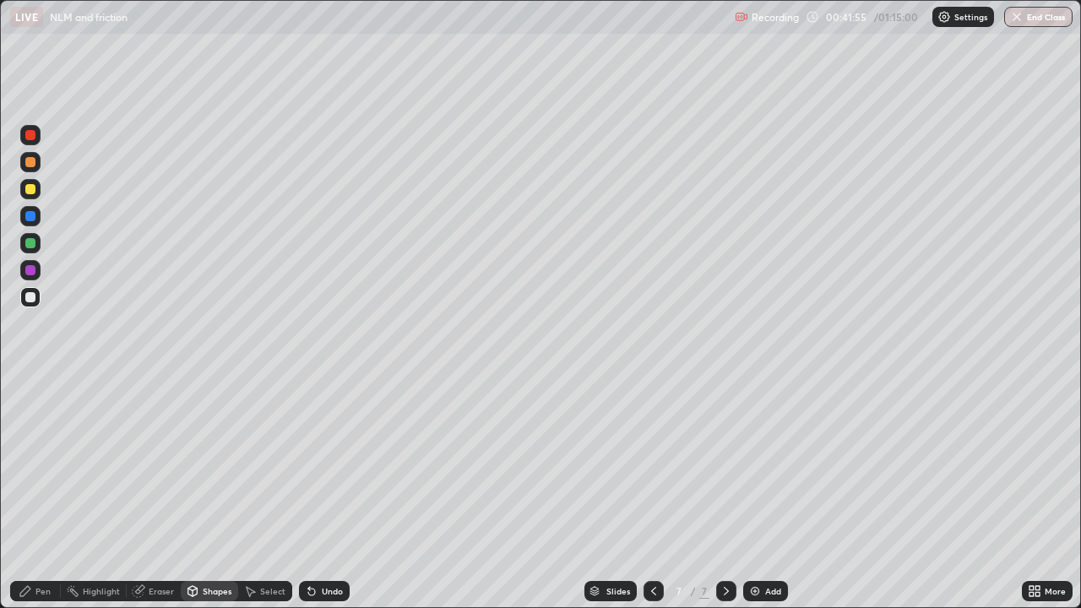
click at [210, 493] on div "Shapes" at bounding box center [217, 591] width 29 height 8
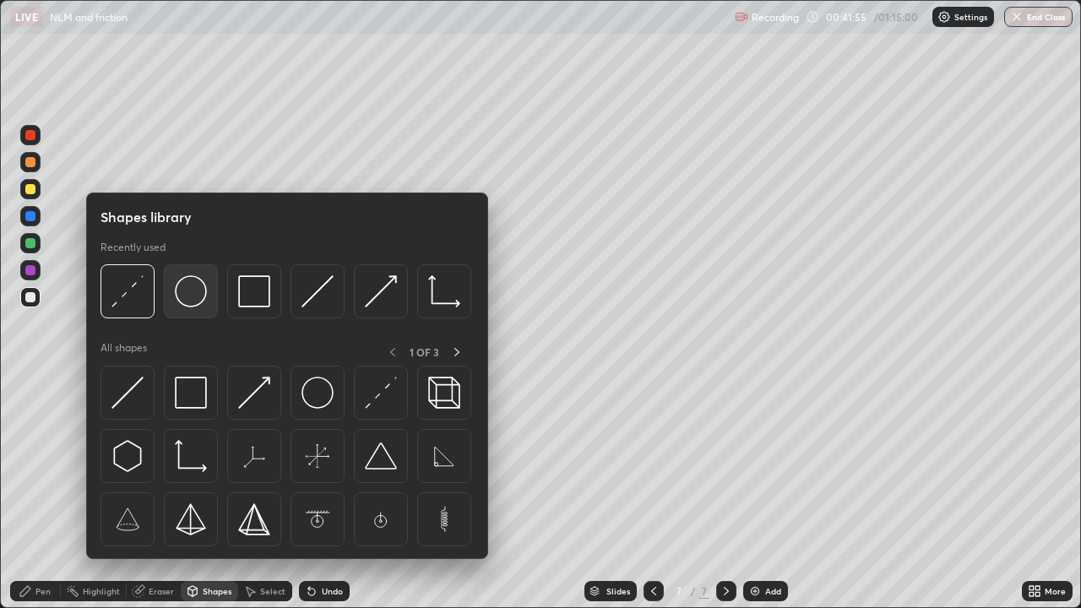
click at [198, 297] on img at bounding box center [191, 291] width 32 height 32
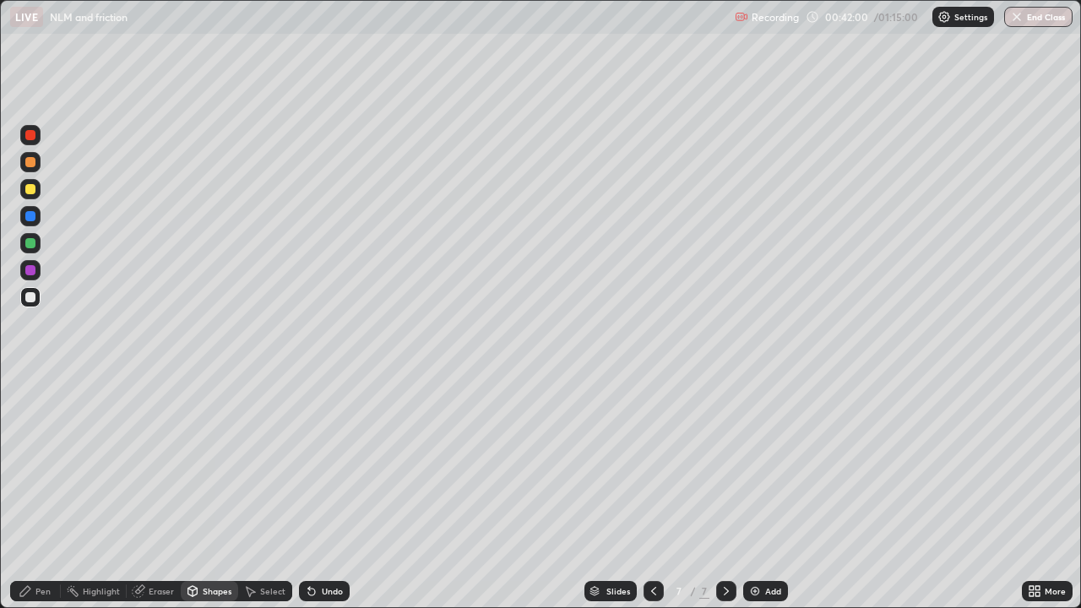
click at [38, 493] on div "Pen" at bounding box center [35, 591] width 51 height 20
click at [205, 493] on div "Shapes" at bounding box center [209, 591] width 57 height 20
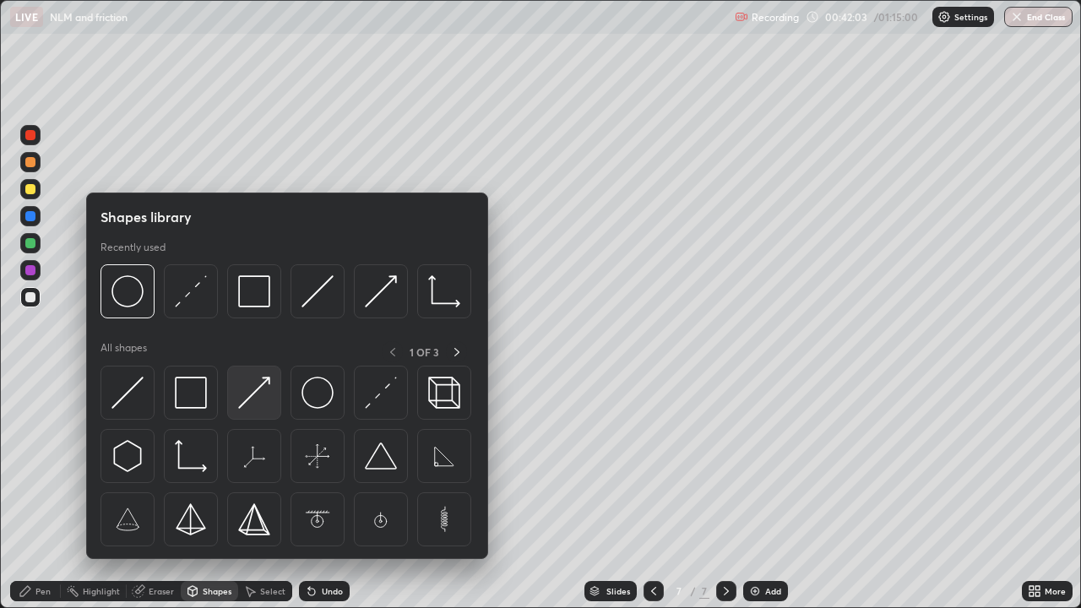
click at [258, 391] on img at bounding box center [254, 393] width 32 height 32
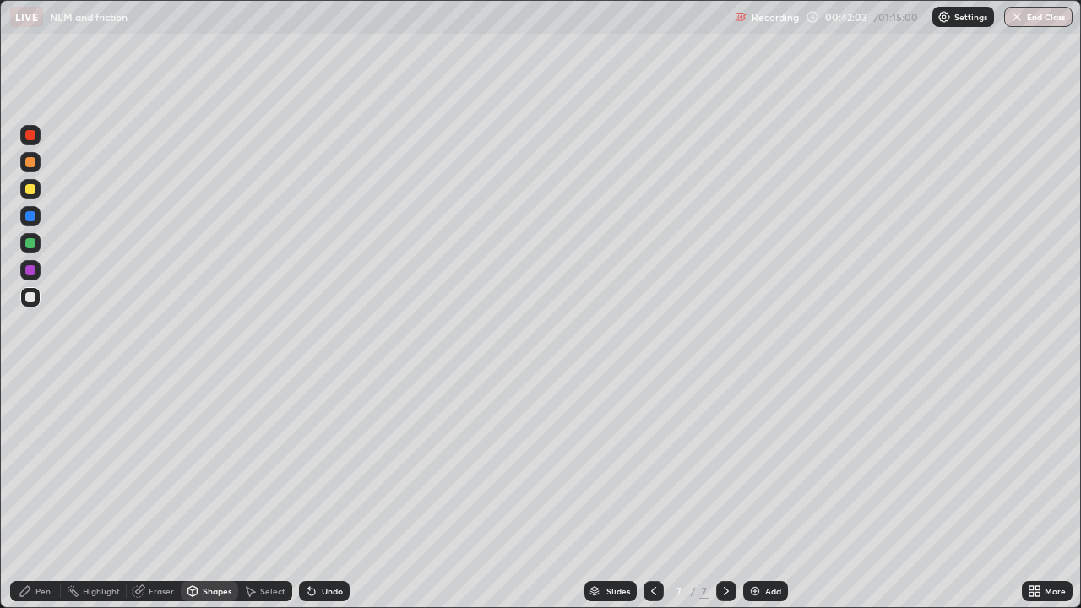
click at [34, 246] on div at bounding box center [30, 243] width 10 height 10
click at [40, 493] on div "Pen" at bounding box center [35, 591] width 51 height 20
click at [28, 182] on div at bounding box center [30, 189] width 20 height 20
click at [26, 296] on div at bounding box center [30, 297] width 10 height 10
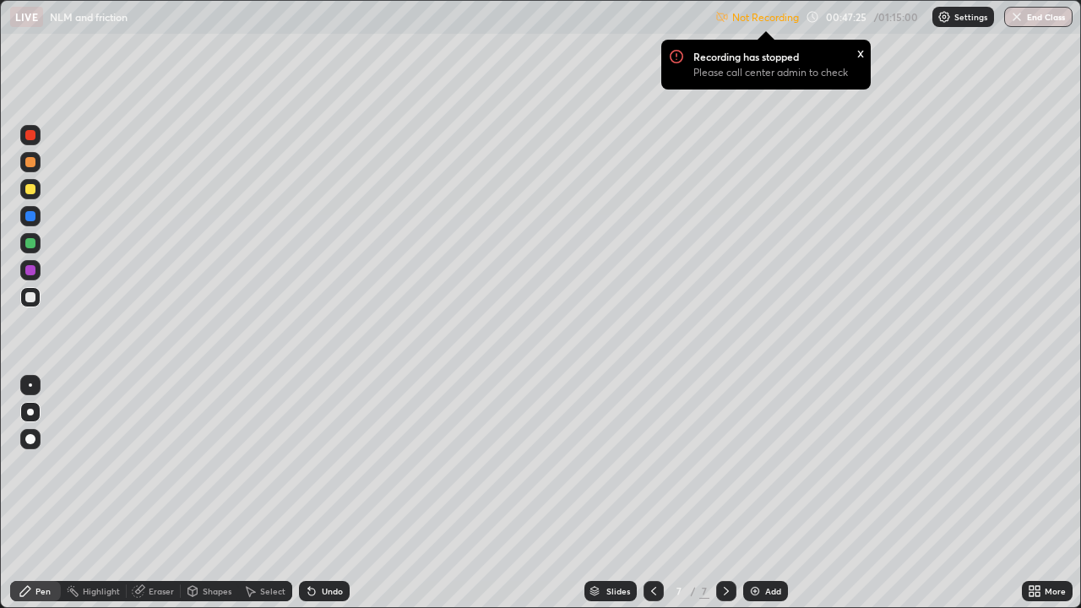
click at [857, 50] on div "x" at bounding box center [860, 52] width 7 height 18
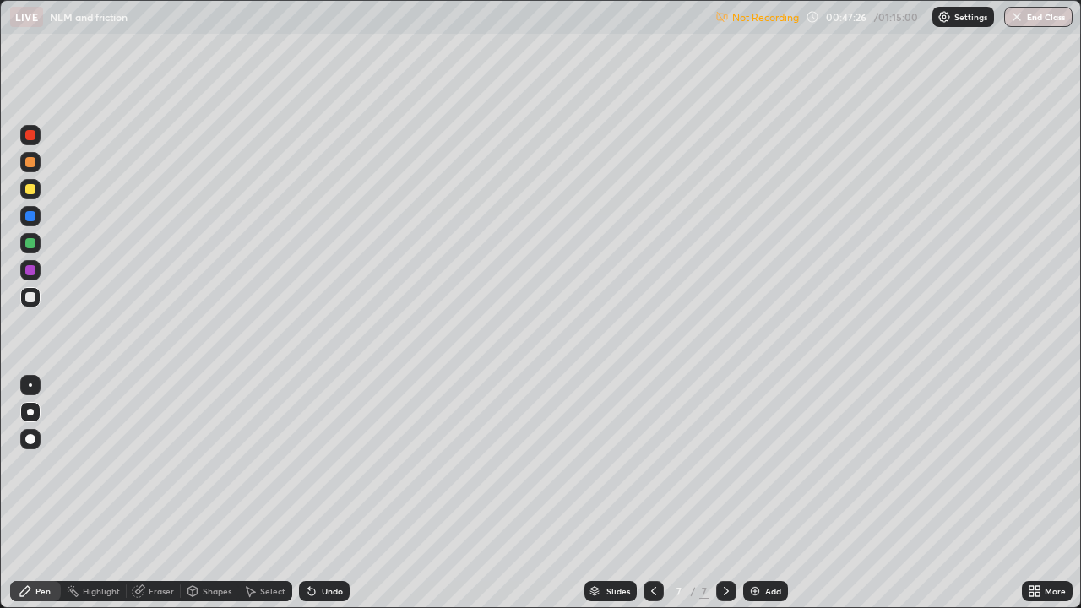
click at [939, 17] on img at bounding box center [944, 17] width 14 height 14
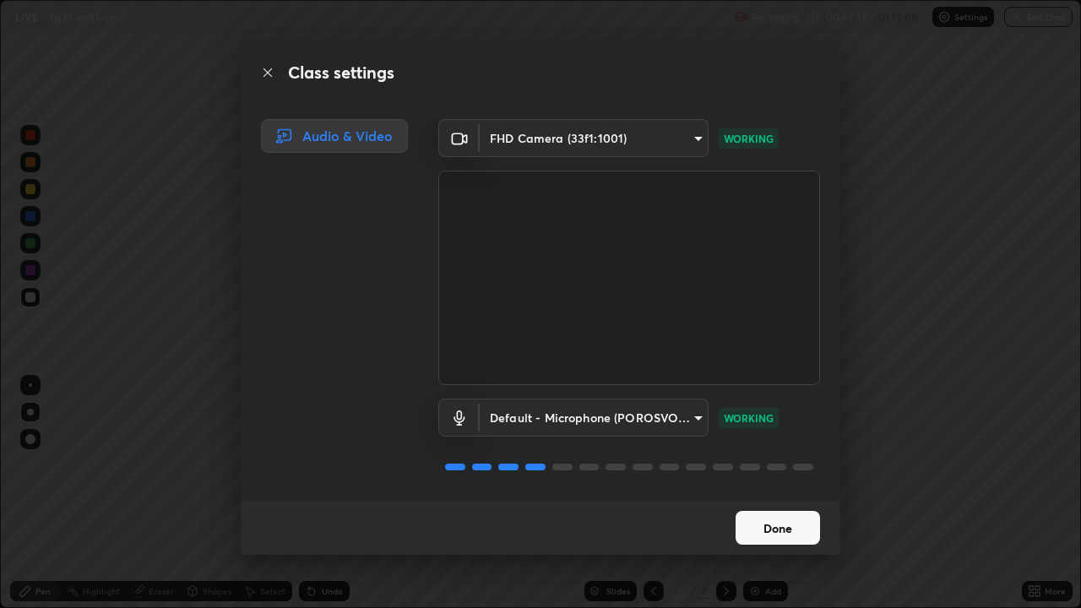
click at [786, 493] on button "Done" at bounding box center [777, 528] width 84 height 34
click at [764, 493] on button "Done" at bounding box center [777, 528] width 84 height 34
click at [785, 493] on button "Done" at bounding box center [777, 528] width 84 height 34
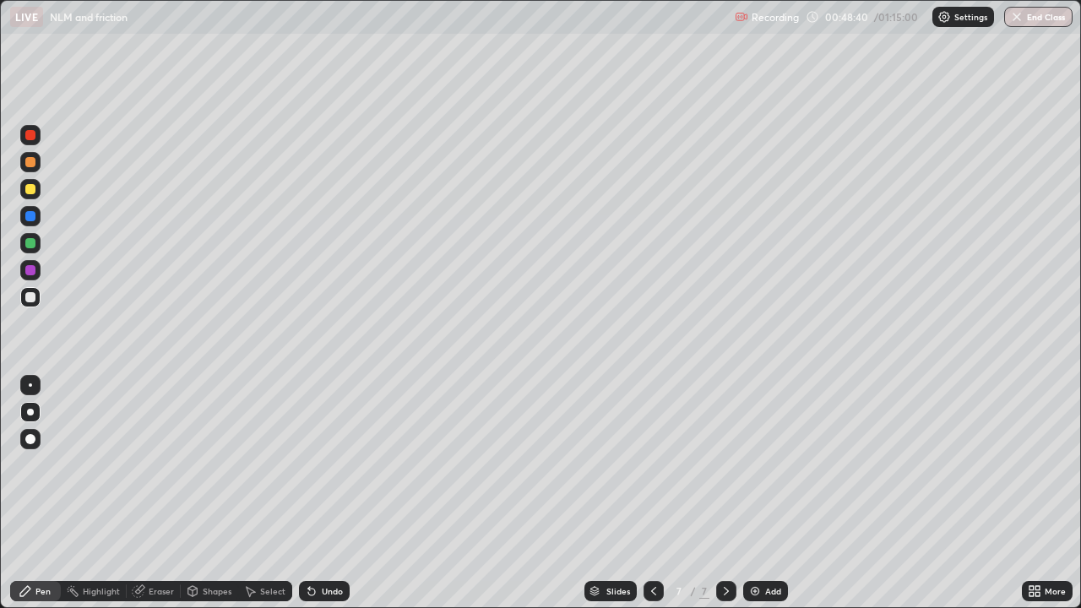
click at [1039, 493] on icon at bounding box center [1035, 591] width 14 height 14
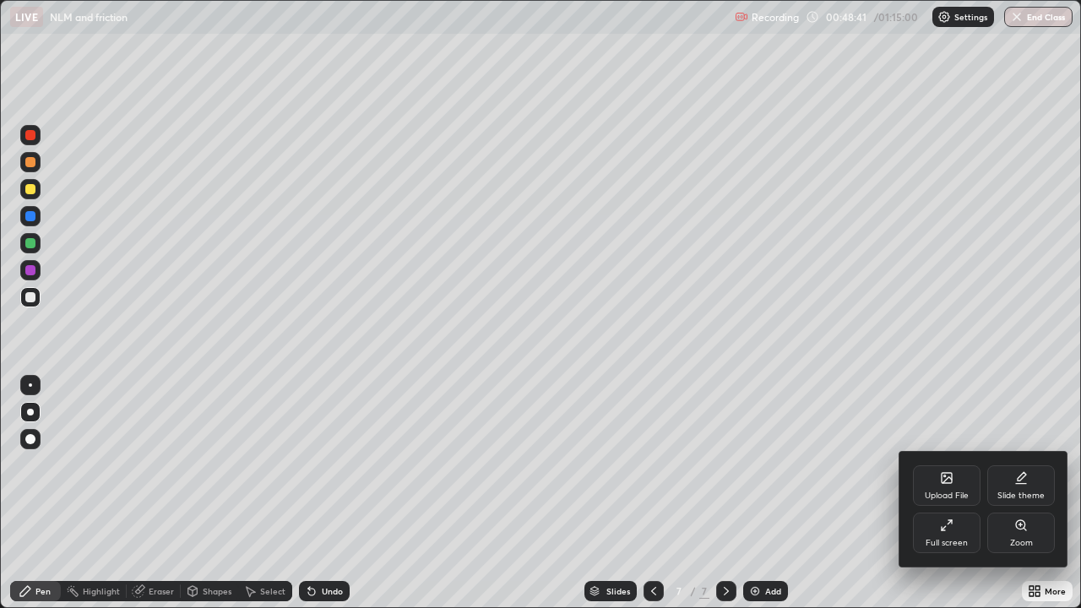
click at [947, 493] on div "Full screen" at bounding box center [946, 543] width 42 height 8
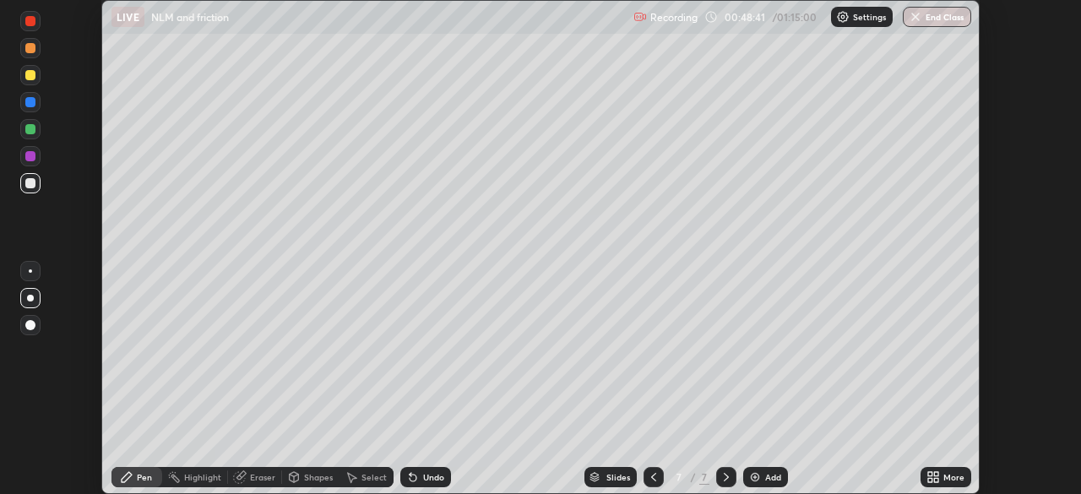
scroll to position [83943, 83356]
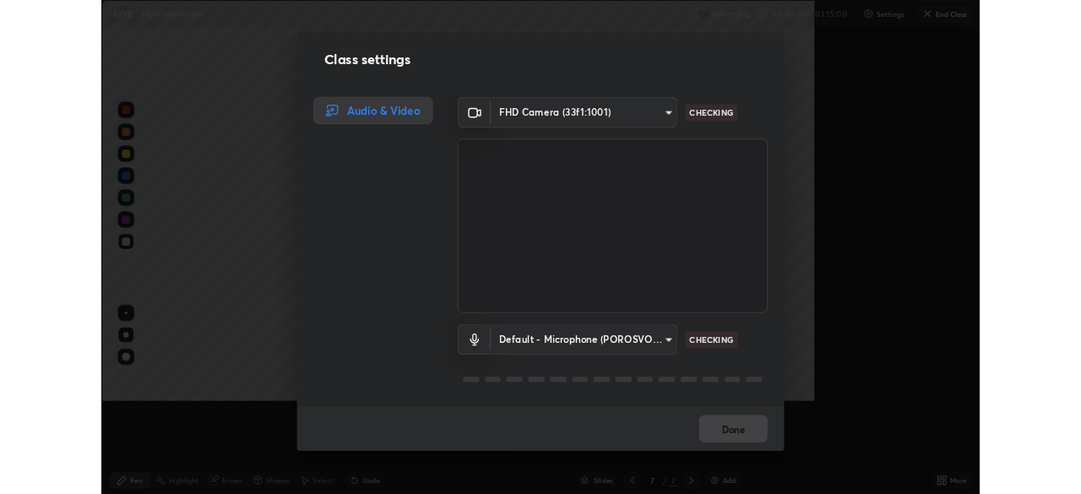
scroll to position [608, 1081]
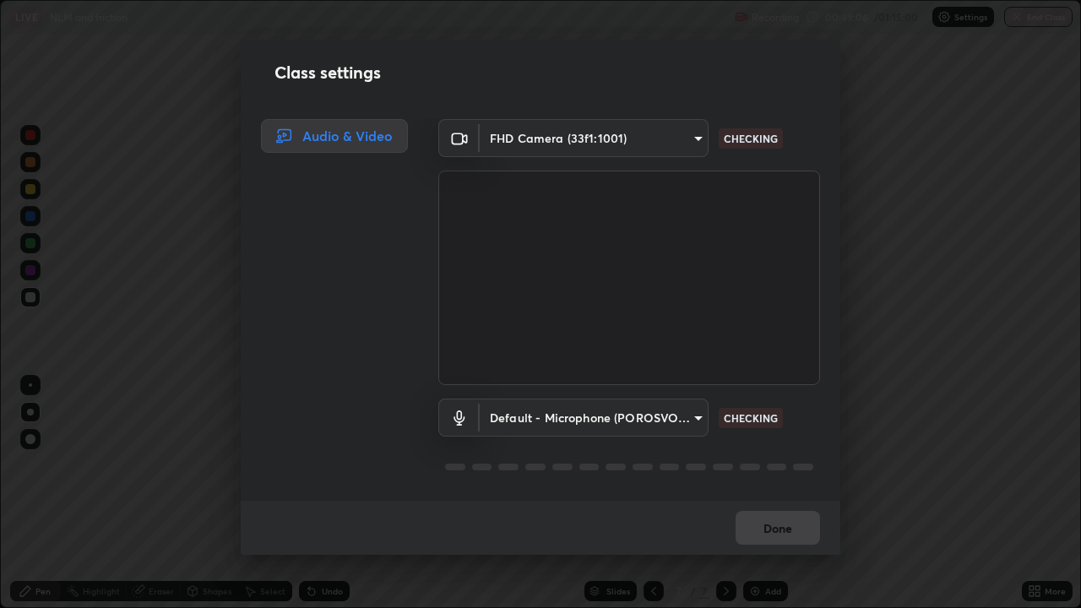
click at [666, 458] on div at bounding box center [629, 467] width 382 height 20
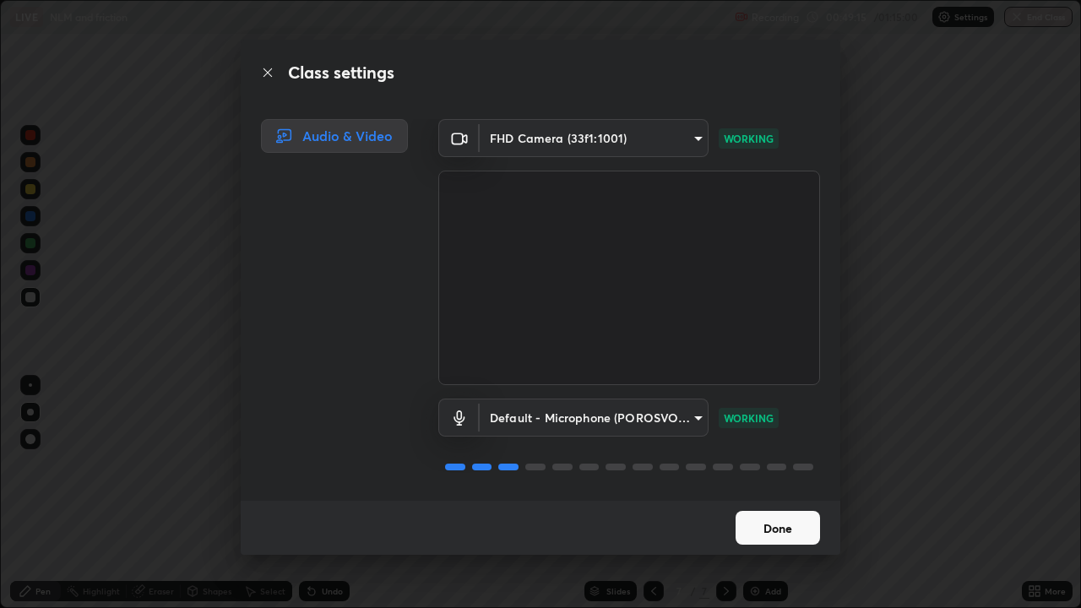
click at [759, 493] on button "Done" at bounding box center [777, 528] width 84 height 34
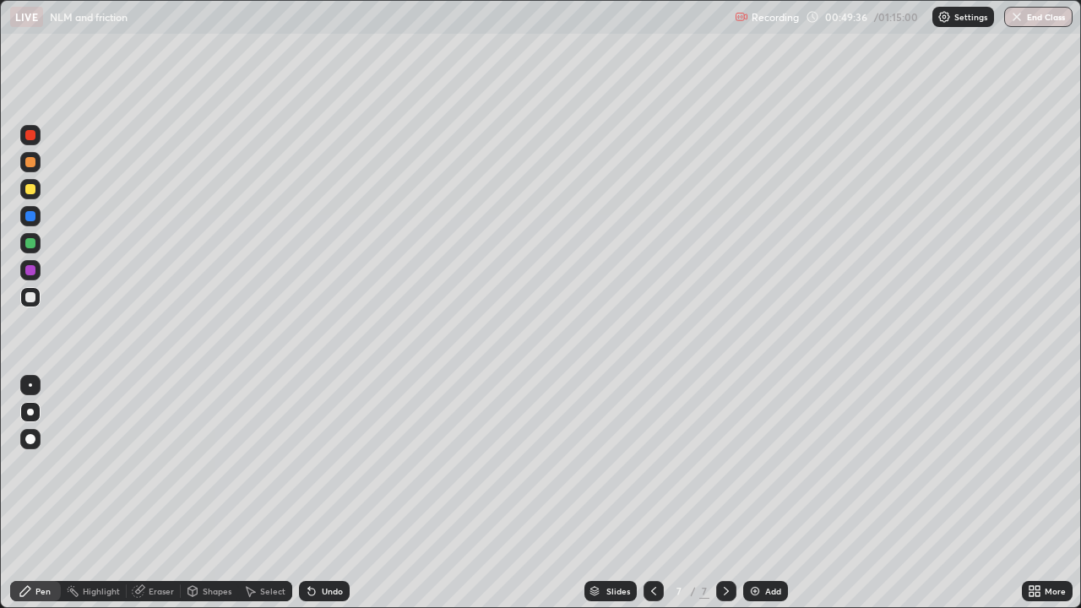
click at [193, 493] on icon at bounding box center [193, 593] width 0 height 6
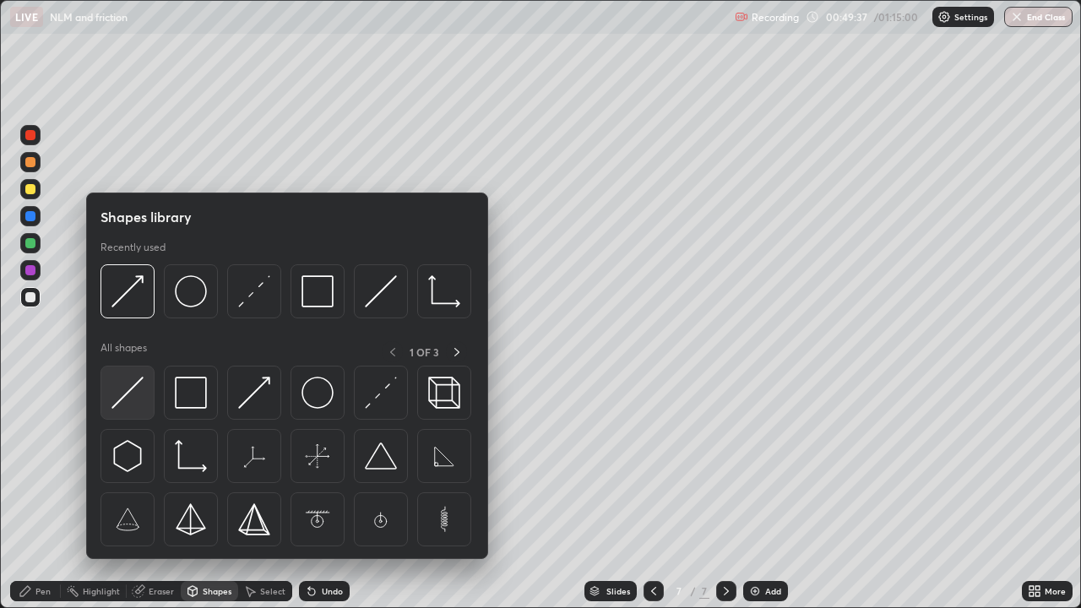
click at [135, 393] on img at bounding box center [127, 393] width 32 height 32
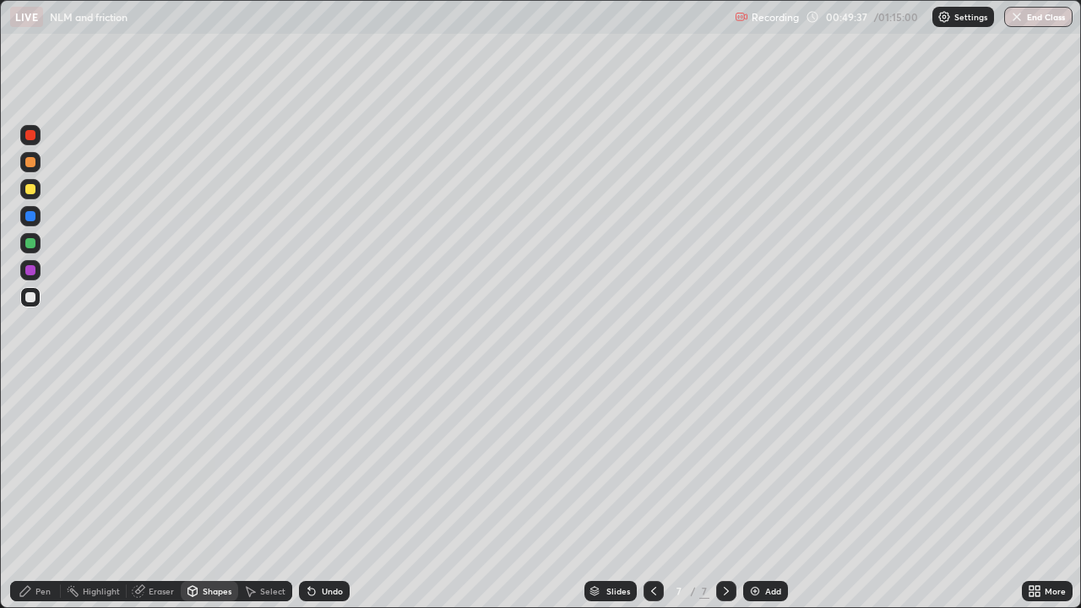
click at [34, 240] on div at bounding box center [30, 243] width 10 height 10
click at [40, 493] on div "Pen" at bounding box center [42, 591] width 15 height 8
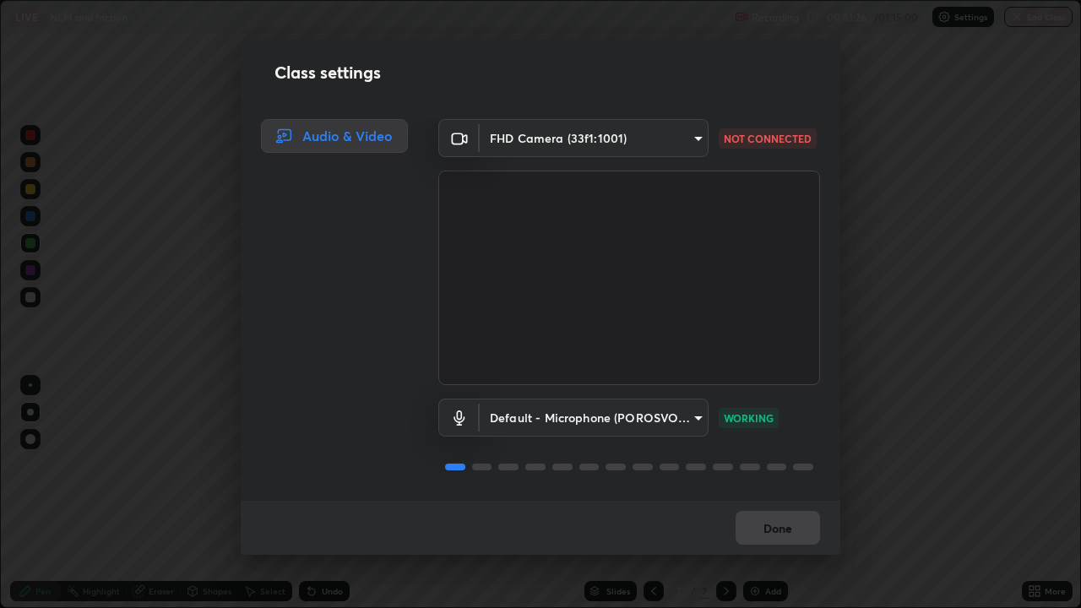
click at [693, 141] on body "Erase all LIVE NLM and friction Recording 00:51:26 / 01:15:00 Settings End Clas…" at bounding box center [540, 304] width 1081 height 608
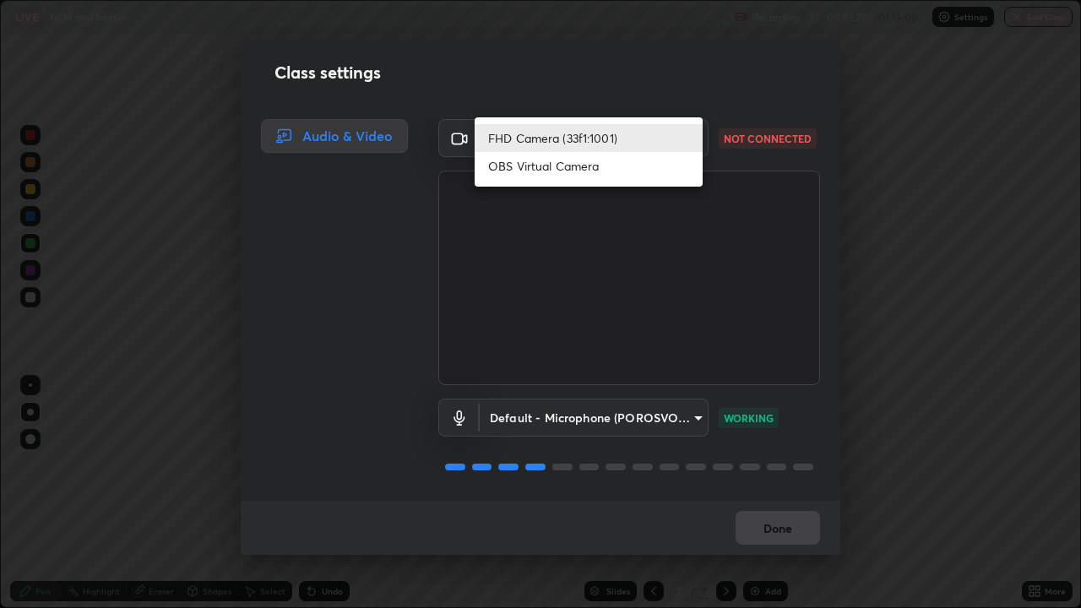
click at [675, 144] on li "FHD Camera (33f1:1001)" at bounding box center [589, 138] width 228 height 28
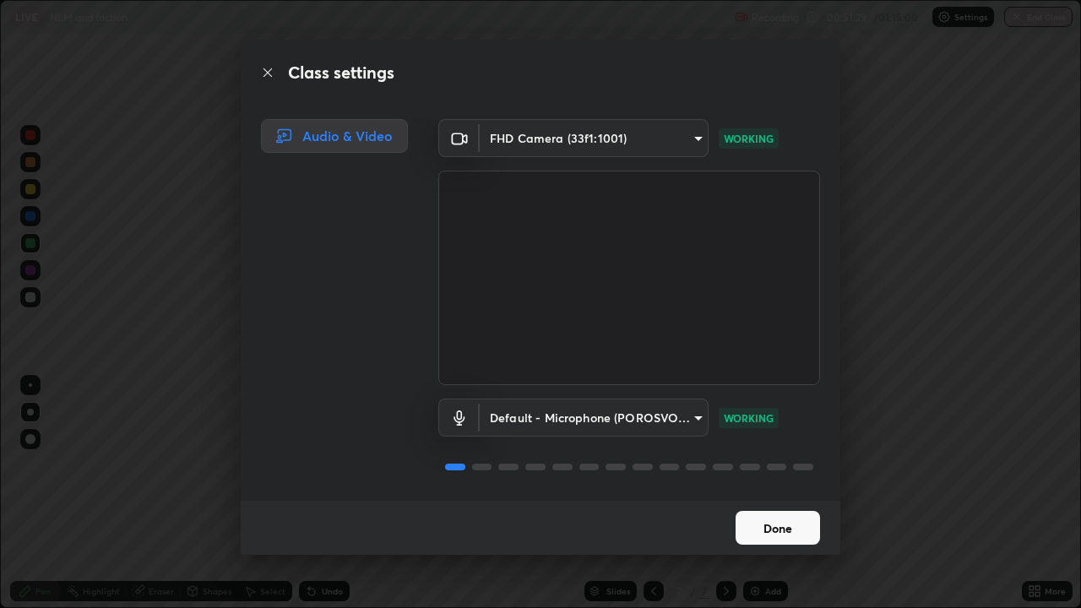
click at [779, 493] on button "Done" at bounding box center [777, 528] width 84 height 34
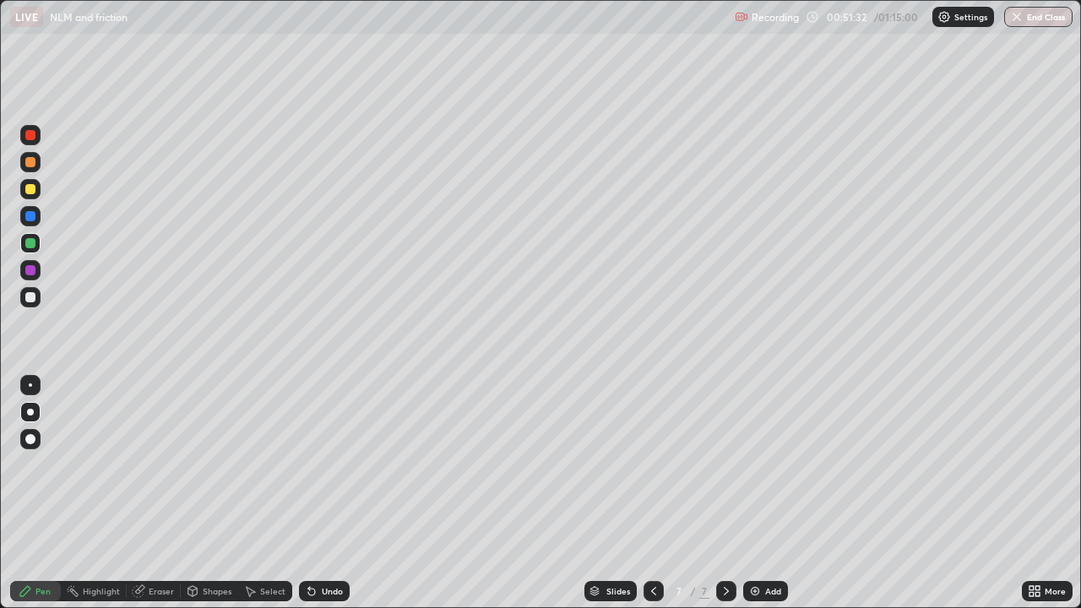
click at [260, 493] on div "Select" at bounding box center [272, 591] width 25 height 8
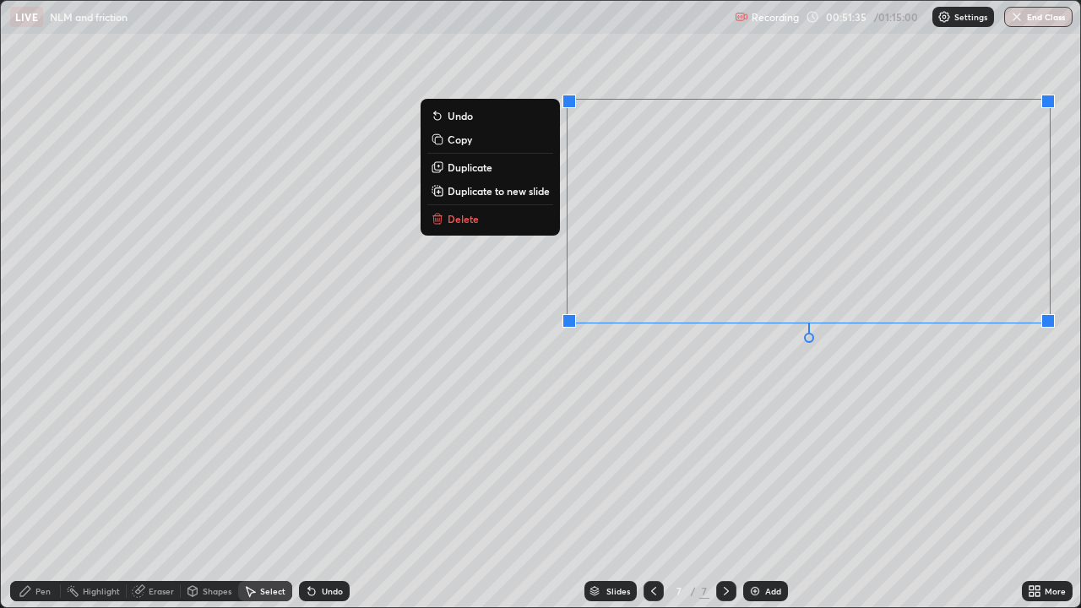
click at [475, 223] on button "Delete" at bounding box center [490, 219] width 126 height 20
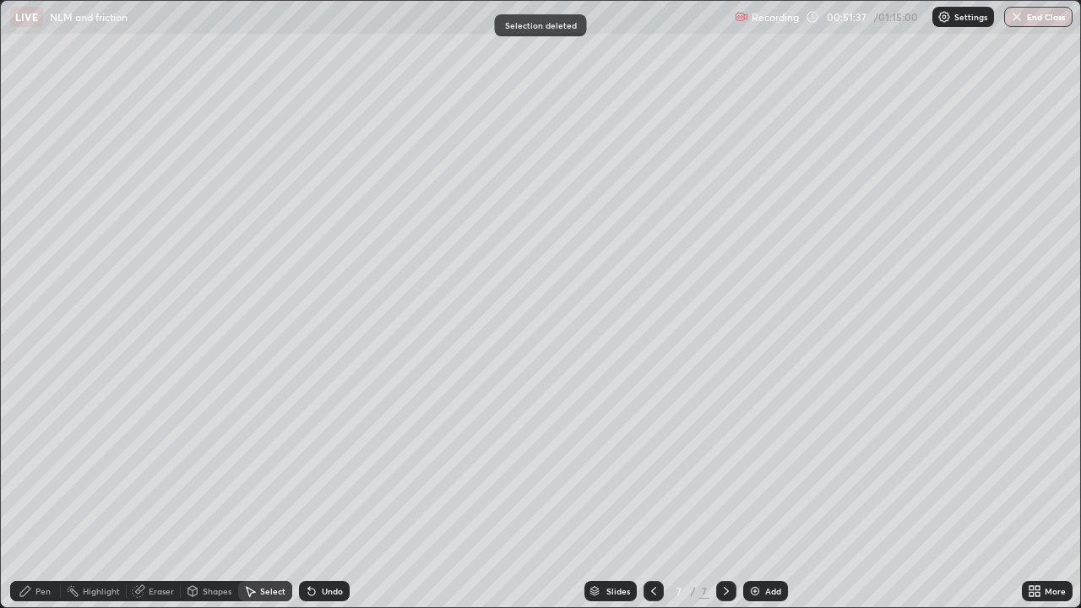
click at [34, 493] on div "Pen" at bounding box center [35, 591] width 51 height 20
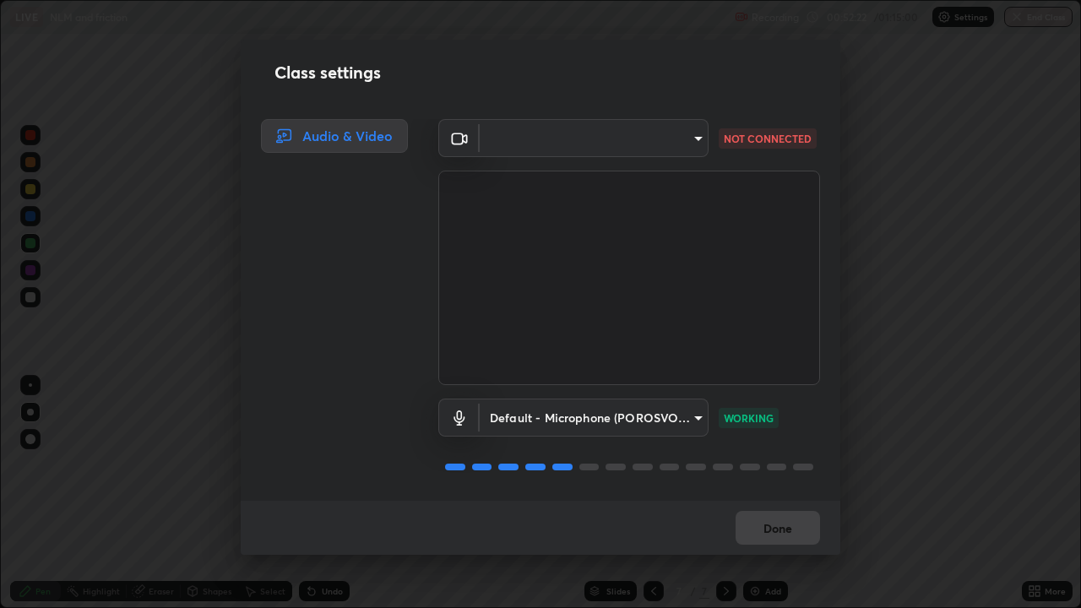
click at [805, 439] on div "Default - Microphone (POROSVOC) (1d6b:a4a7) default WORKING" at bounding box center [629, 441] width 382 height 112
click at [801, 431] on div "Default - Microphone (POROSVOC) (1d6b:a4a7) default WORKING" at bounding box center [629, 418] width 382 height 38
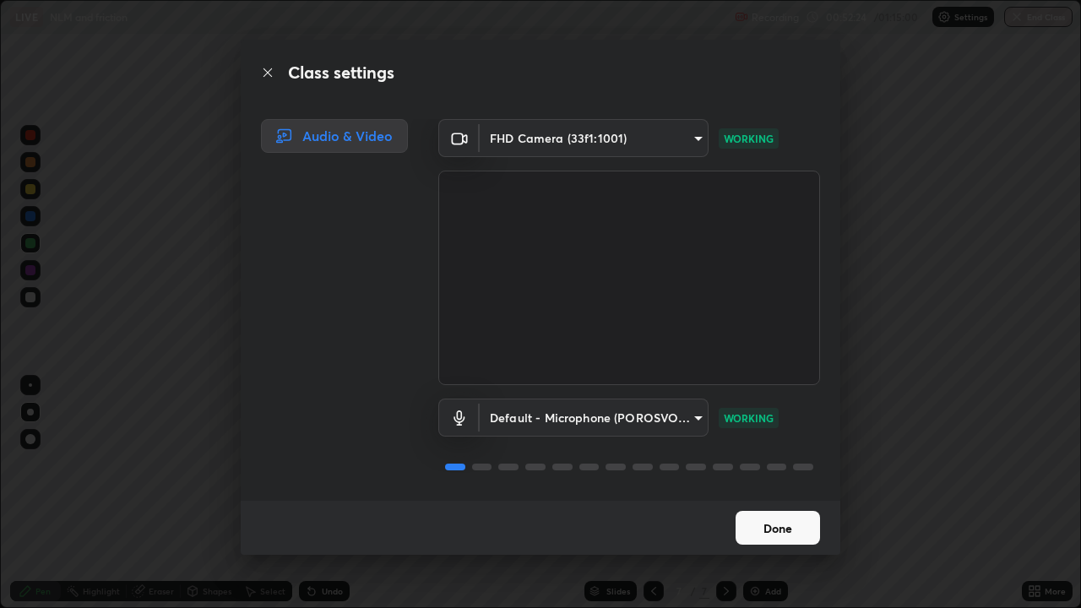
click at [680, 134] on body "Erase all LIVE NLM and friction Recording 00:52:24 / 01:15:00 Settings End Clas…" at bounding box center [540, 304] width 1081 height 608
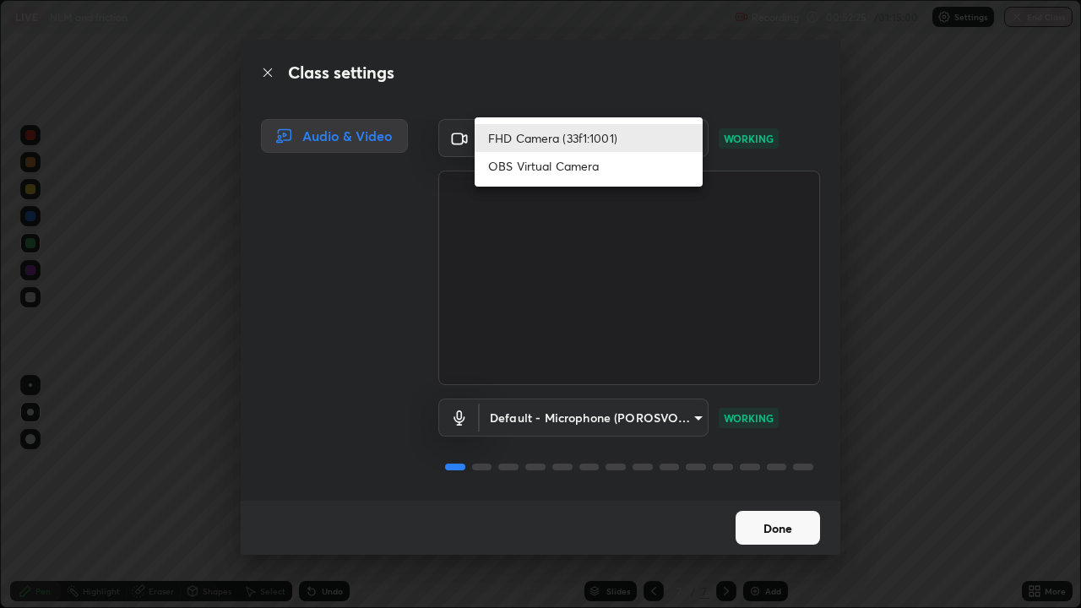
click at [670, 141] on li "FHD Camera (33f1:1001)" at bounding box center [589, 138] width 228 height 28
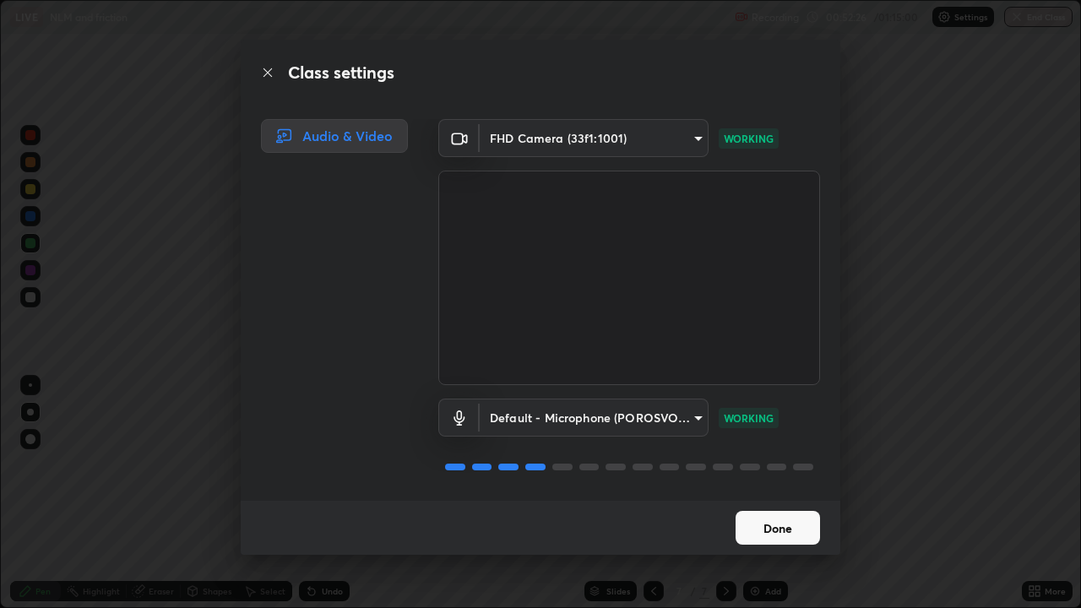
click at [795, 493] on button "Done" at bounding box center [777, 528] width 84 height 34
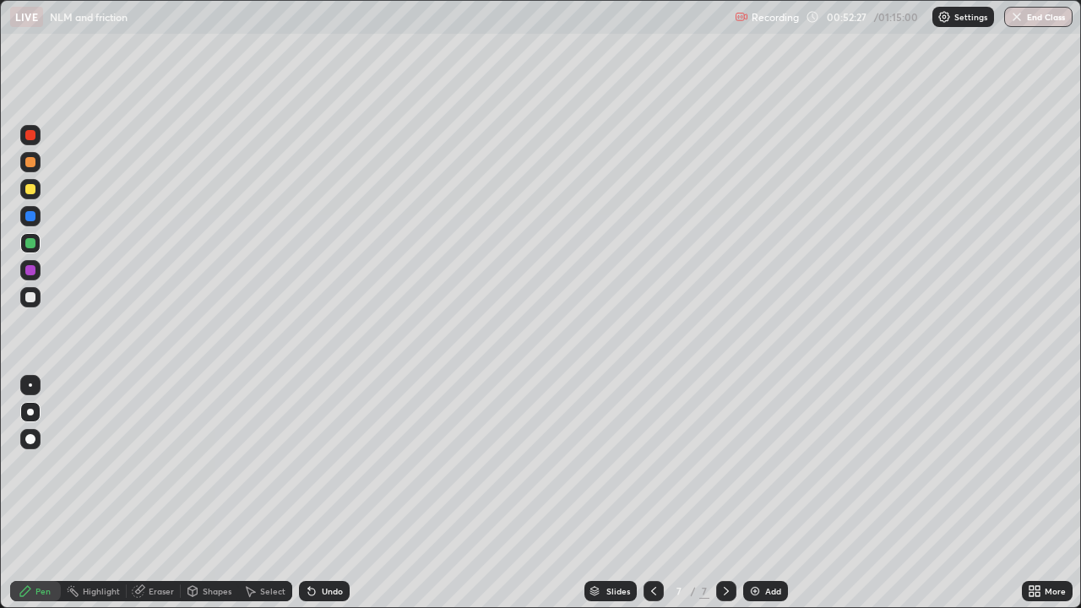
click at [1037, 493] on icon at bounding box center [1037, 588] width 4 height 4
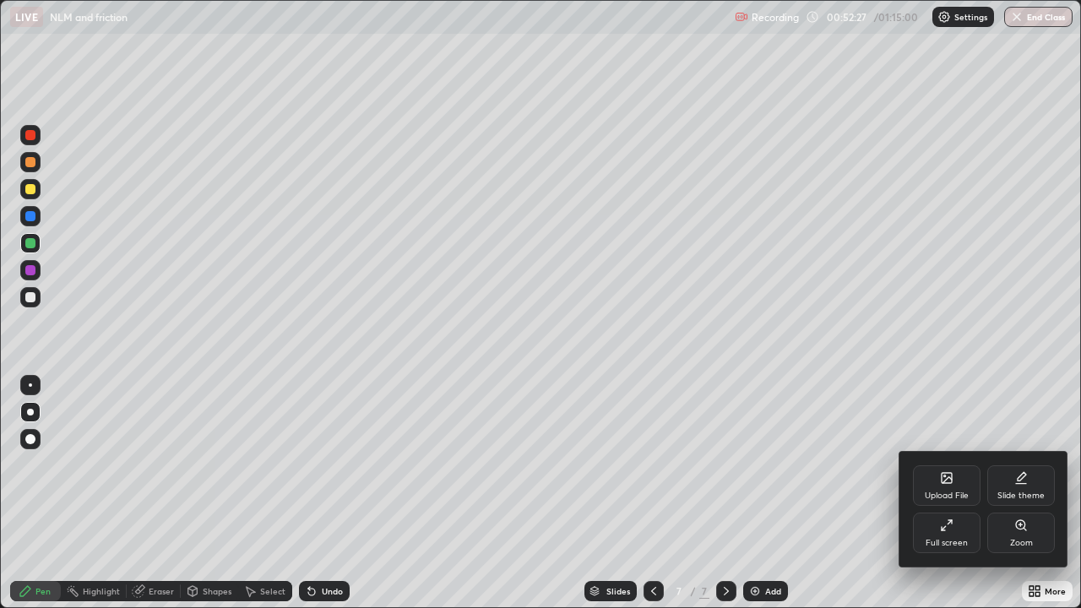
click at [950, 493] on icon at bounding box center [947, 525] width 14 height 14
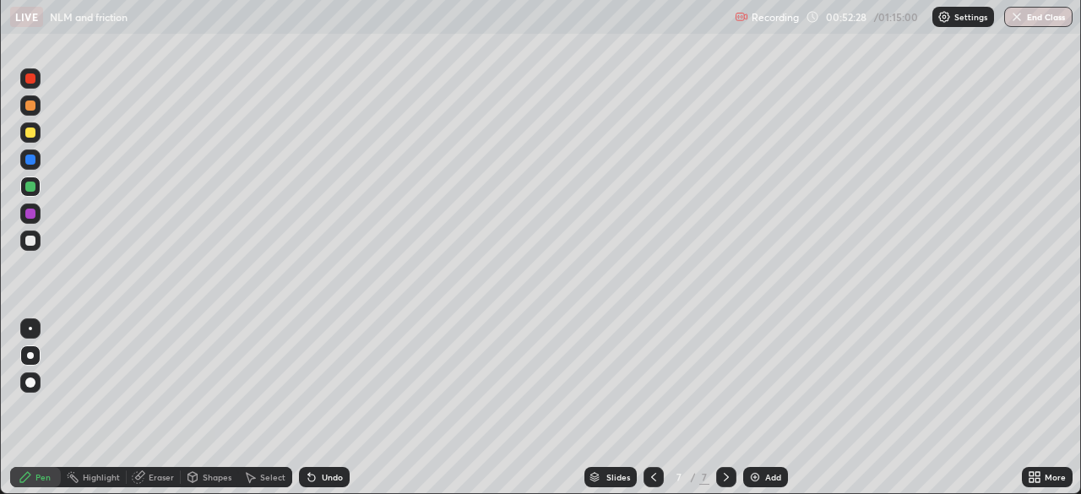
scroll to position [83943, 83356]
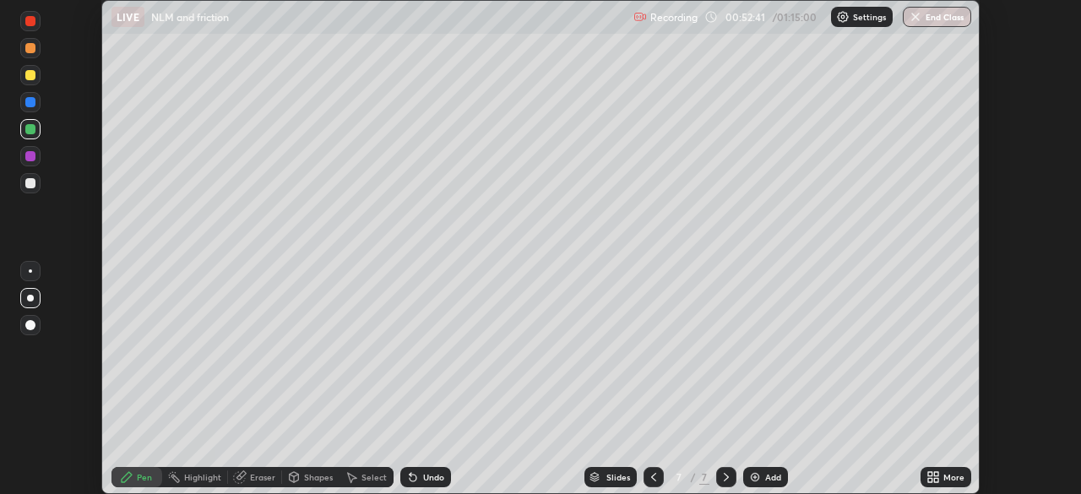
scroll to position [494, 1081]
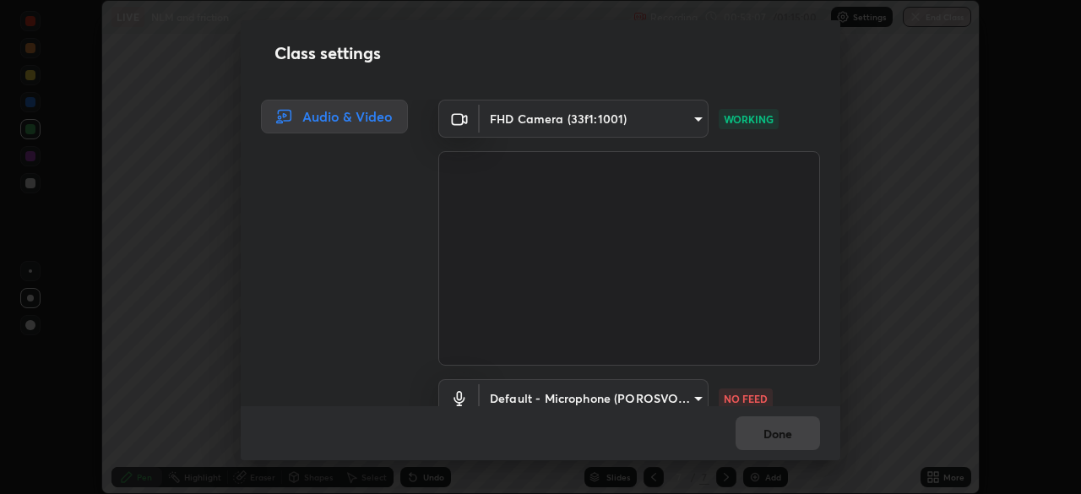
click at [638, 382] on body "Erase all LIVE NLM and friction Recording 00:53:07 / 01:15:00 Settings End Clas…" at bounding box center [540, 247] width 1081 height 494
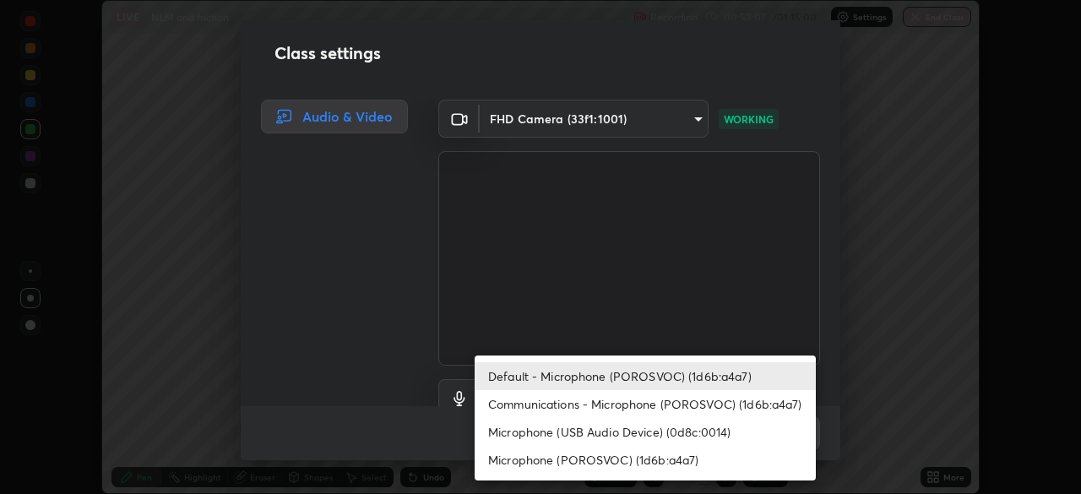
scroll to position [15, 0]
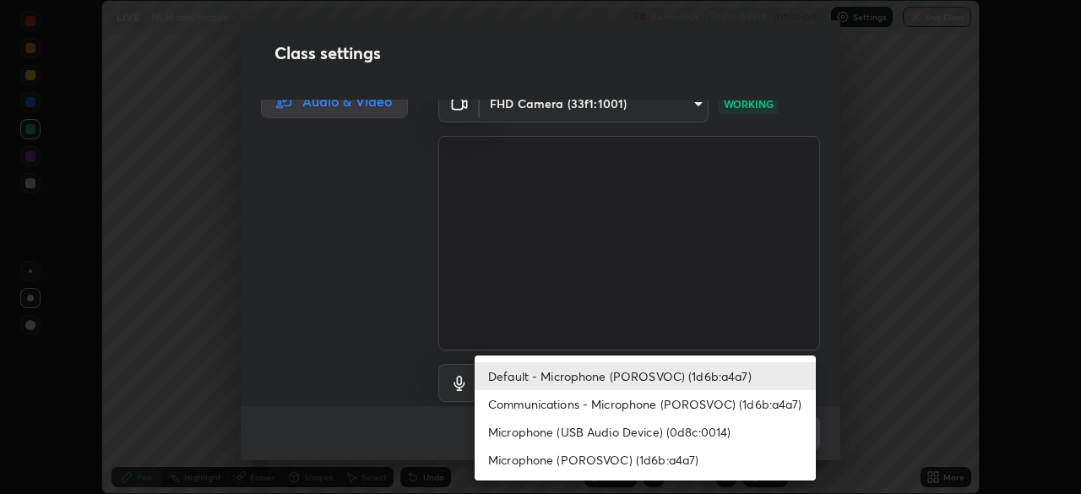
click at [625, 383] on li "Default - Microphone (POROSVOC) (1d6b:a4a7)" at bounding box center [645, 376] width 341 height 28
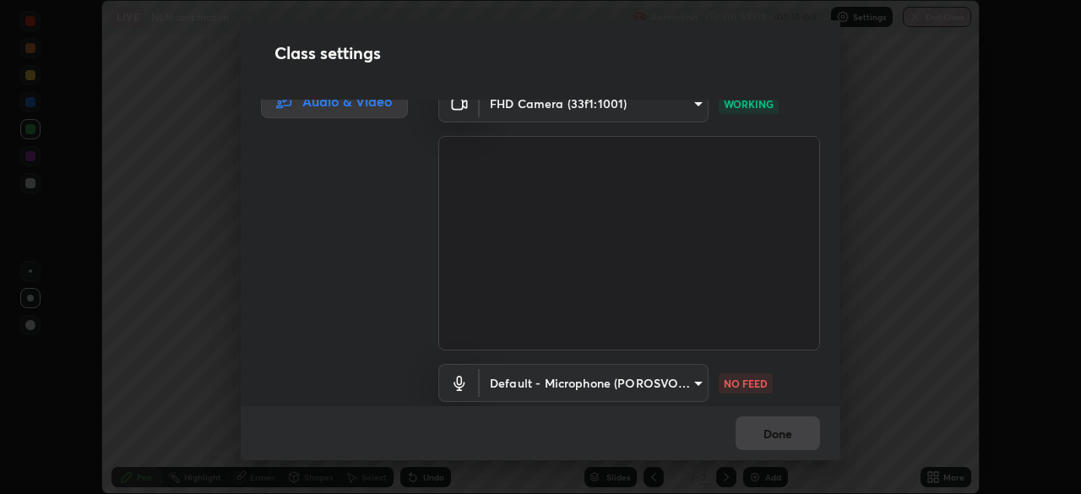
scroll to position [77, 0]
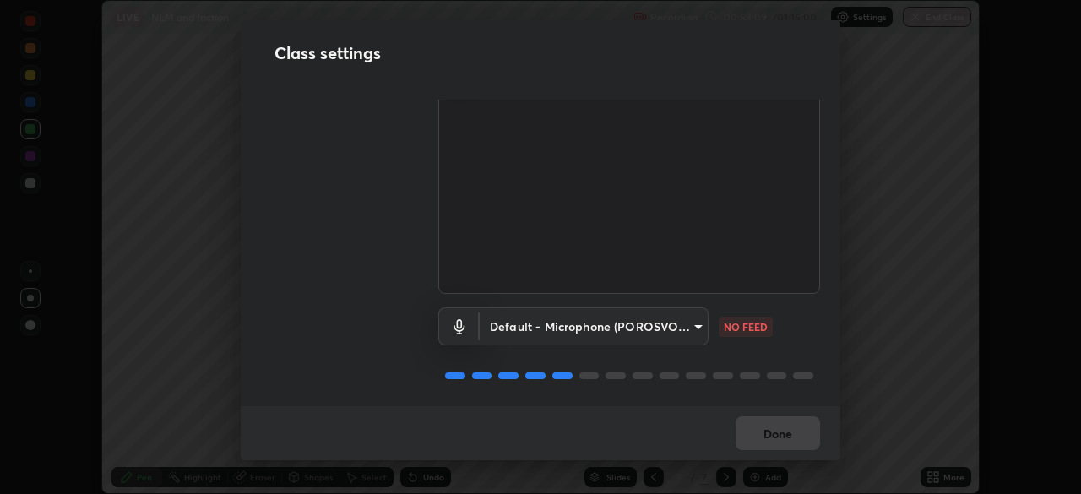
click at [652, 328] on body "Erase all LIVE NLM and friction Recording 00:53:09 / 01:15:00 Settings End Clas…" at bounding box center [540, 247] width 1081 height 494
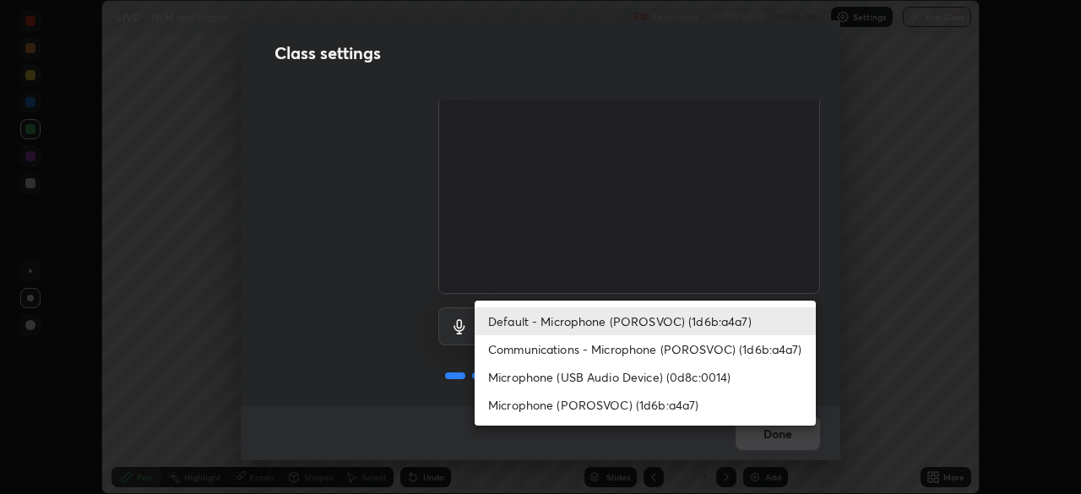
click at [702, 319] on li "Default - Microphone (POROSVOC) (1d6b:a4a7)" at bounding box center [645, 321] width 341 height 28
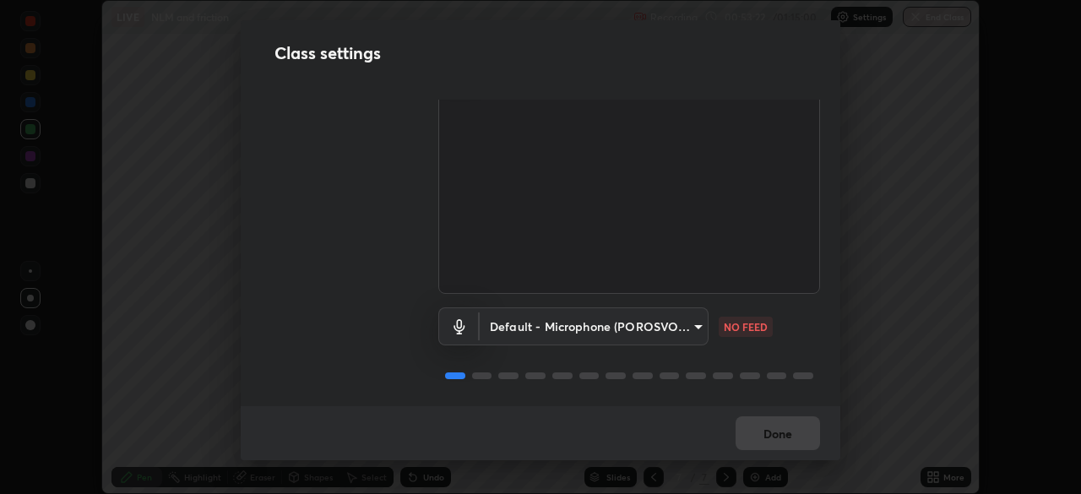
click at [3, 230] on div "Class settings Audio & Video FHD Camera (33f1:1001) e22b31622504561304a1b81eff5…" at bounding box center [540, 247] width 1081 height 494
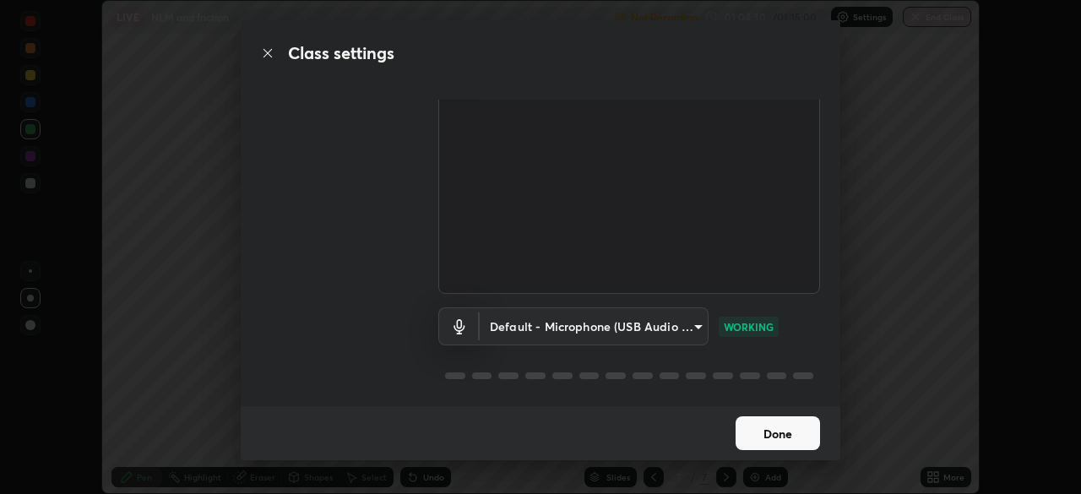
click at [781, 435] on button "Done" at bounding box center [777, 433] width 84 height 34
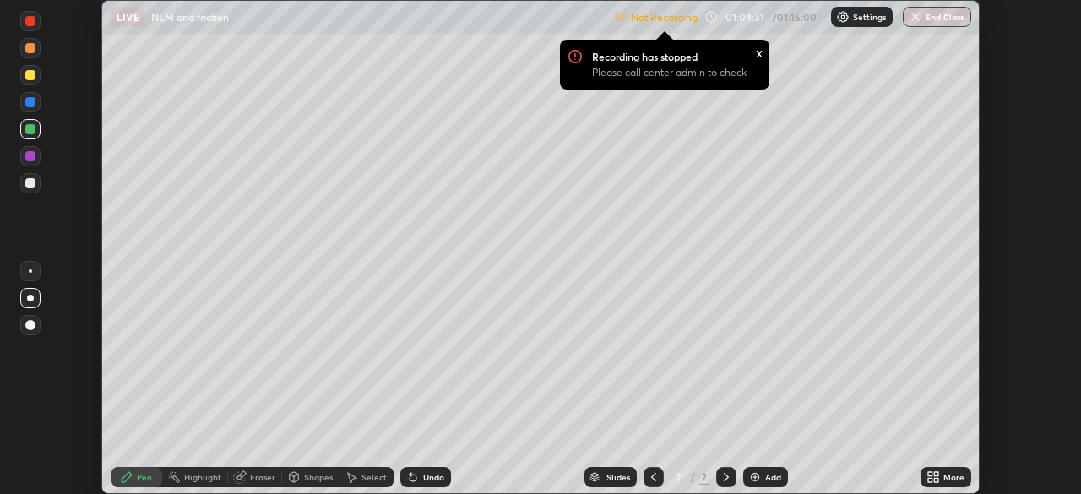
click at [940, 22] on button "End Class" at bounding box center [937, 17] width 68 height 20
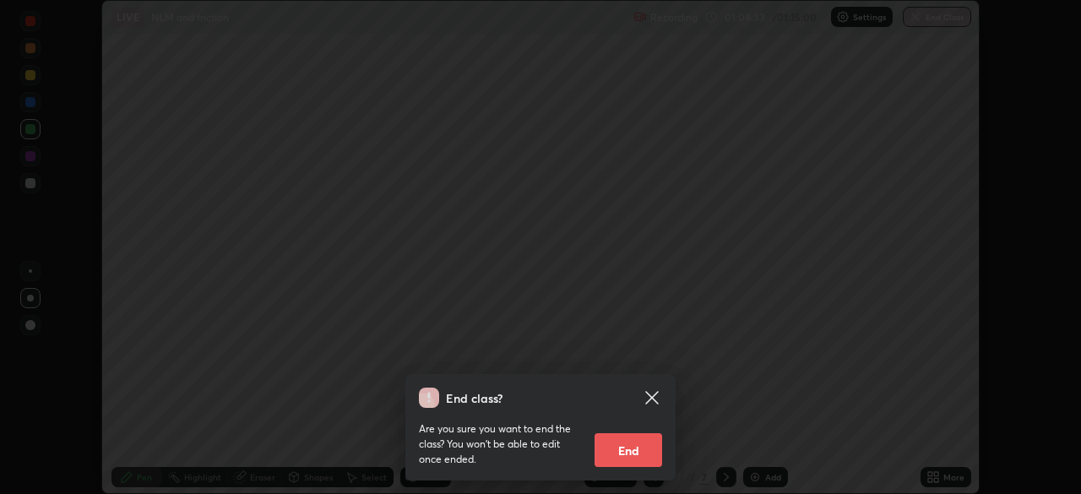
click at [638, 447] on button "End" at bounding box center [628, 450] width 68 height 34
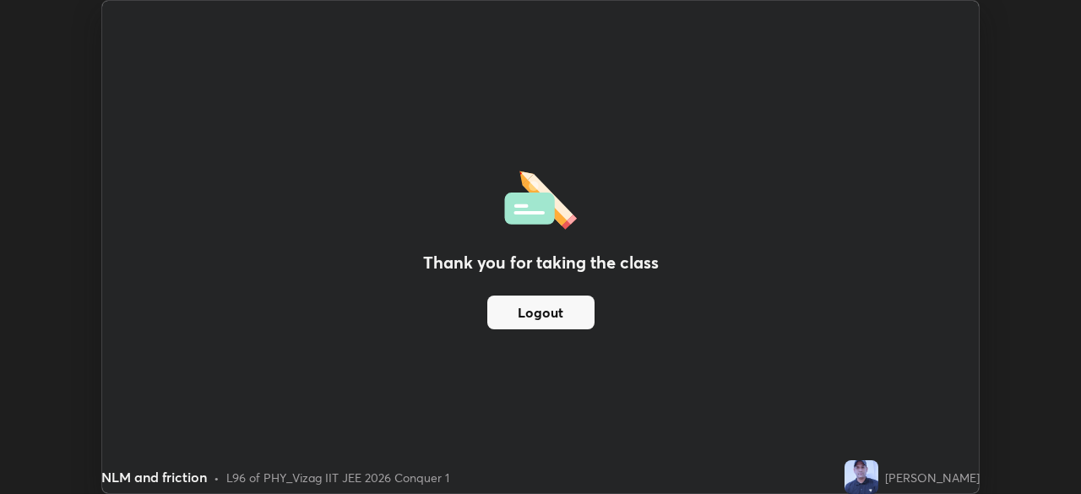
click at [576, 313] on button "Logout" at bounding box center [540, 313] width 107 height 34
